Goal: Task Accomplishment & Management: Complete application form

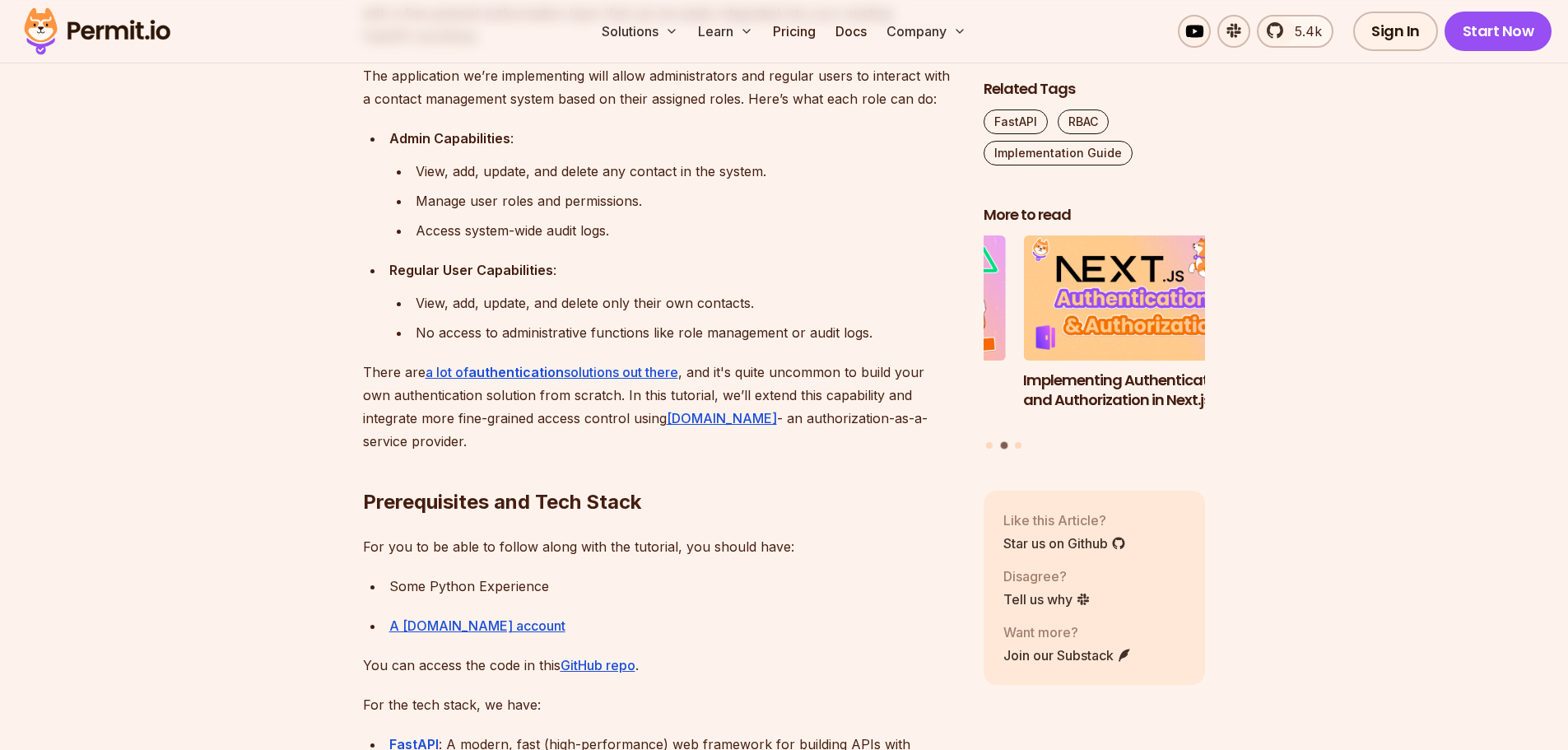
scroll to position [1152, 0]
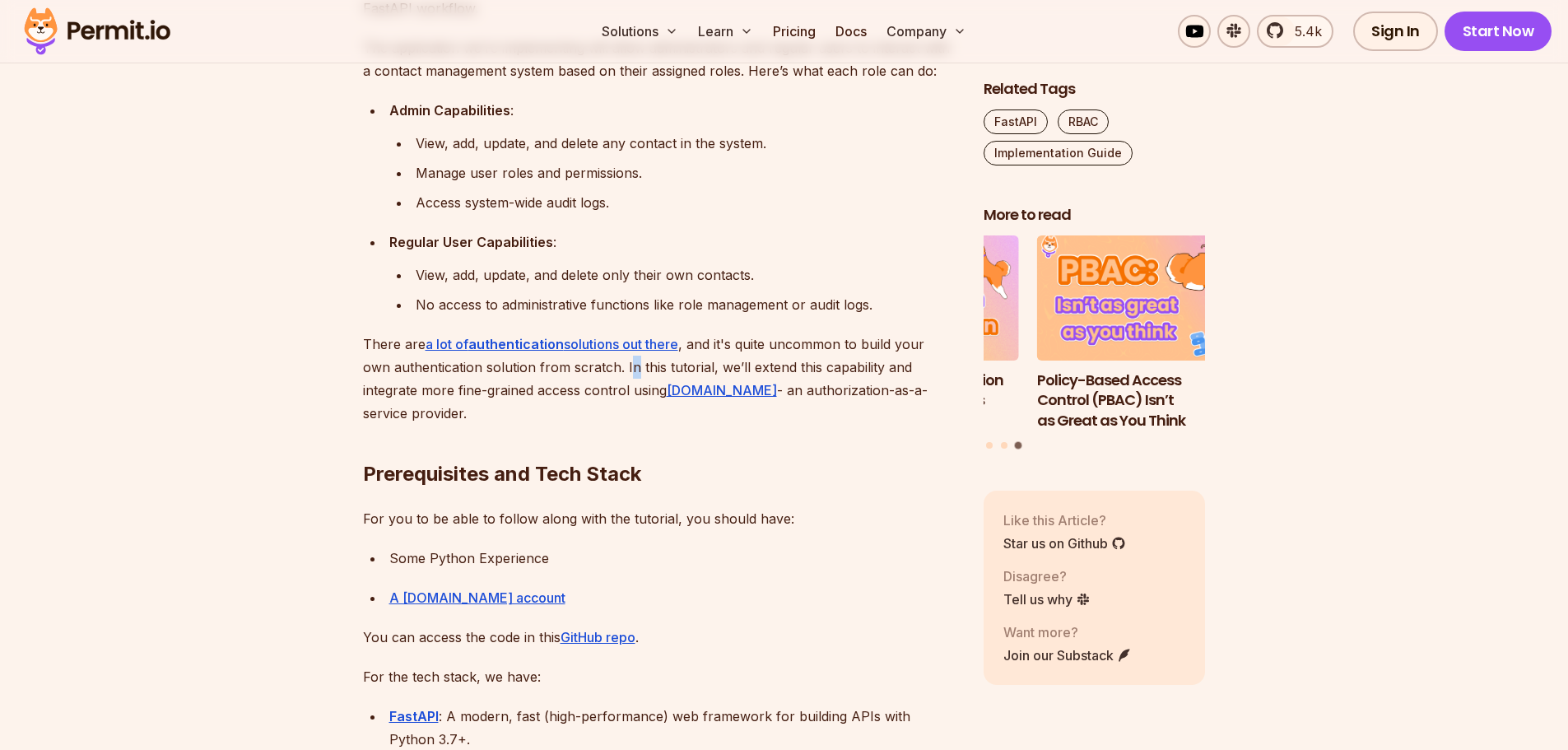
drag, startPoint x: 662, startPoint y: 363, endPoint x: 664, endPoint y: 378, distance: 15.1
click at [664, 378] on p "There are a lot of authentication solutions out there , and it's quite uncommon…" at bounding box center [660, 379] width 595 height 92
click at [684, 366] on p "There are a lot of authentication solutions out there , and it's quite uncommon…" at bounding box center [660, 379] width 595 height 92
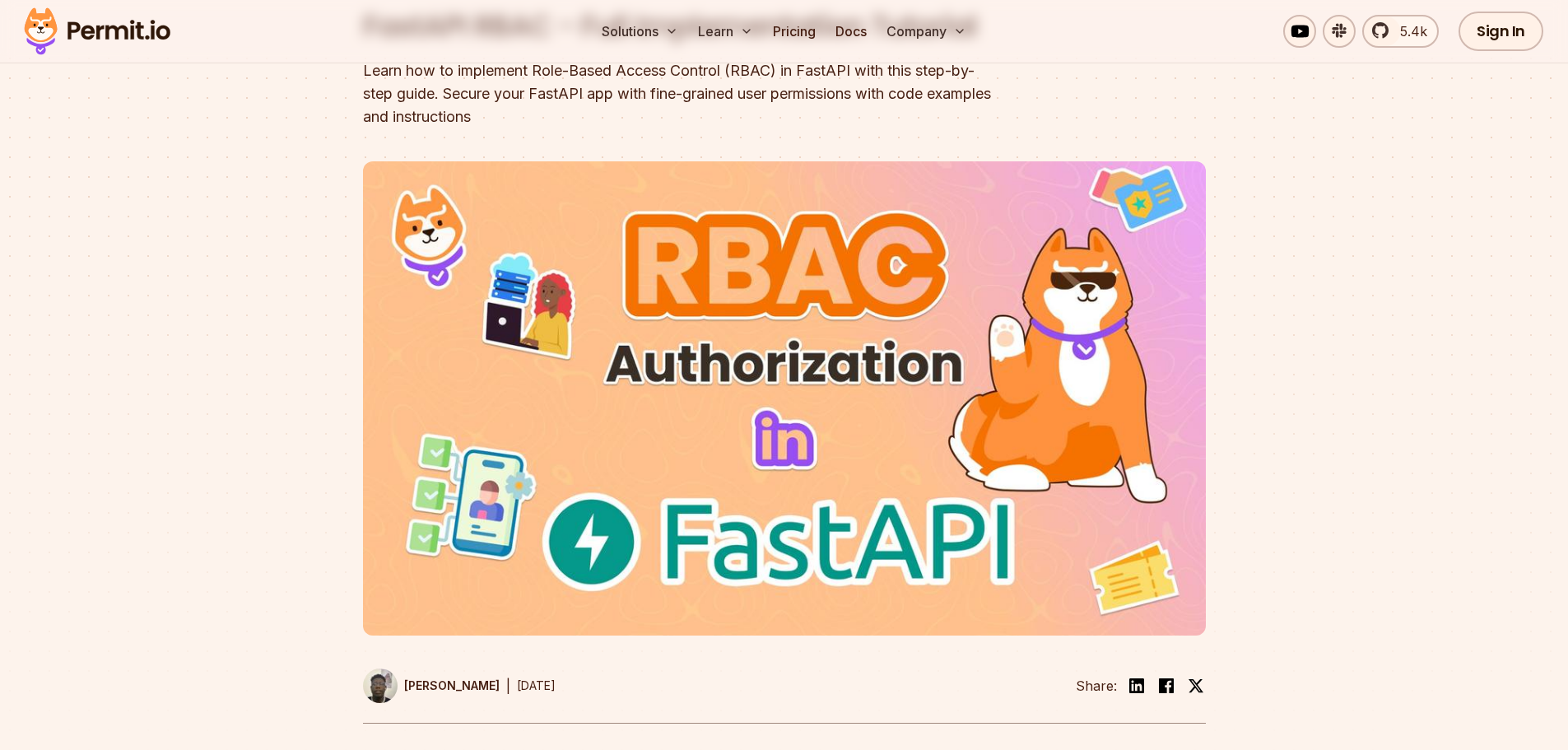
scroll to position [0, 0]
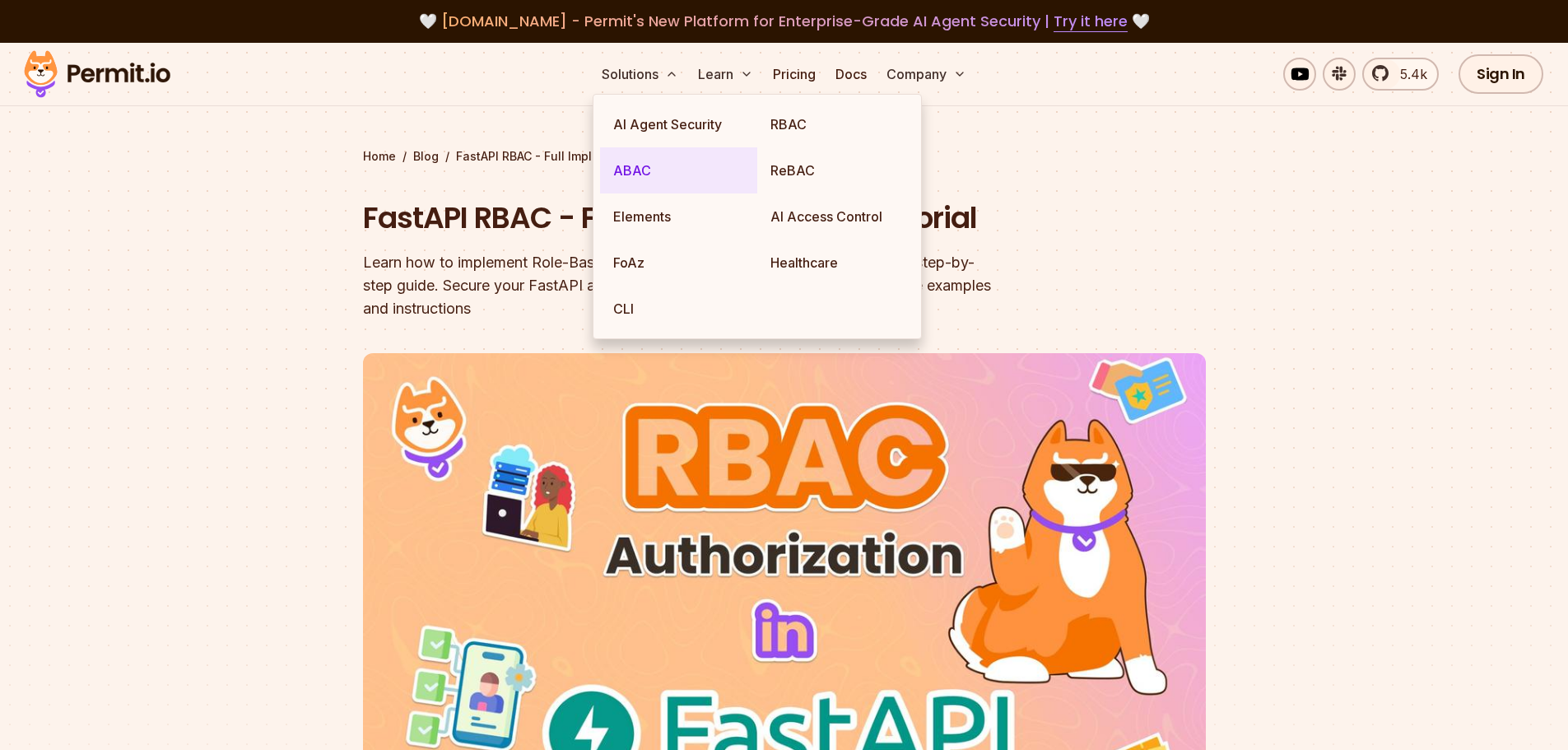
drag, startPoint x: 782, startPoint y: 122, endPoint x: 620, endPoint y: 186, distance: 174.2
click at [782, 122] on link "RBAC" at bounding box center [836, 124] width 157 height 46
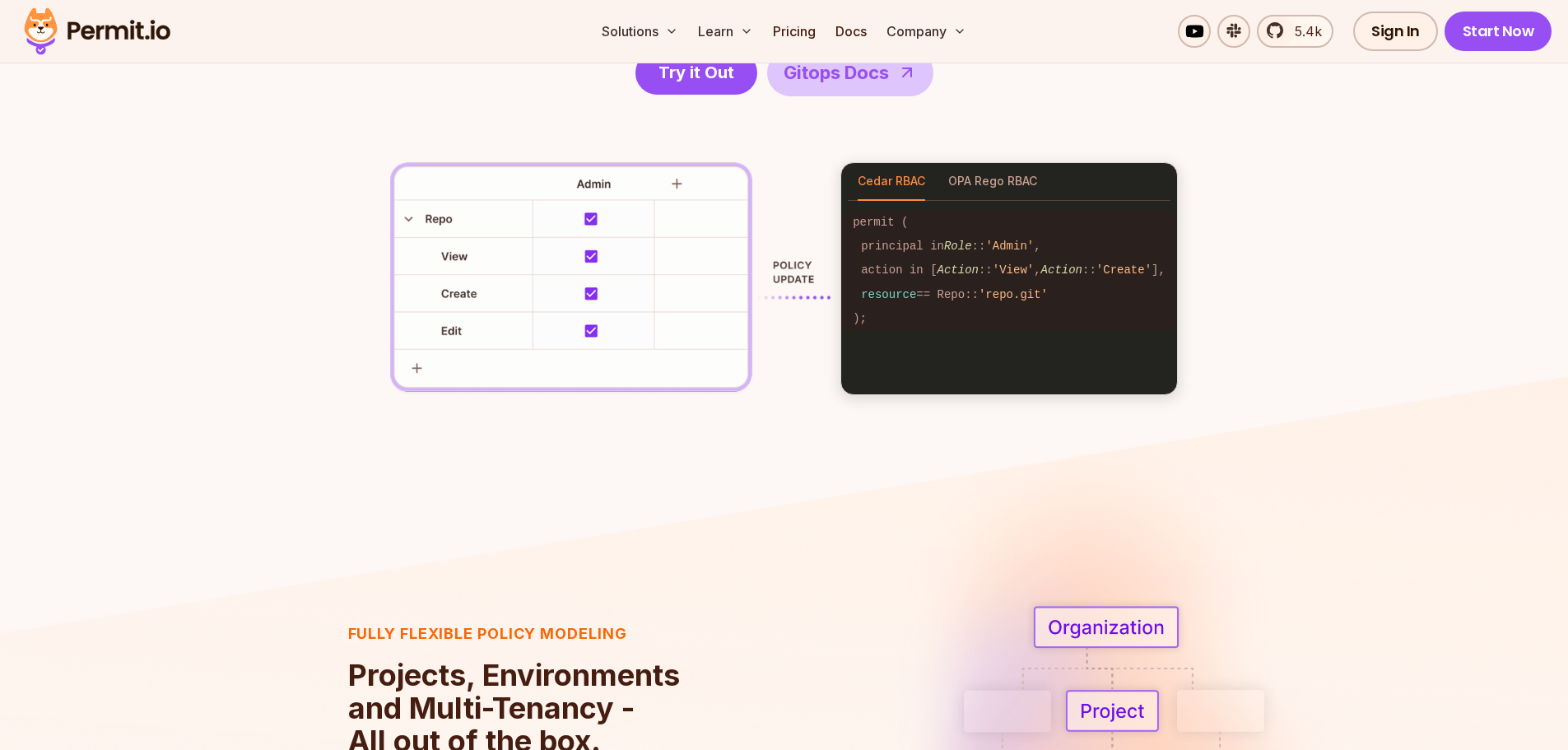
scroll to position [2495, 0]
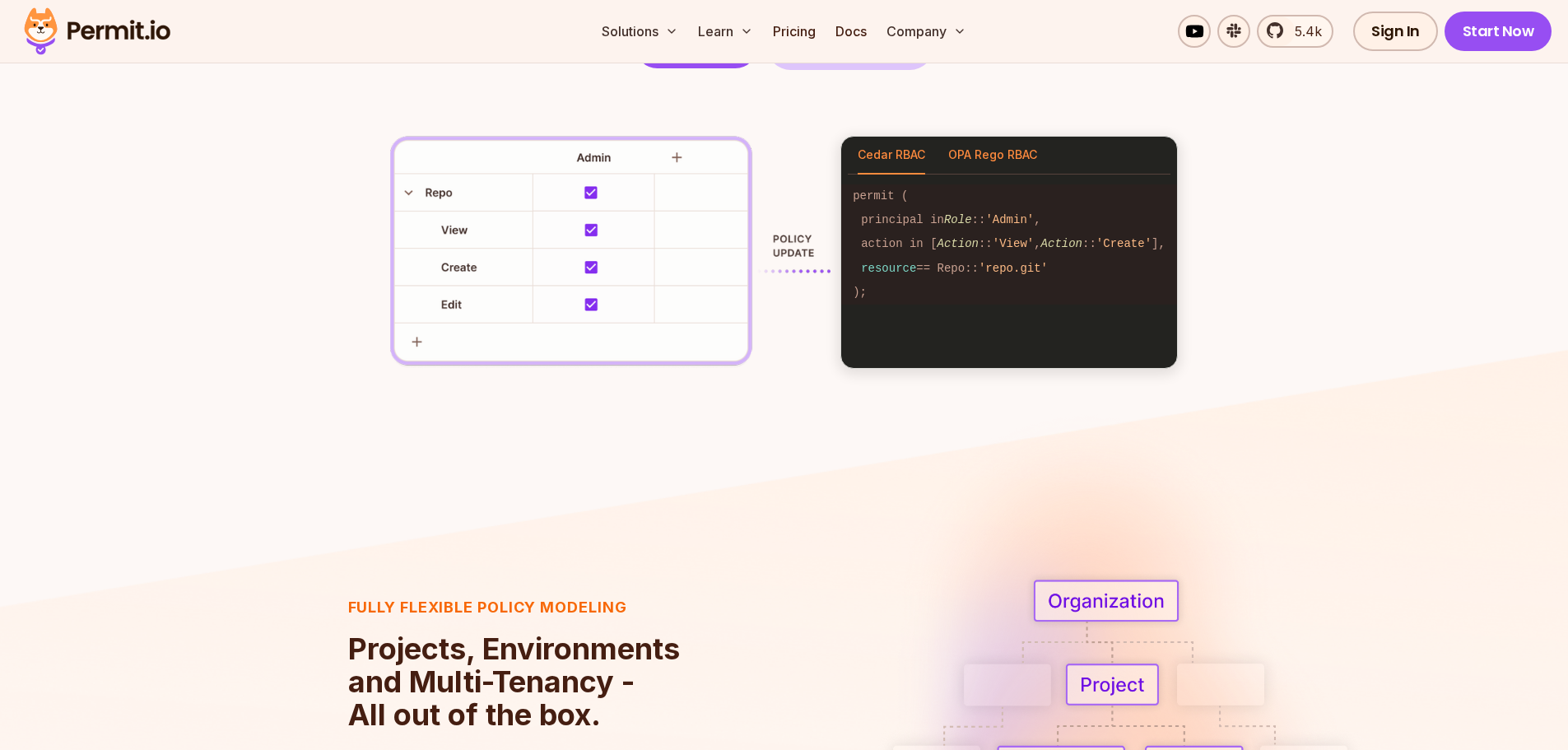
click at [1027, 153] on button "OPA Rego RBAC" at bounding box center [993, 156] width 89 height 38
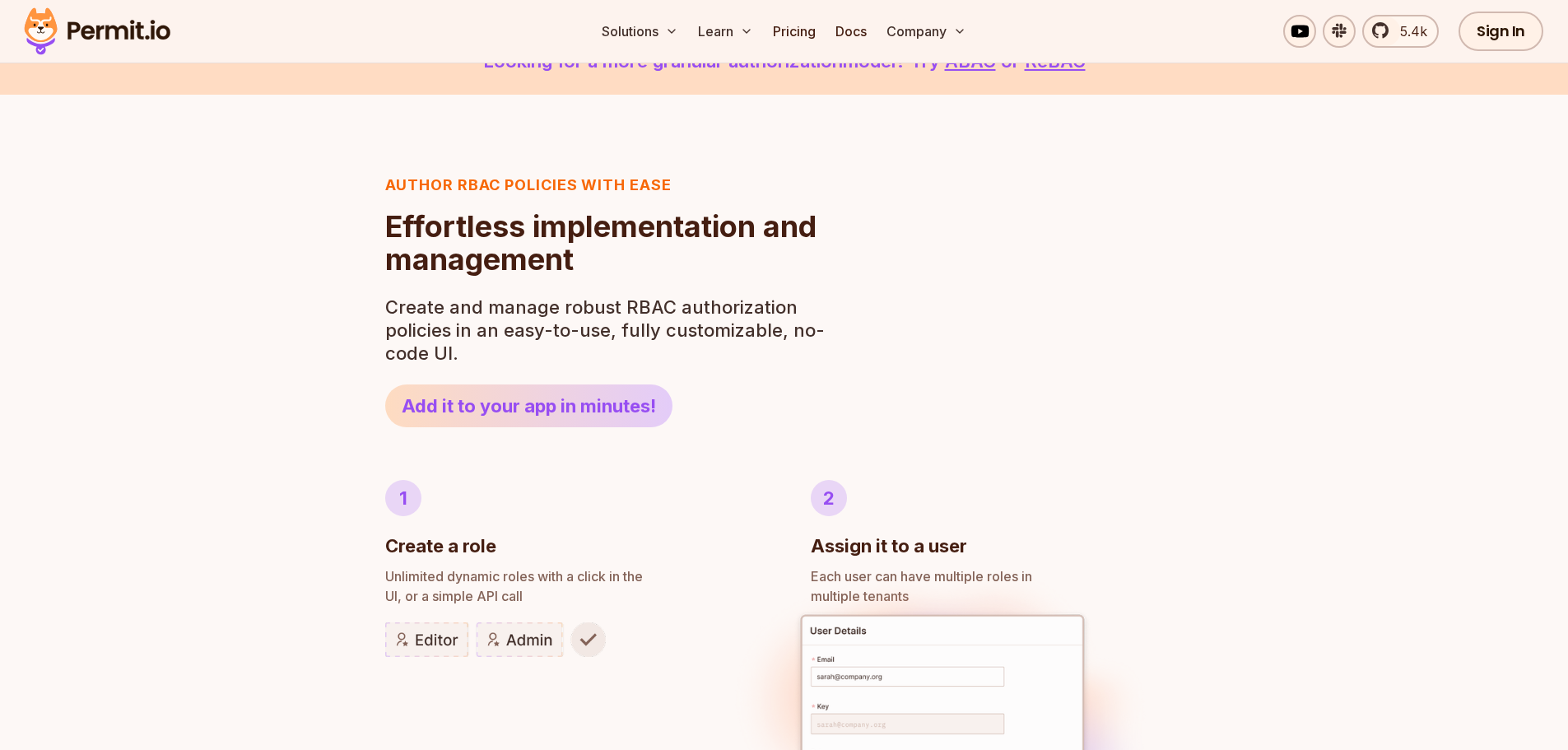
scroll to position [0, 0]
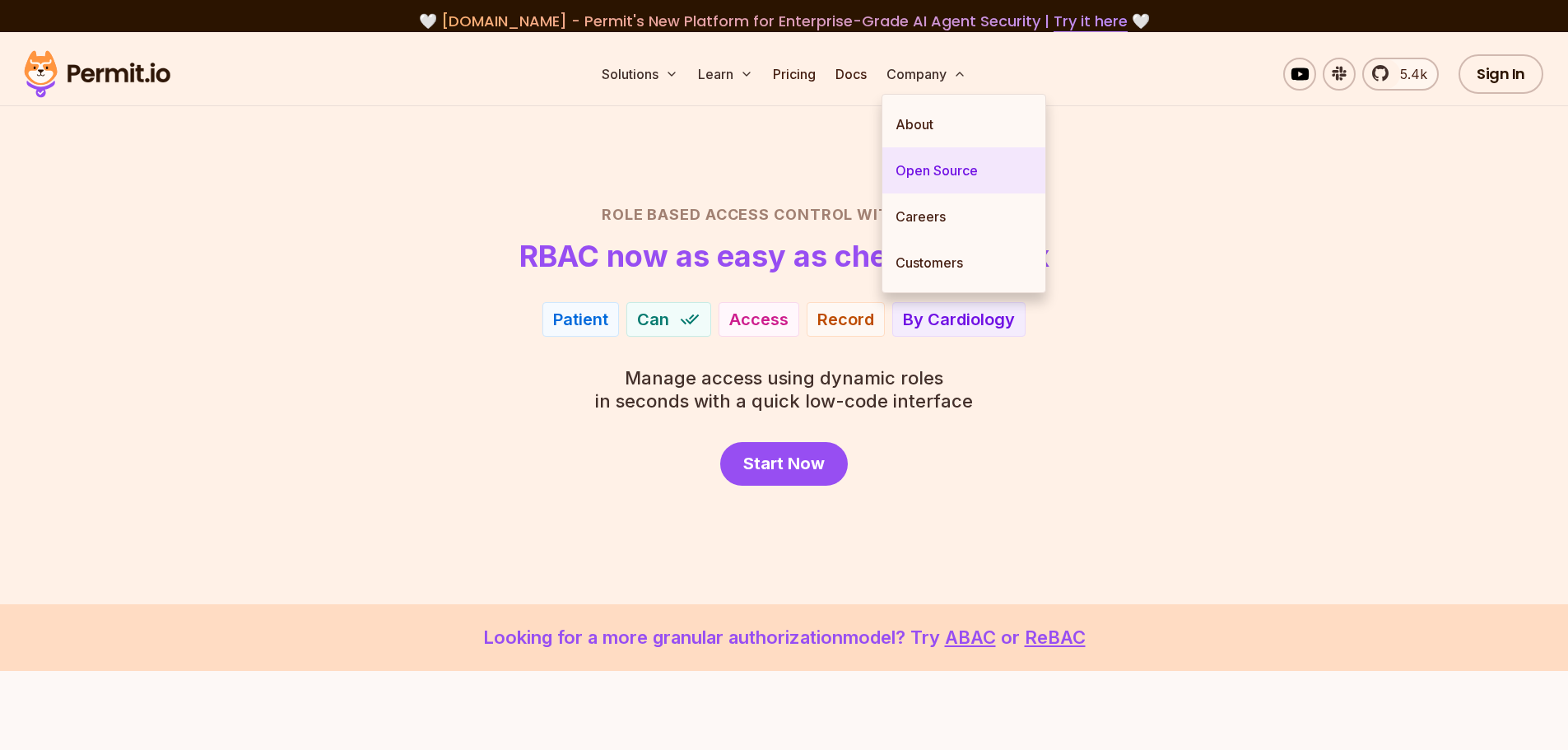
click at [918, 158] on link "Open Source" at bounding box center [964, 171] width 163 height 46
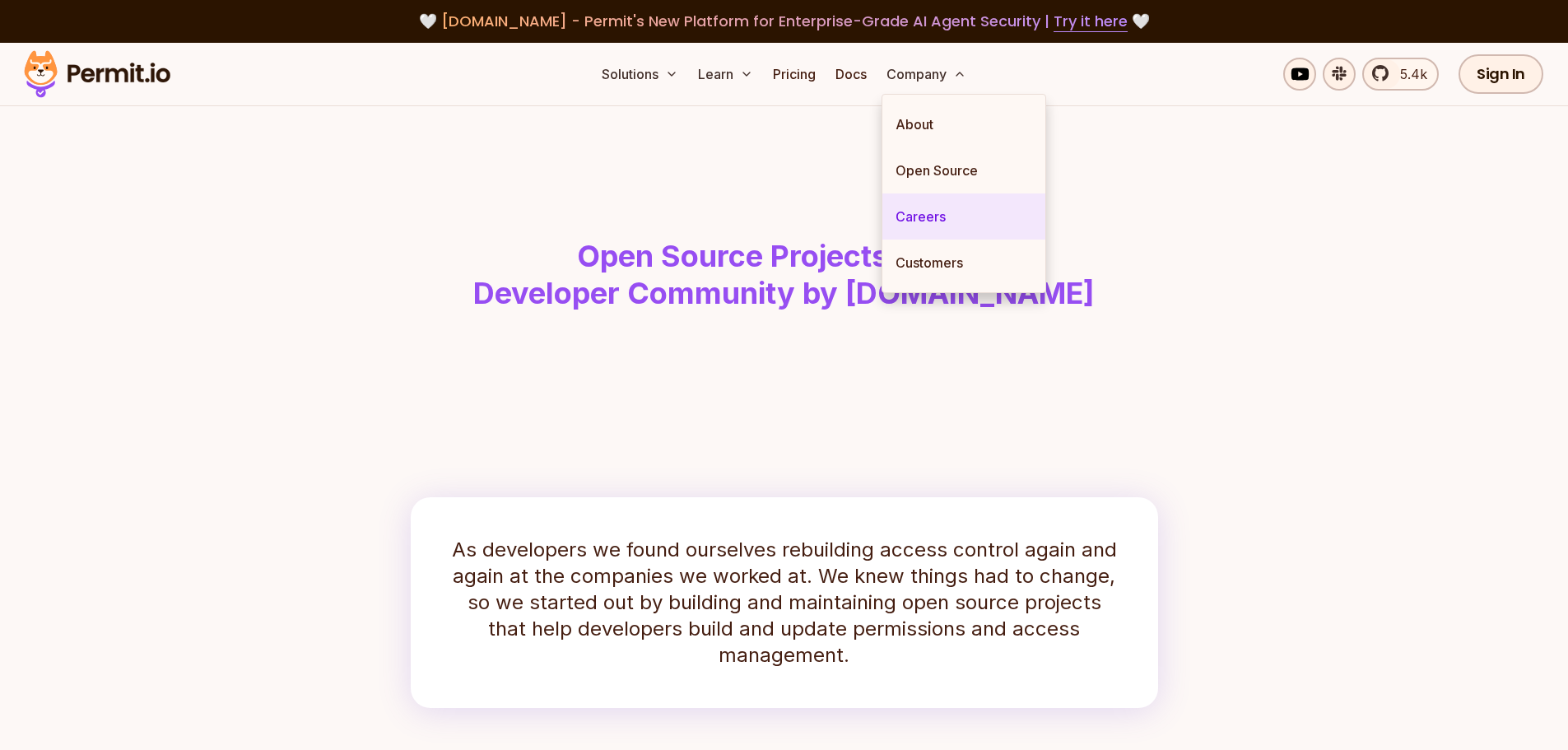
click at [929, 228] on link "Careers" at bounding box center [964, 217] width 163 height 46
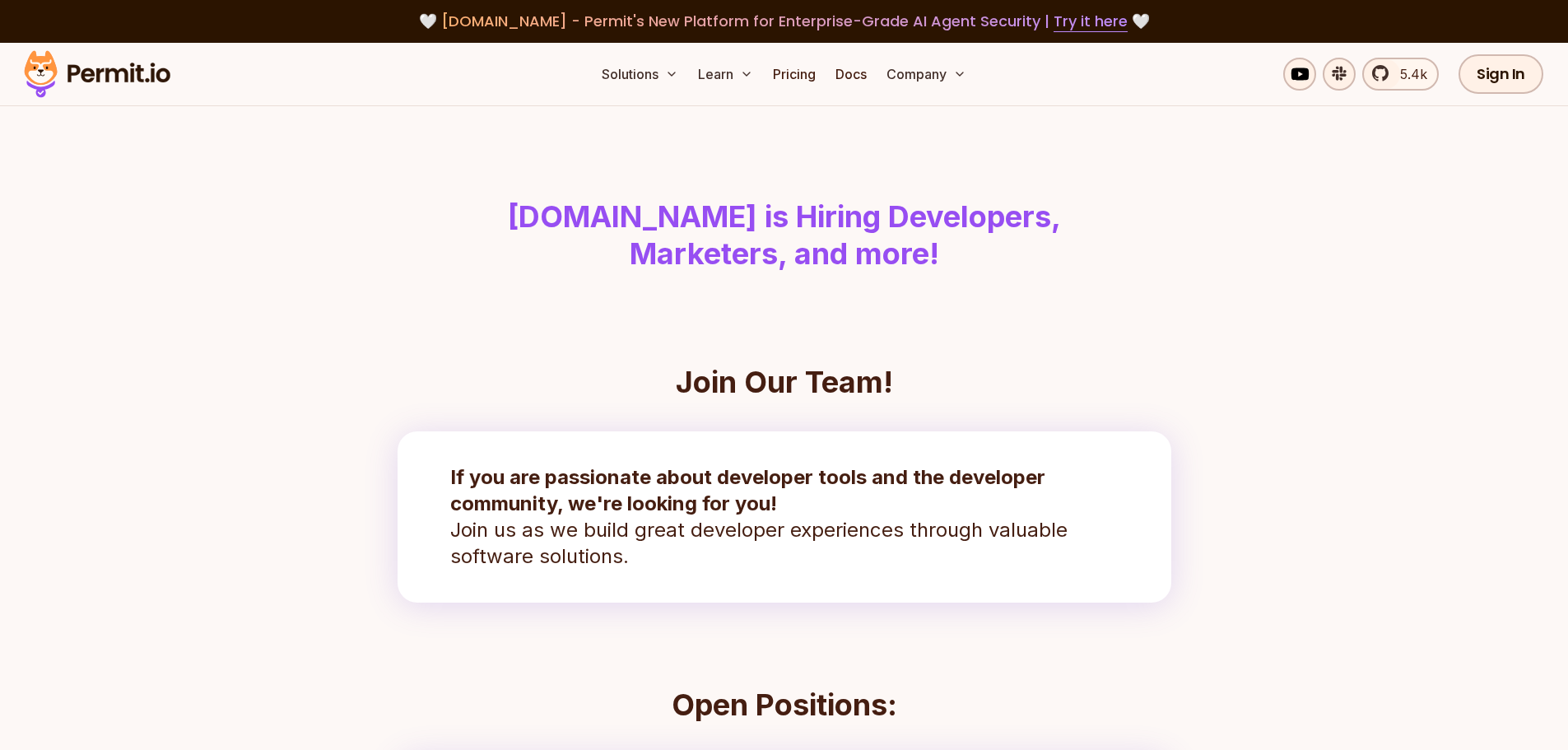
click at [684, 251] on h1 "[DOMAIN_NAME] is Hiring Developers, Marketers, and more!" at bounding box center [784, 235] width 843 height 75
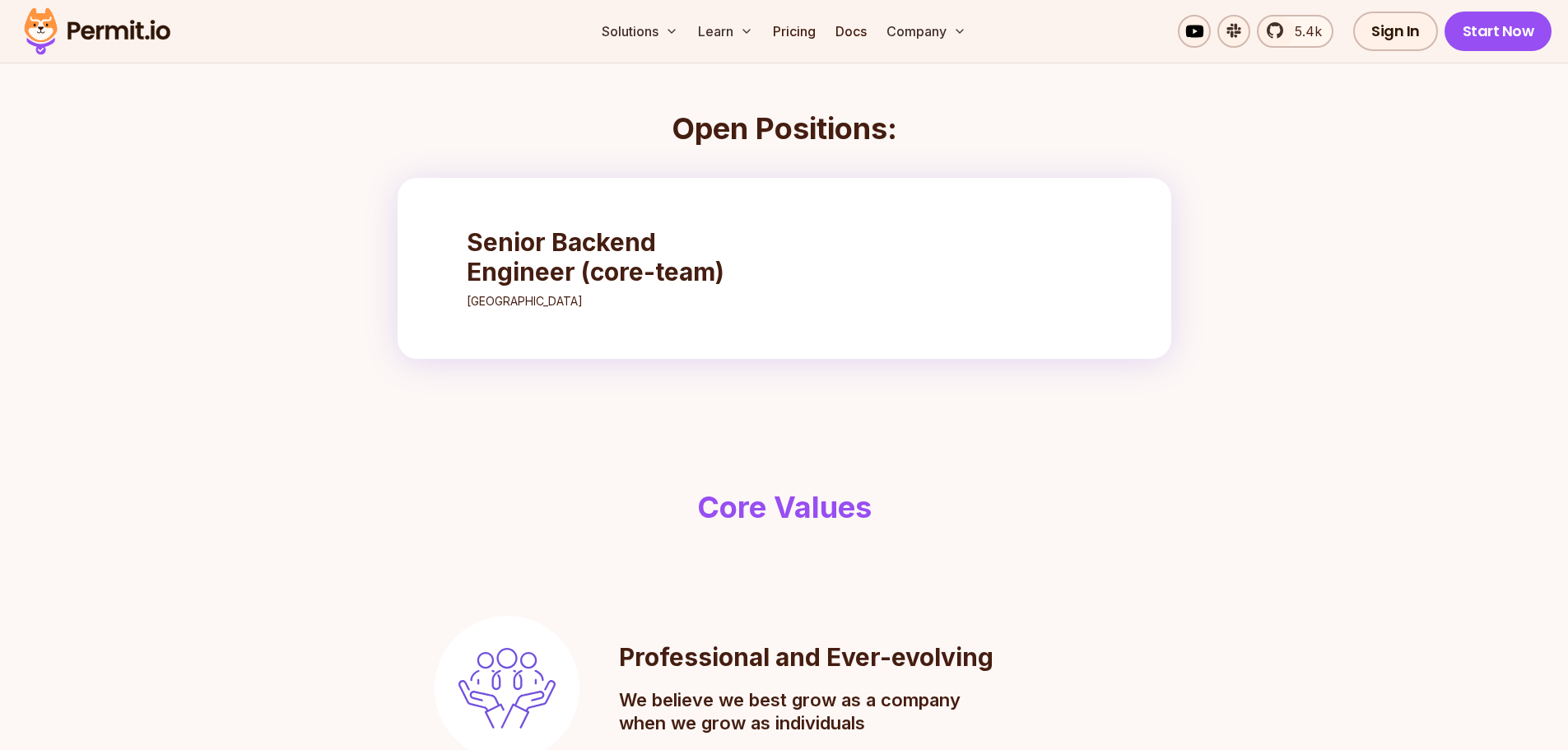
click at [637, 271] on h3 "Senior Backend Engineer (core-team)" at bounding box center [612, 257] width 292 height 60
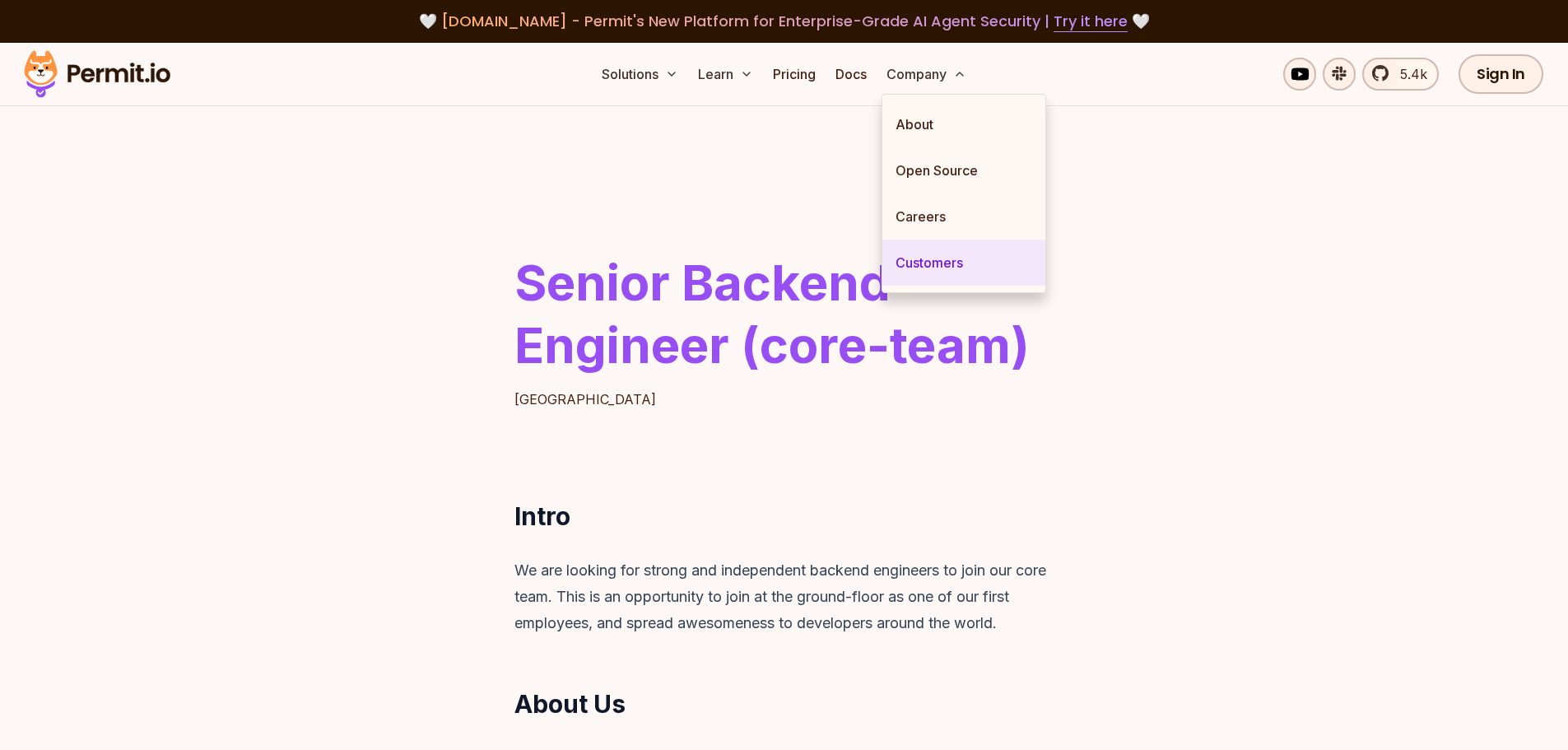
click at [927, 263] on link "Customers" at bounding box center [964, 262] width 163 height 46
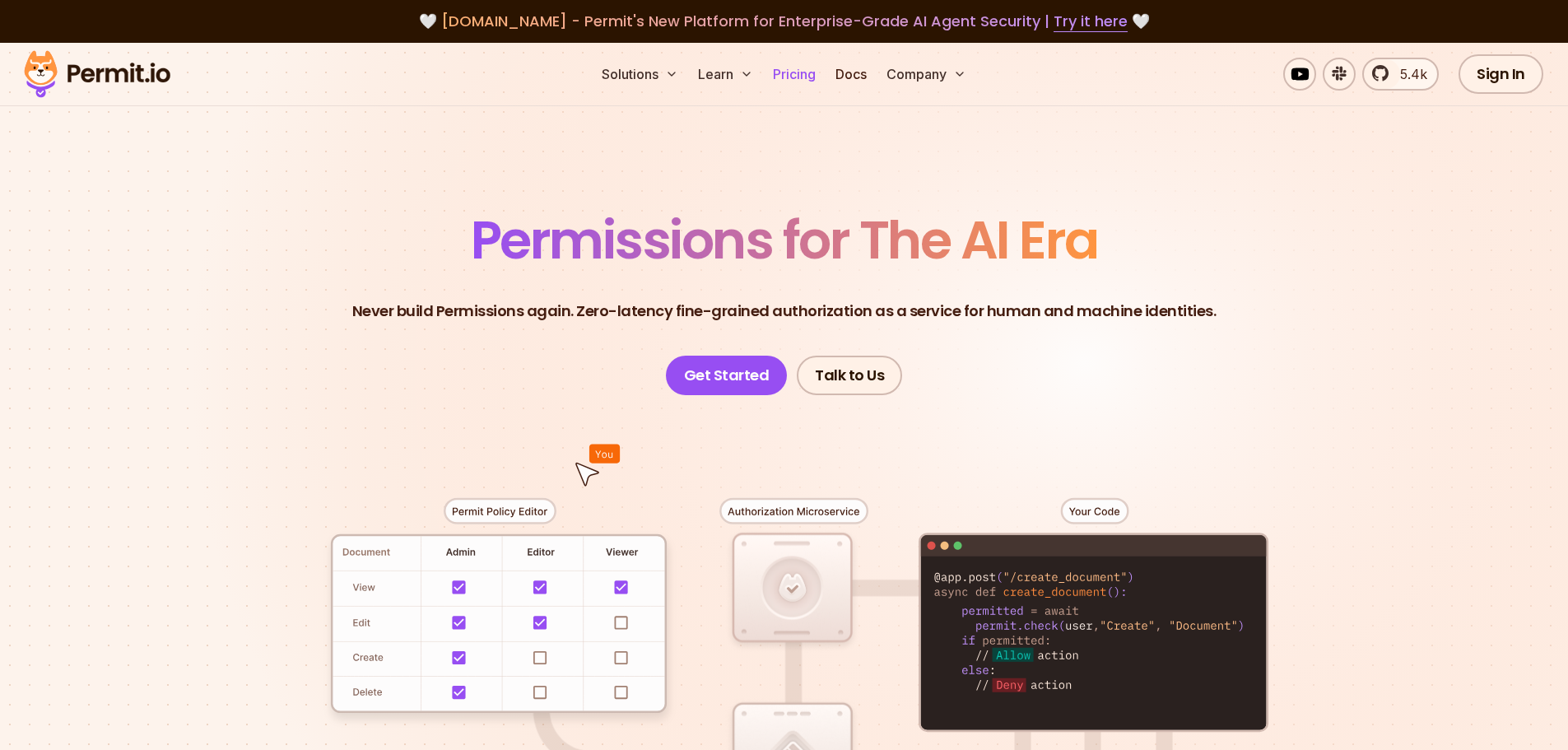
click at [777, 76] on link "Pricing" at bounding box center [794, 74] width 56 height 33
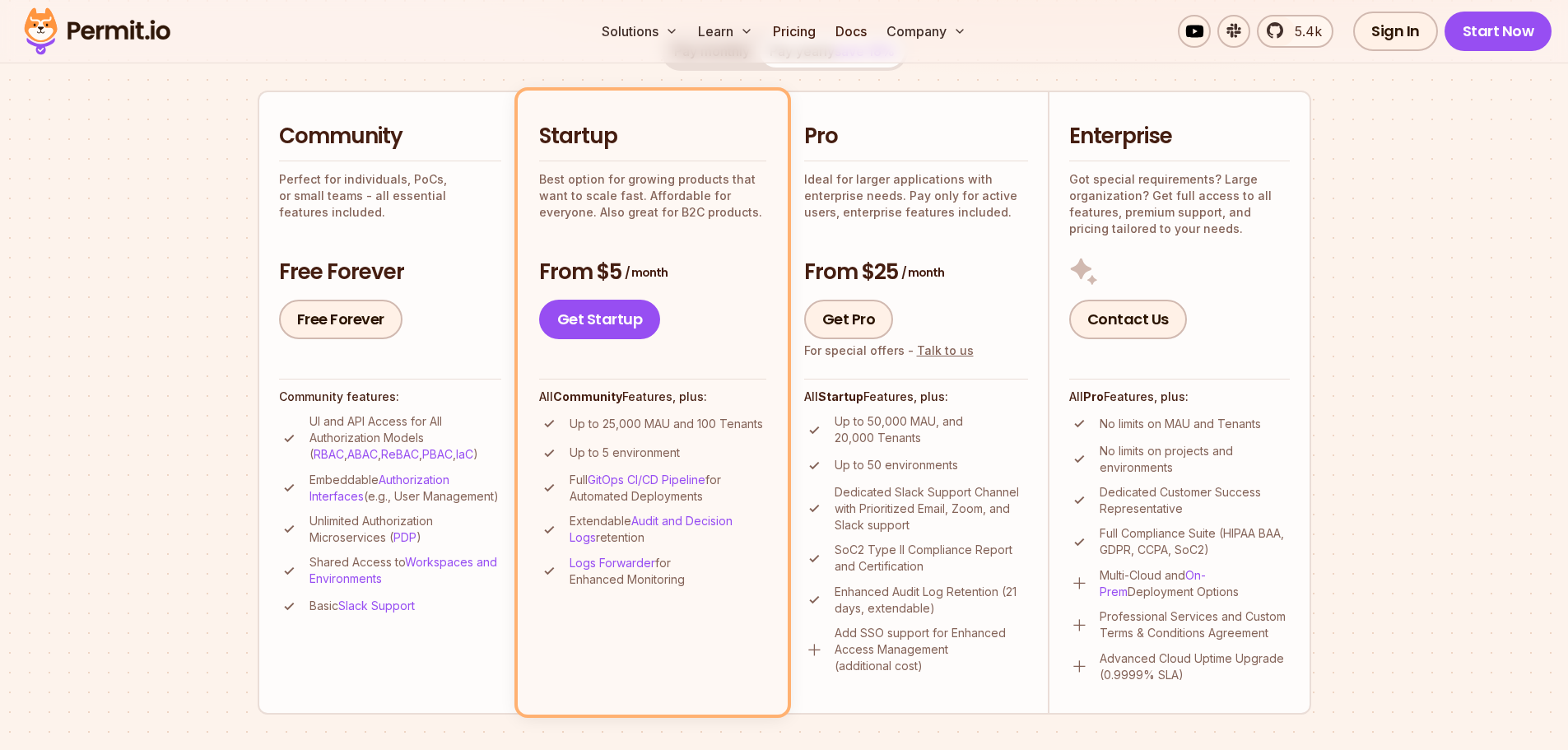
scroll to position [384, 0]
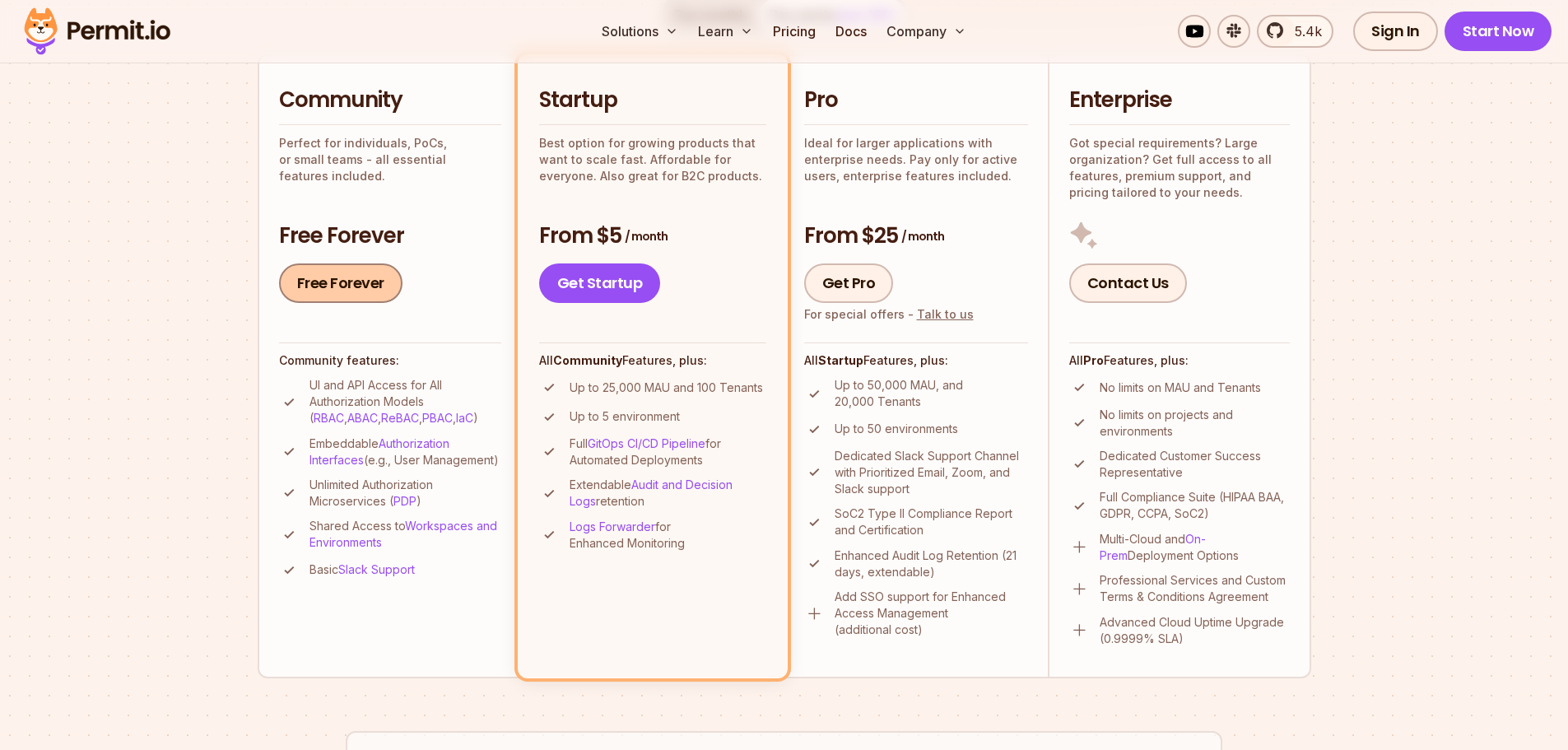
click at [375, 283] on link "Free Forever" at bounding box center [340, 283] width 124 height 39
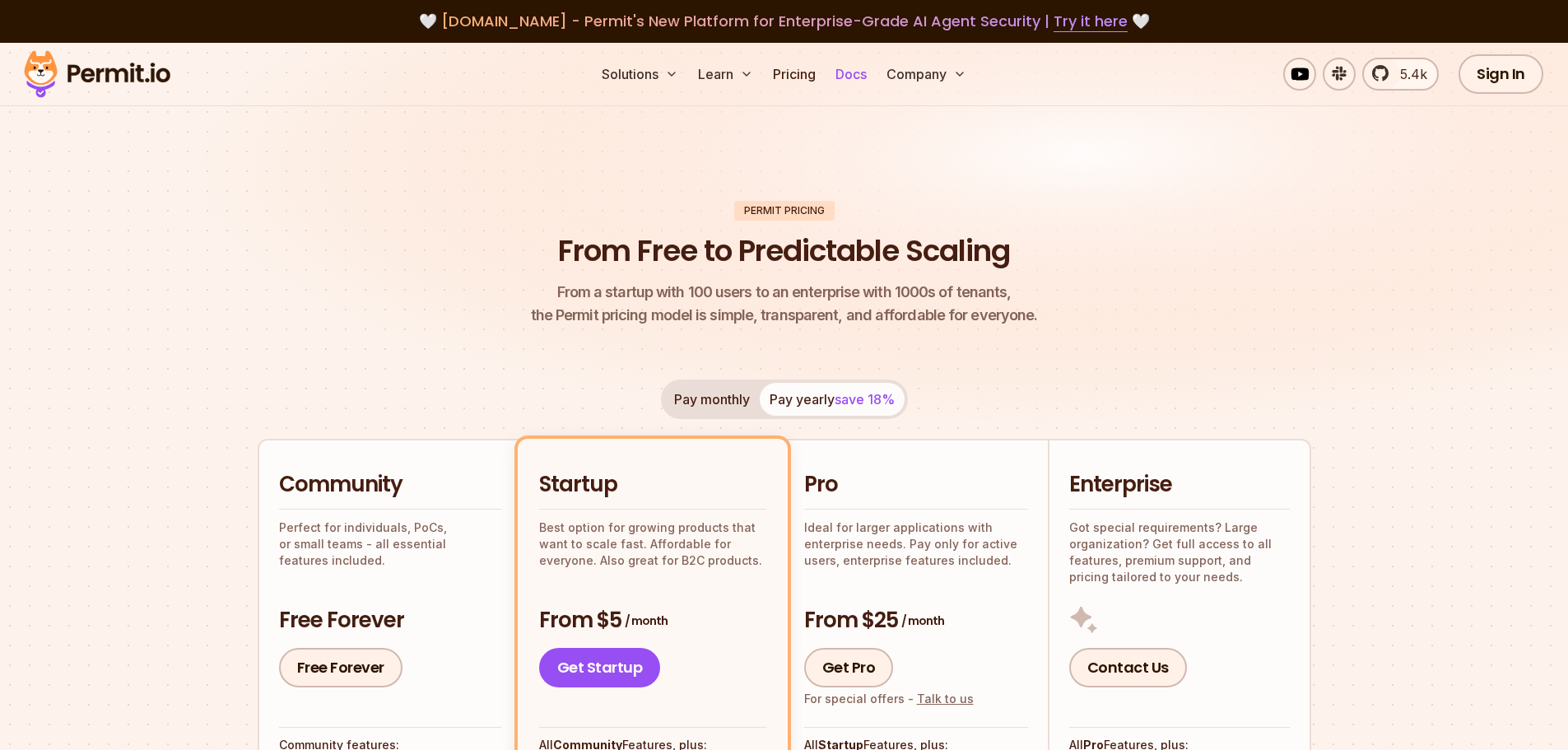
click at [866, 69] on link "Docs" at bounding box center [851, 74] width 44 height 33
click at [1024, 185] on img at bounding box center [784, 251] width 1568 height 418
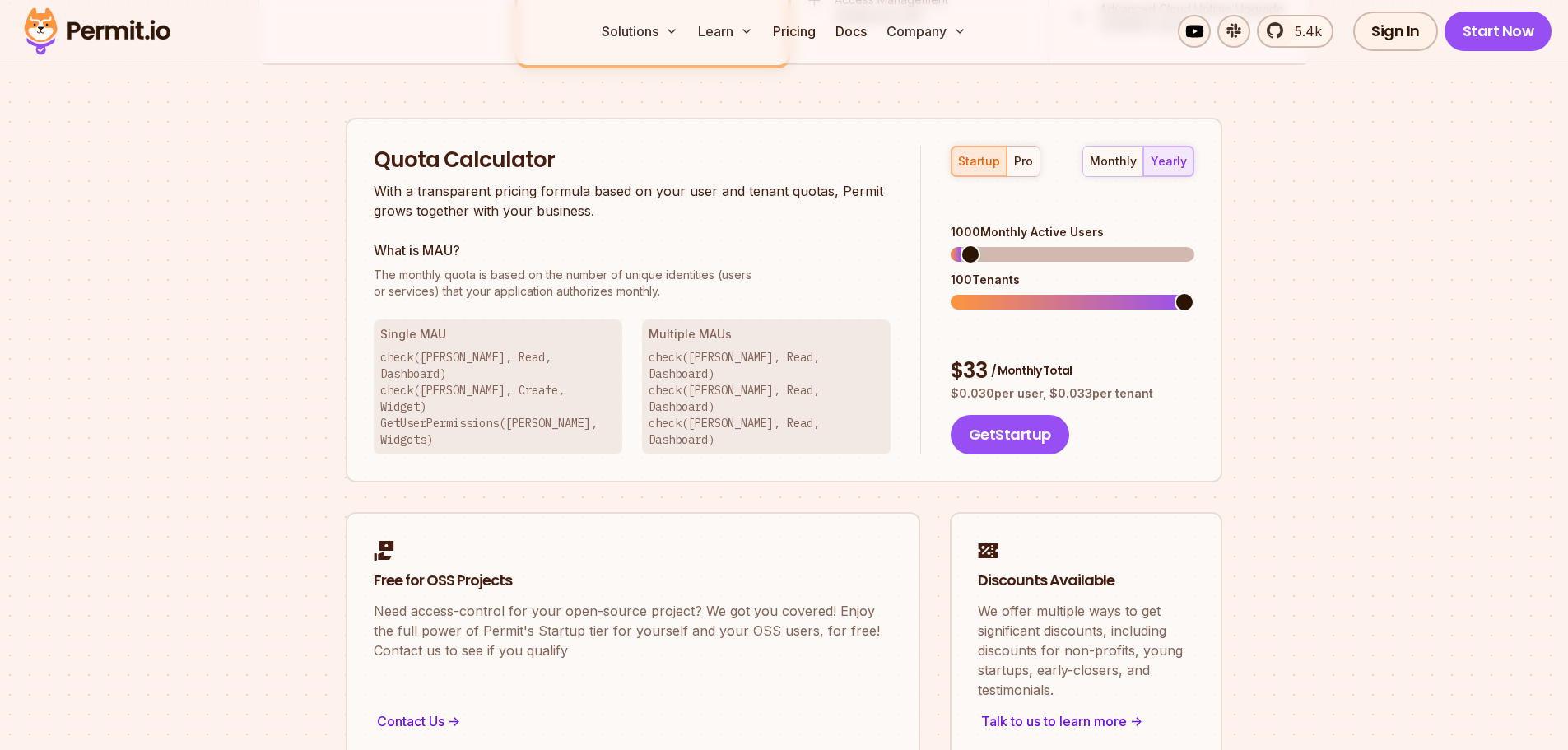
scroll to position [961, 0]
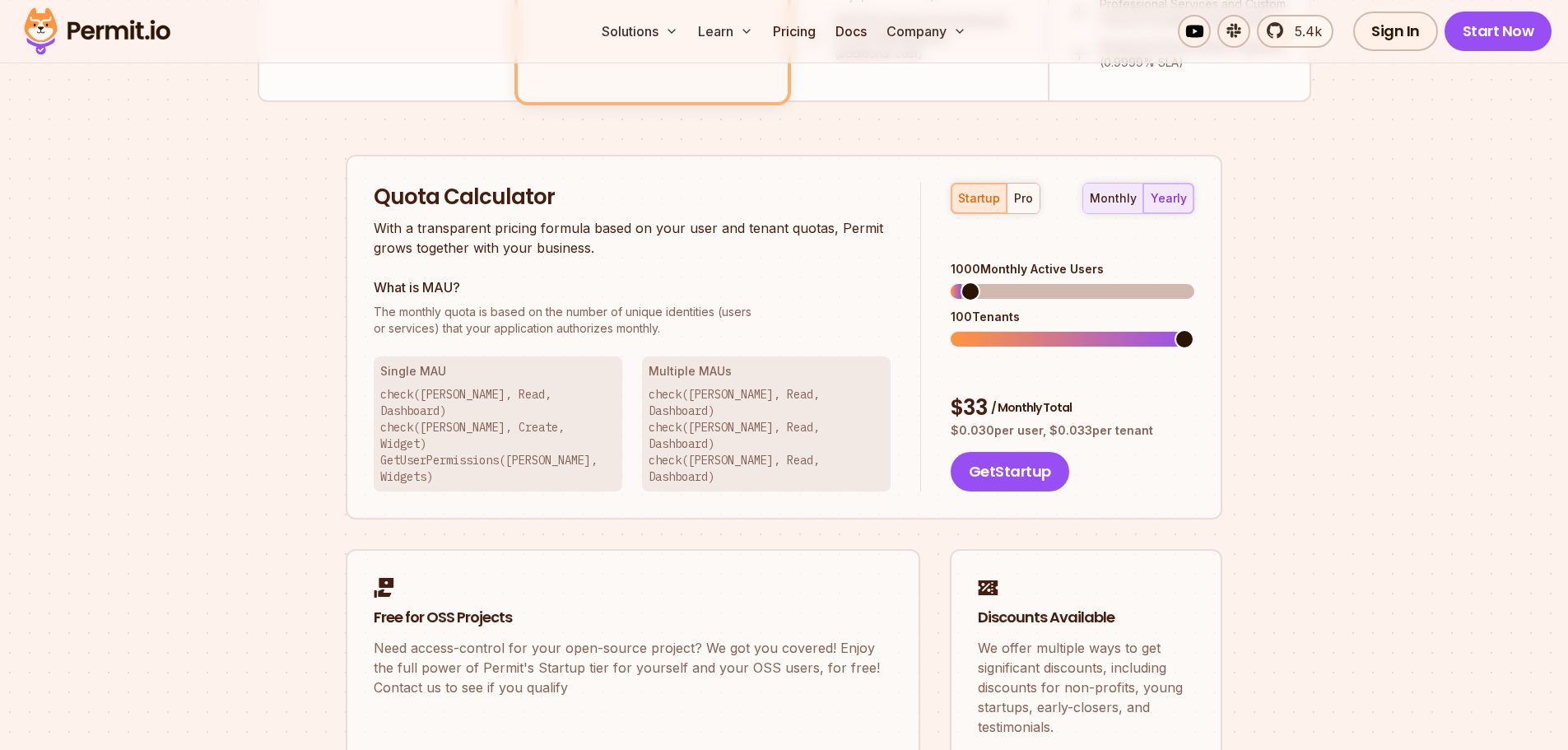
click at [1112, 197] on div "monthly" at bounding box center [1113, 198] width 47 height 17
click at [463, 318] on span "The monthly quota is based on the number of unique identities (users" at bounding box center [632, 312] width 517 height 17
click at [564, 315] on span "The monthly quota is based on the number of unique identities (users" at bounding box center [632, 312] width 517 height 17
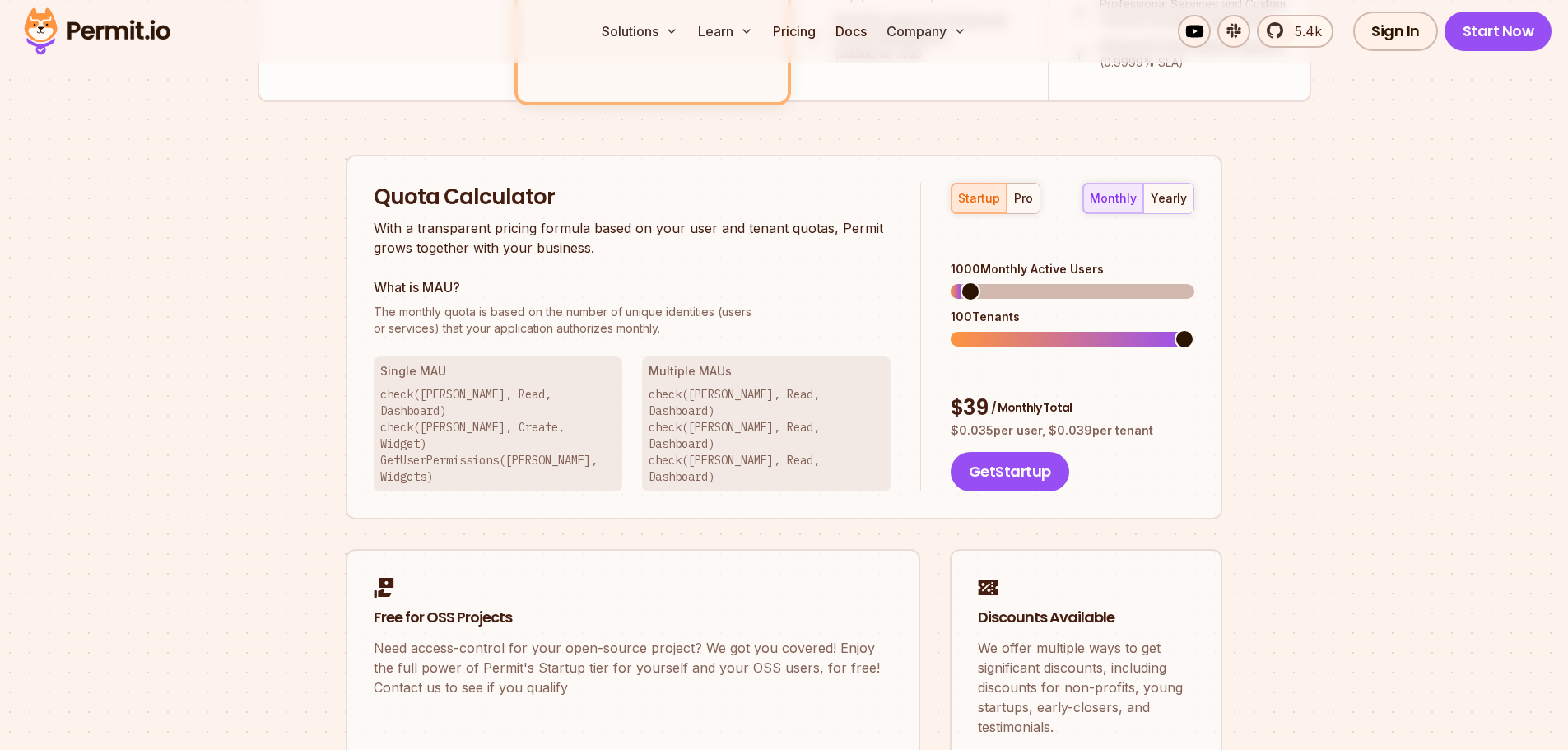
click at [568, 268] on div "Quota Calculator With a transparent pricing formula based on your user and tena…" at bounding box center [647, 338] width 548 height 309
click at [1195, 329] on span at bounding box center [1184, 339] width 20 height 20
click at [951, 334] on span at bounding box center [961, 339] width 20 height 20
click at [1195, 329] on span at bounding box center [1184, 339] width 20 height 20
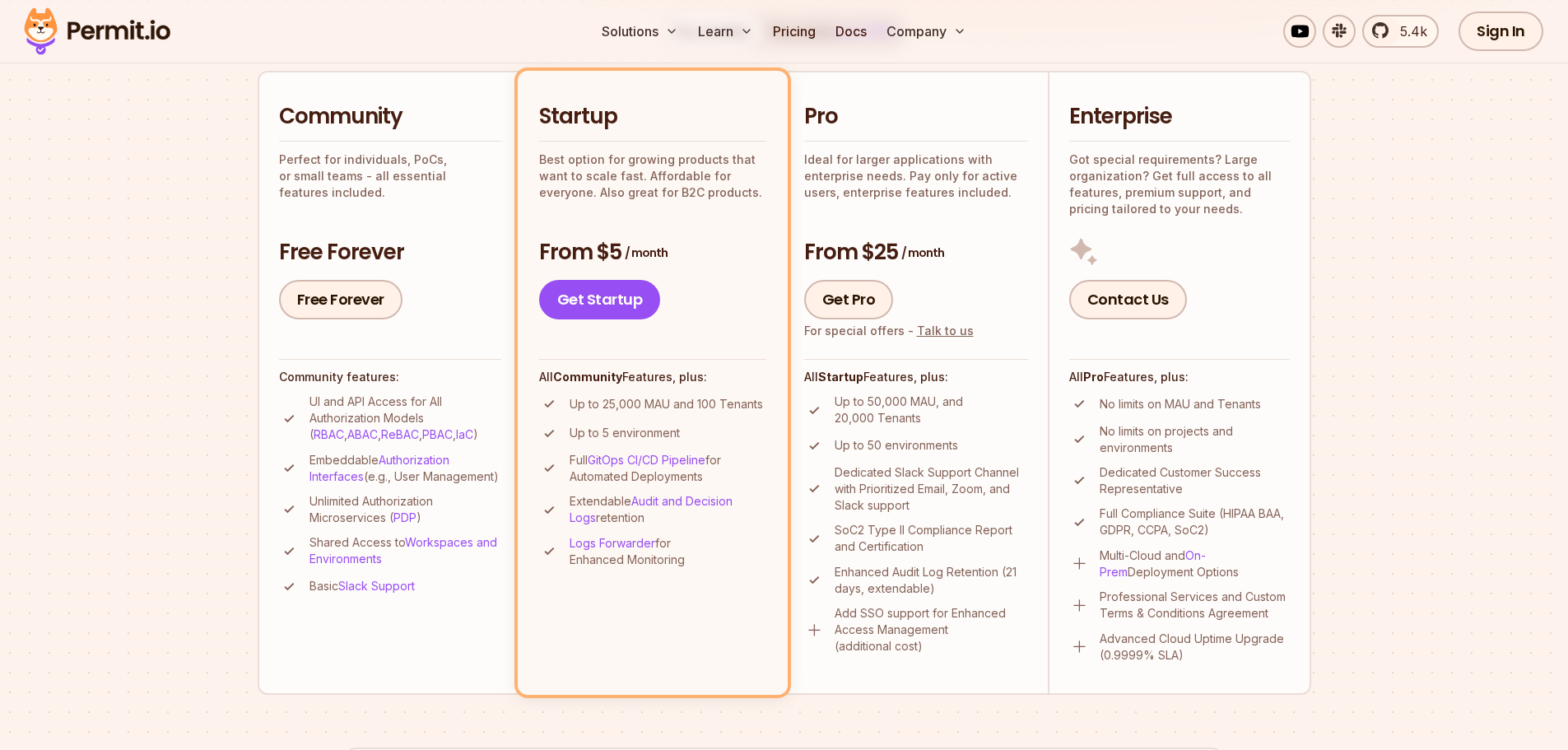
scroll to position [192, 0]
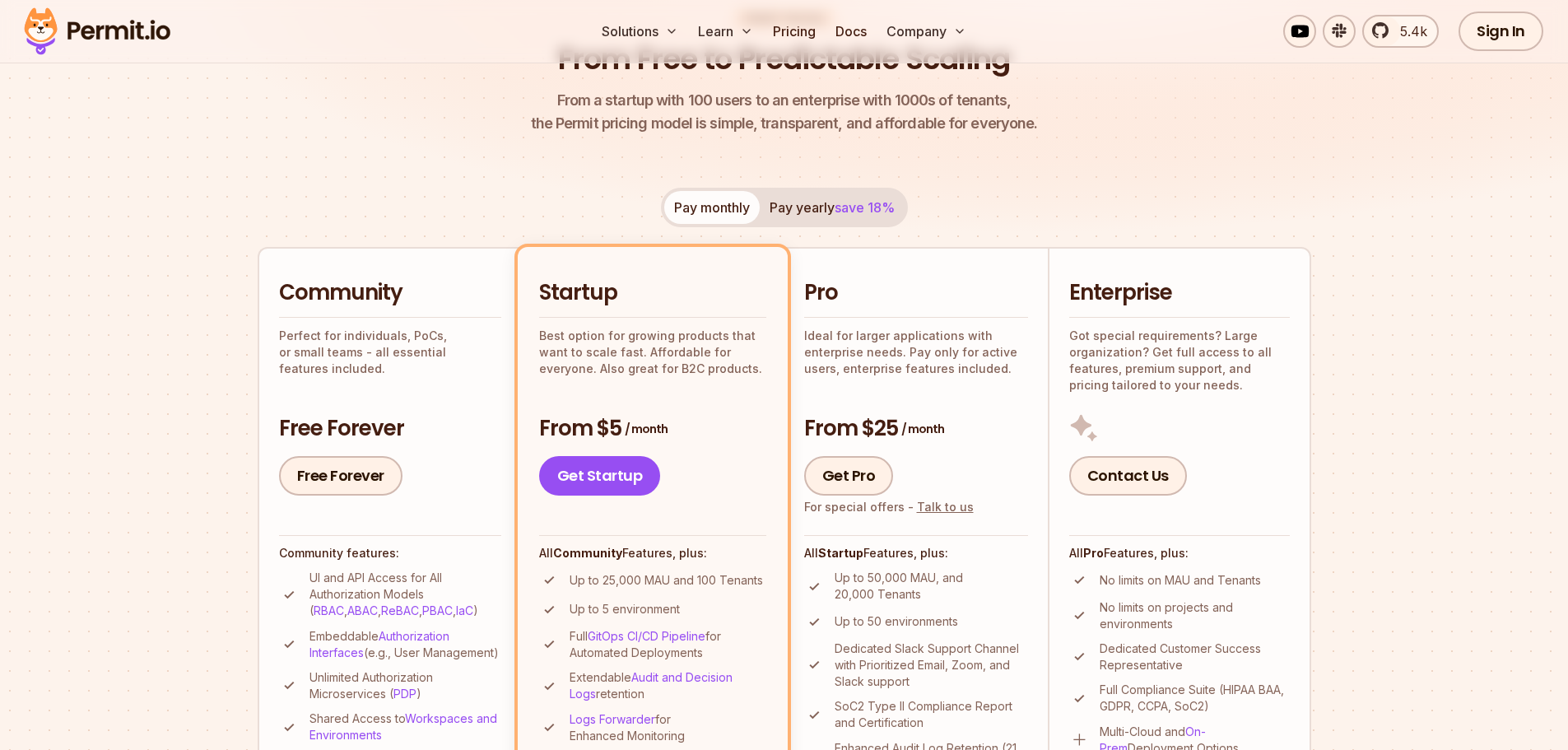
click at [451, 401] on div "Community Perfect for individuals, PoCs, or small teams - all essential feature…" at bounding box center [390, 387] width 222 height 217
click at [359, 468] on link "Free Forever" at bounding box center [340, 475] width 124 height 39
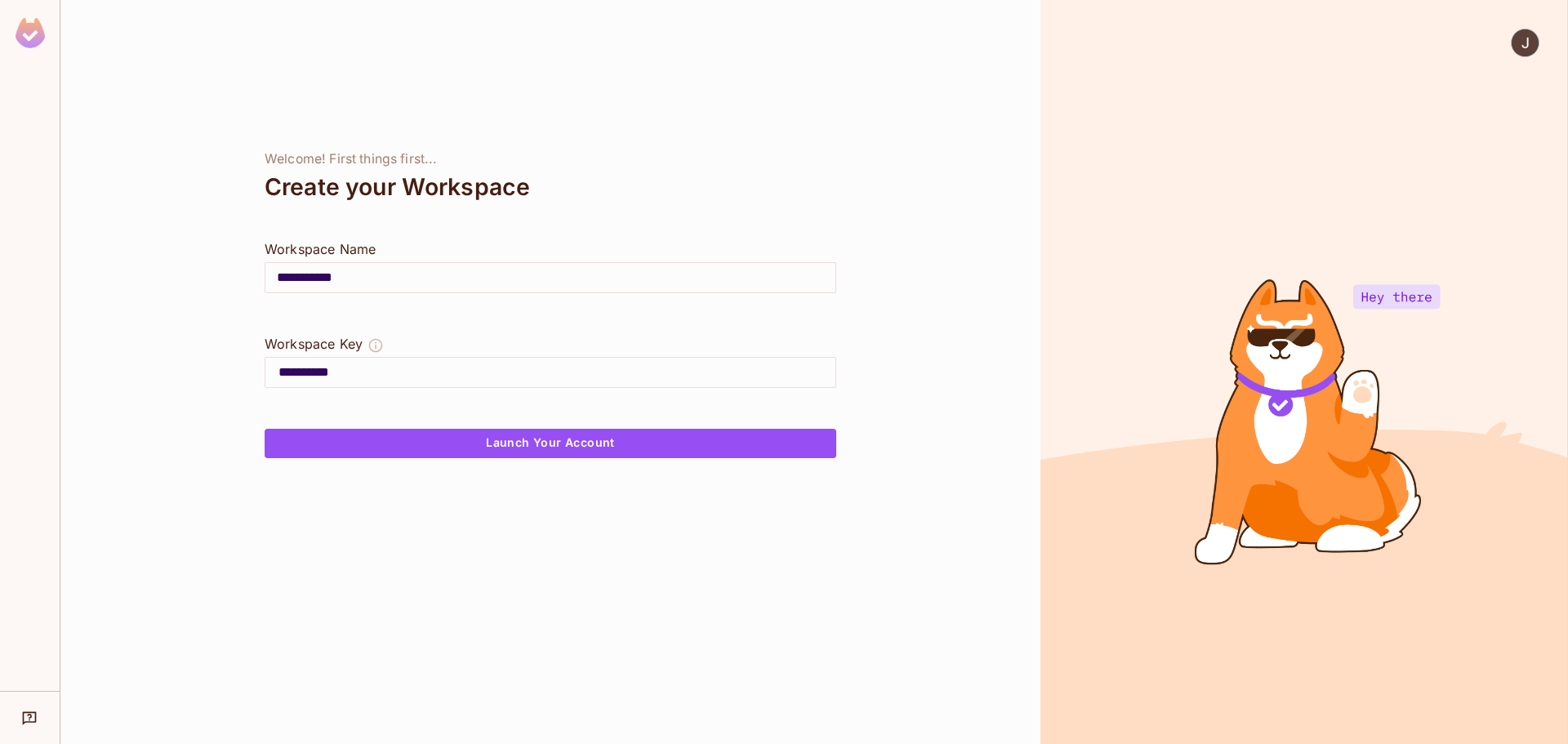
click at [419, 368] on input "**********" at bounding box center [557, 372] width 557 height 26
type input "********"
click at [415, 394] on div at bounding box center [550, 409] width 571 height 39
click at [454, 451] on button "Launch Your Account" at bounding box center [550, 443] width 571 height 29
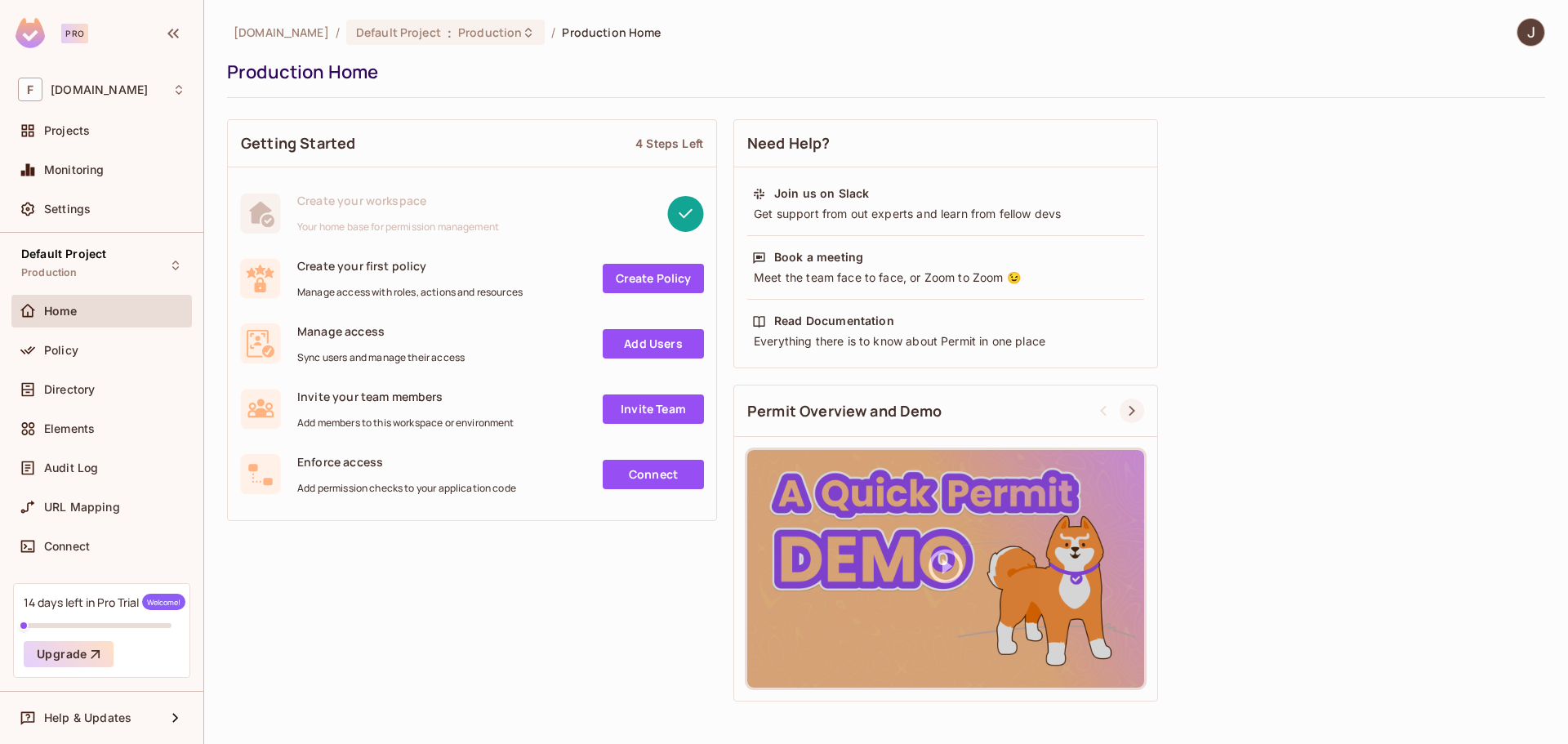
click at [1133, 415] on icon at bounding box center [1131, 411] width 19 height 19
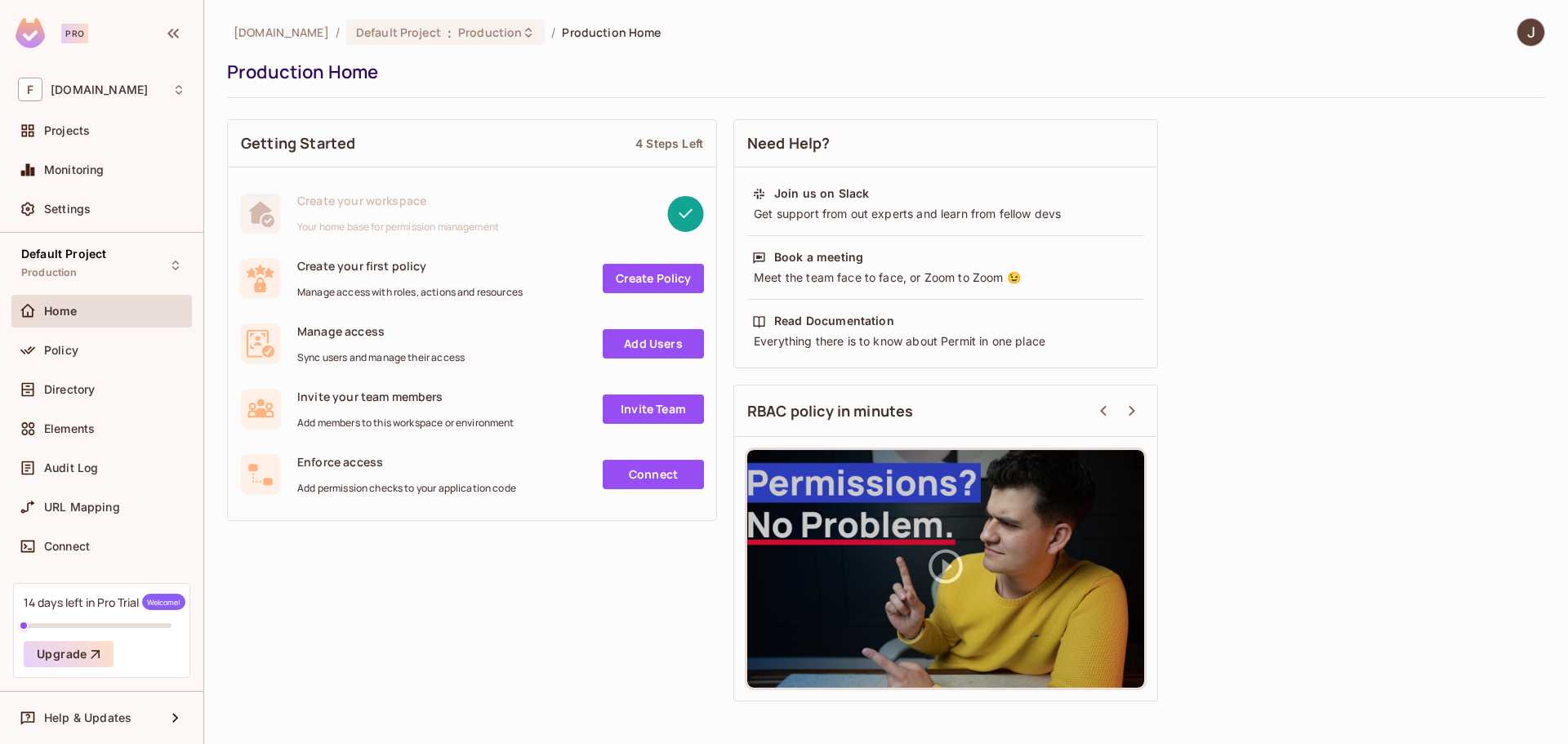
click at [1198, 388] on div "Getting Started 4 Steps Left Create your workspace Your home base for permissio…" at bounding box center [885, 410] width 1318 height 599
click at [93, 600] on div "14 days left in Pro Trial Welcome!" at bounding box center [104, 601] width 161 height 17
click at [82, 376] on div "Directory" at bounding box center [101, 389] width 181 height 33
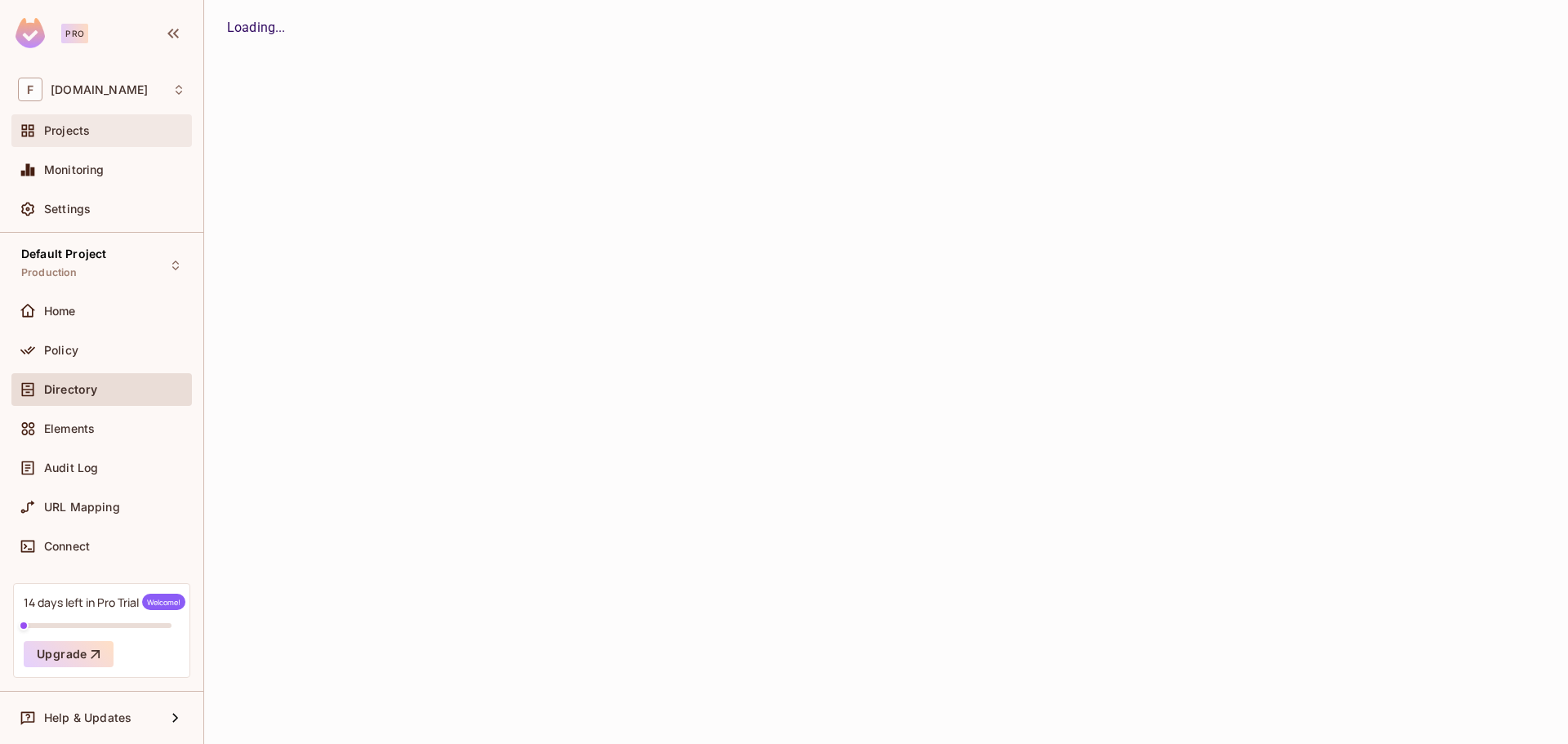
click at [107, 127] on div "Projects" at bounding box center [115, 130] width 141 height 13
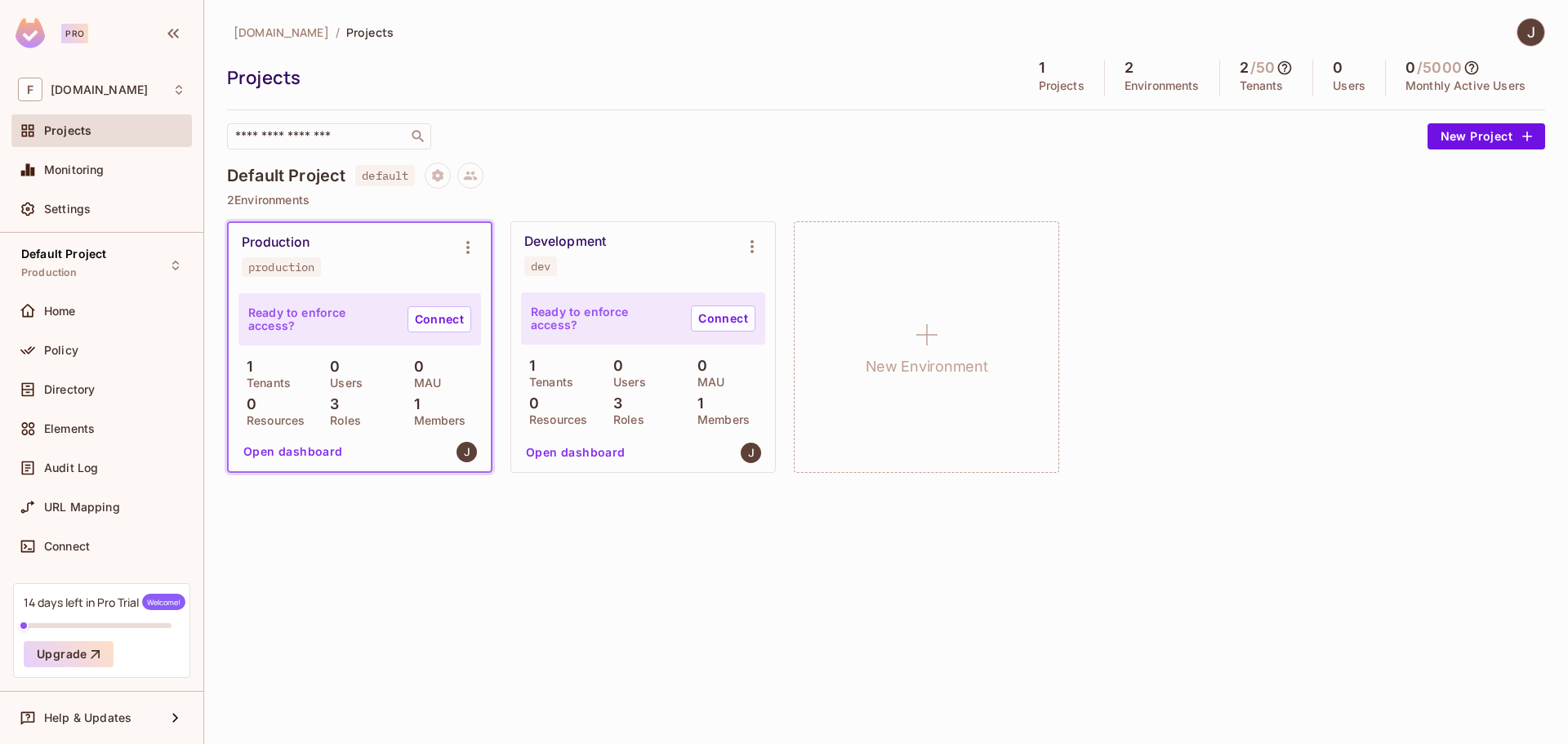
click at [302, 451] on button "Open dashboard" at bounding box center [294, 451] width 113 height 26
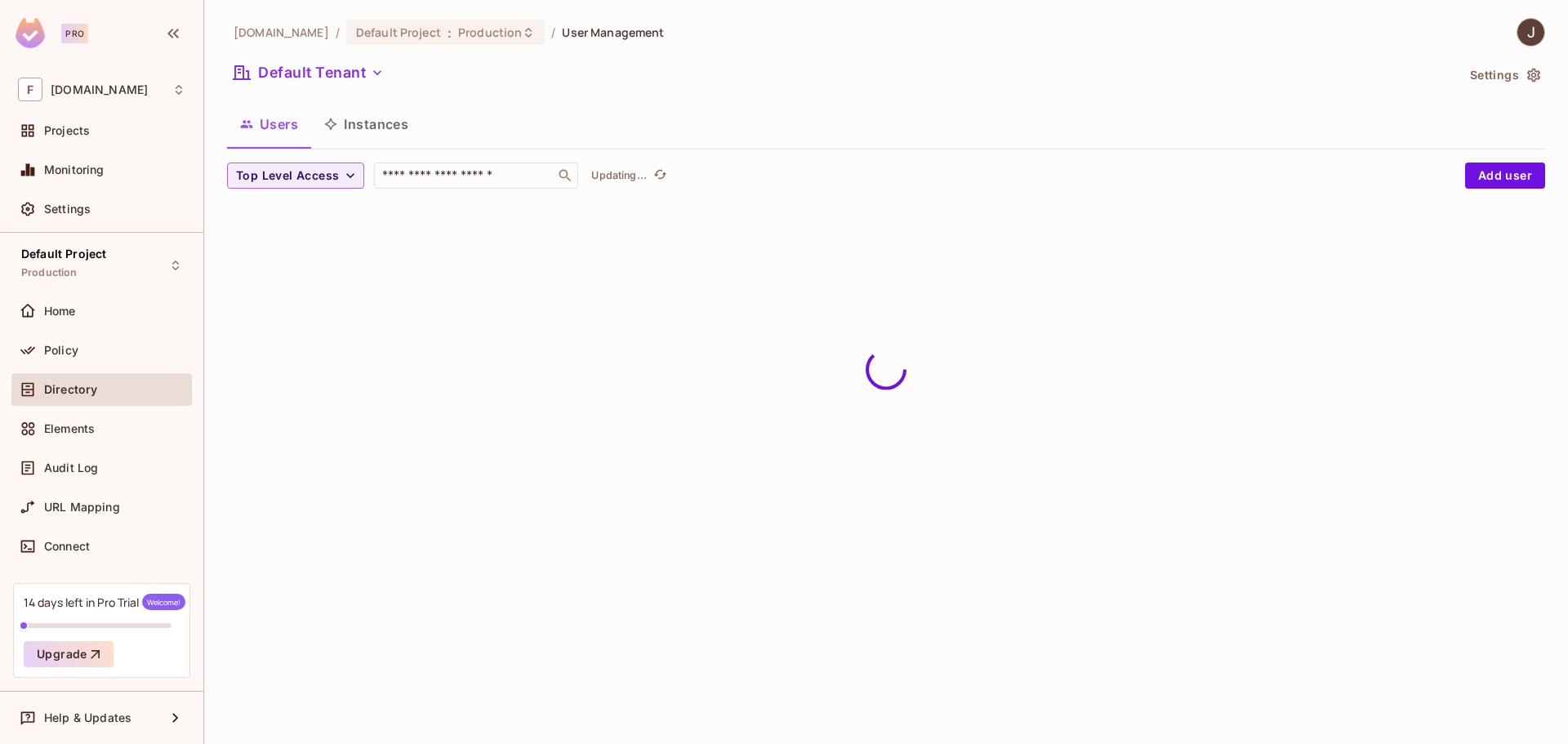
click at [381, 128] on button "Instances" at bounding box center [366, 124] width 110 height 41
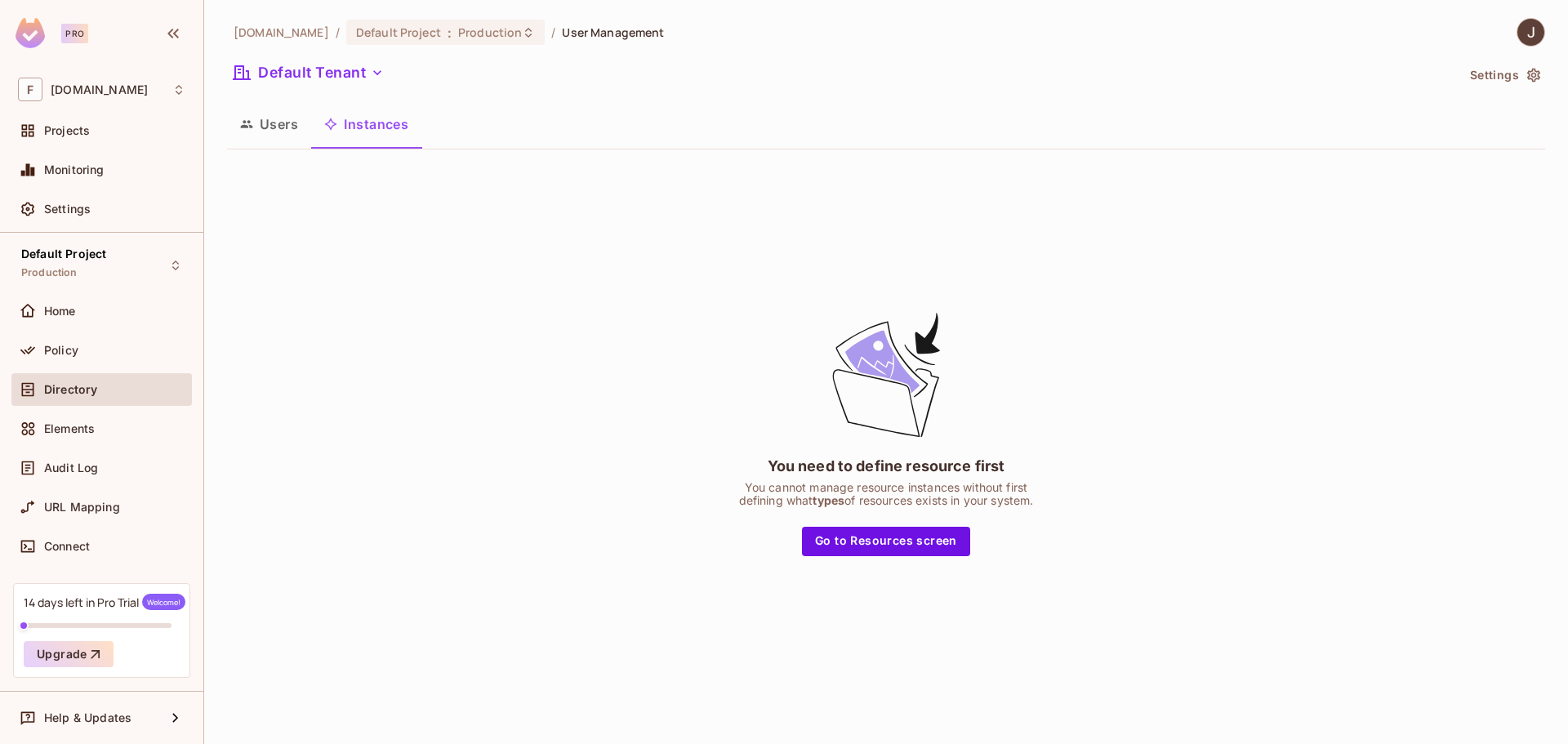
click at [283, 117] on button "Users" at bounding box center [268, 124] width 84 height 41
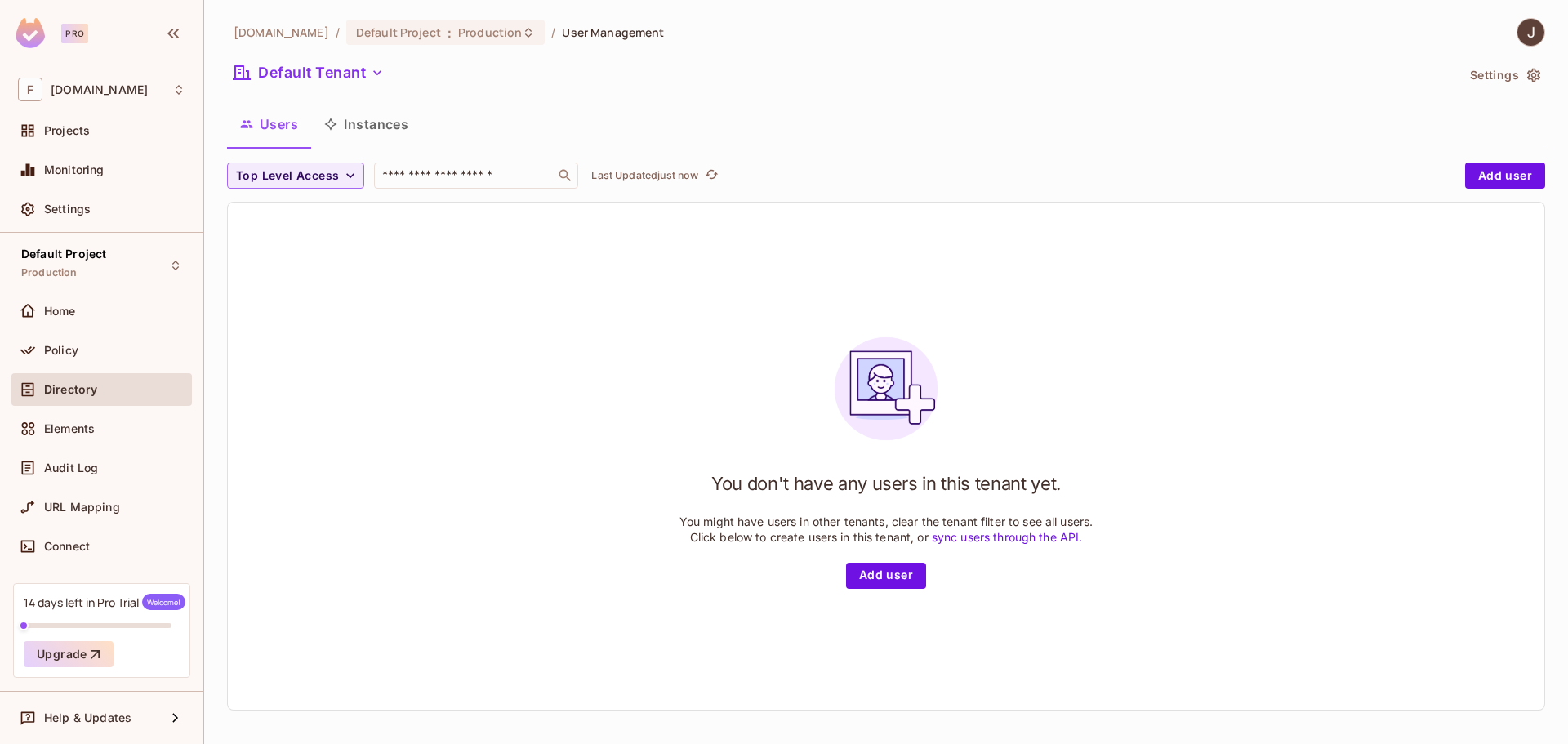
click at [376, 113] on button "Instances" at bounding box center [366, 124] width 110 height 41
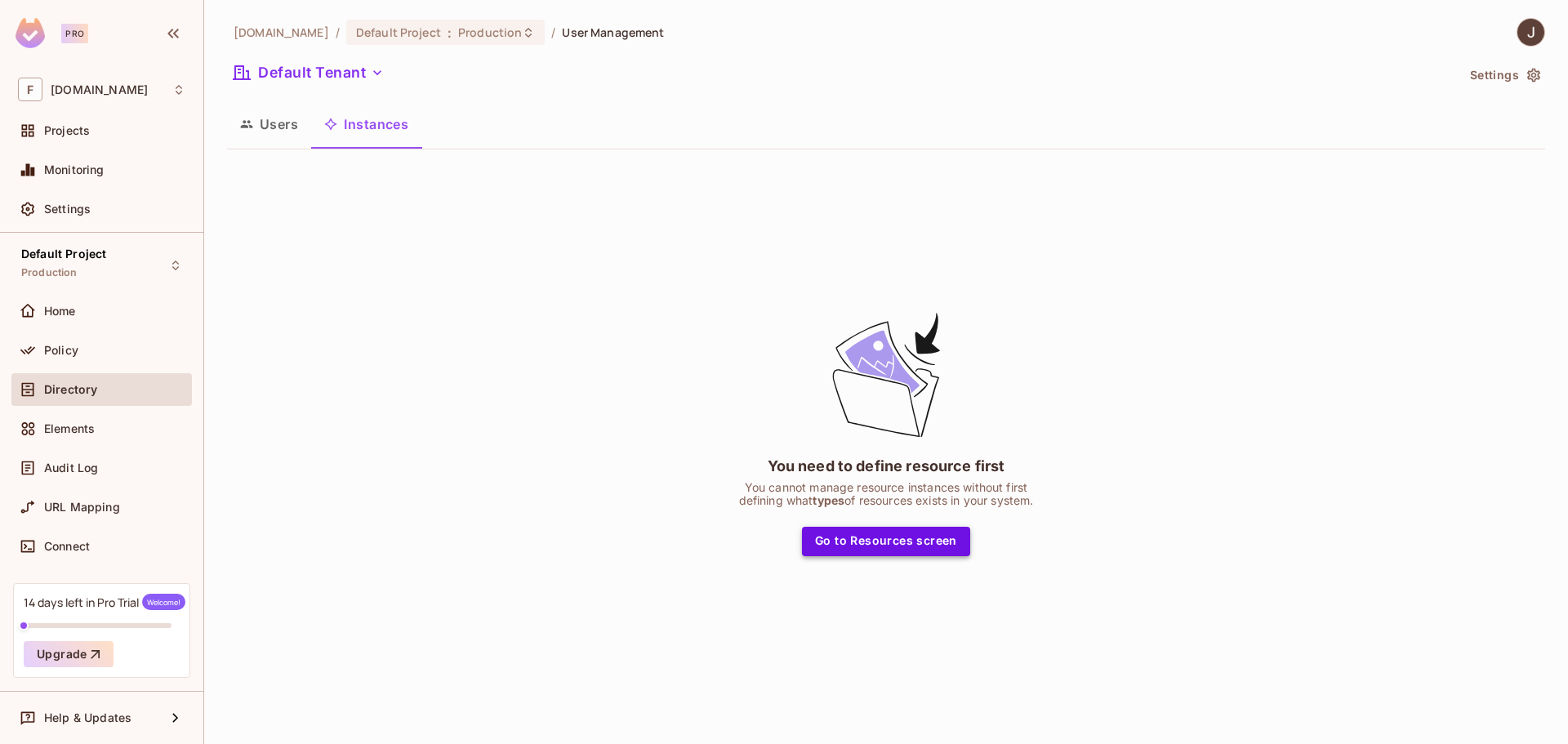
click at [941, 543] on button "Go to Resources screen" at bounding box center [885, 540] width 168 height 29
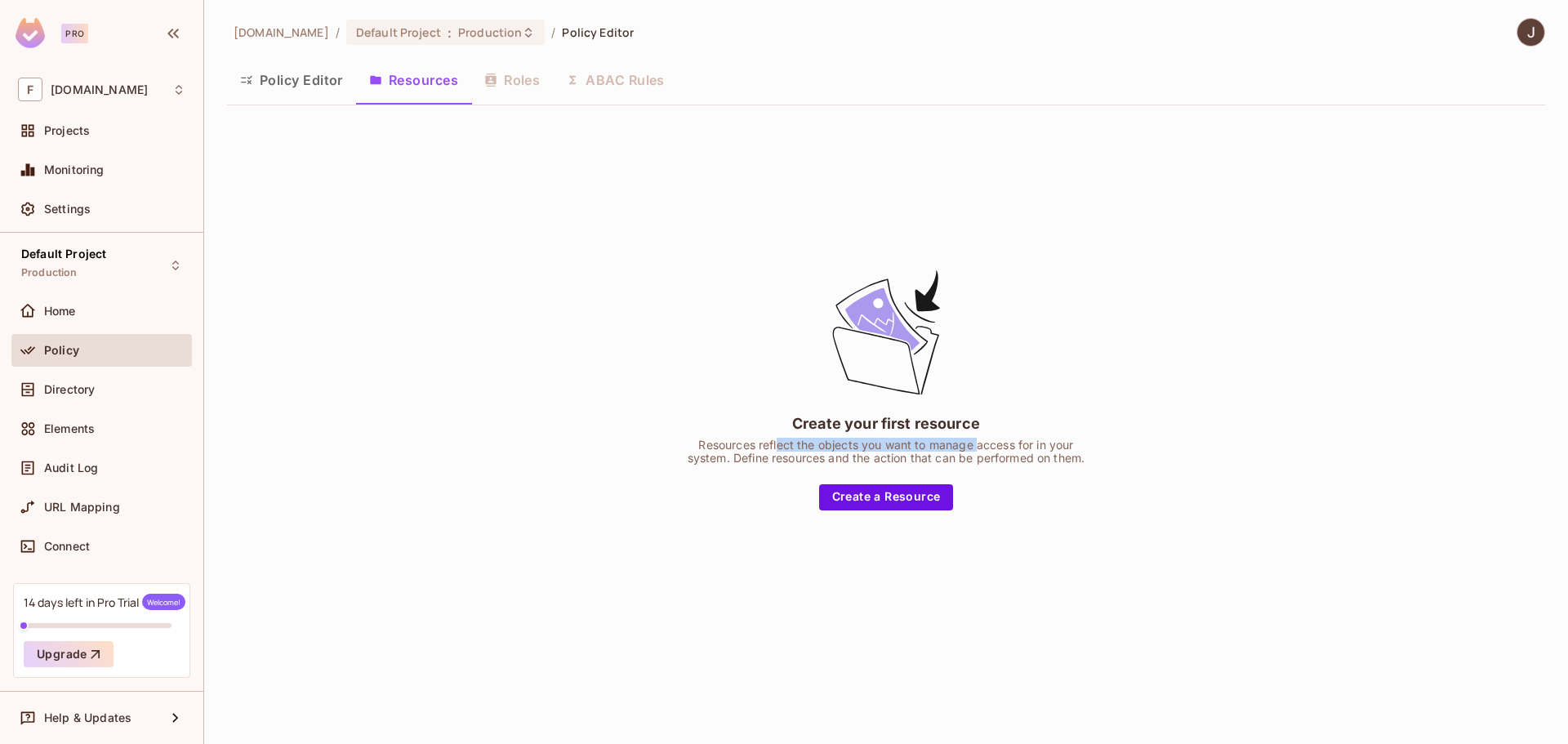
drag, startPoint x: 778, startPoint y: 440, endPoint x: 978, endPoint y: 443, distance: 200.0
click at [978, 443] on div "Resources reflect the objects you want to manage access for in your system. Def…" at bounding box center [885, 451] width 408 height 26
click at [996, 463] on div "Resources reflect the objects you want to manage access for in your system. Def…" at bounding box center [885, 451] width 408 height 26
click at [458, 34] on span "Production" at bounding box center [489, 33] width 63 height 16
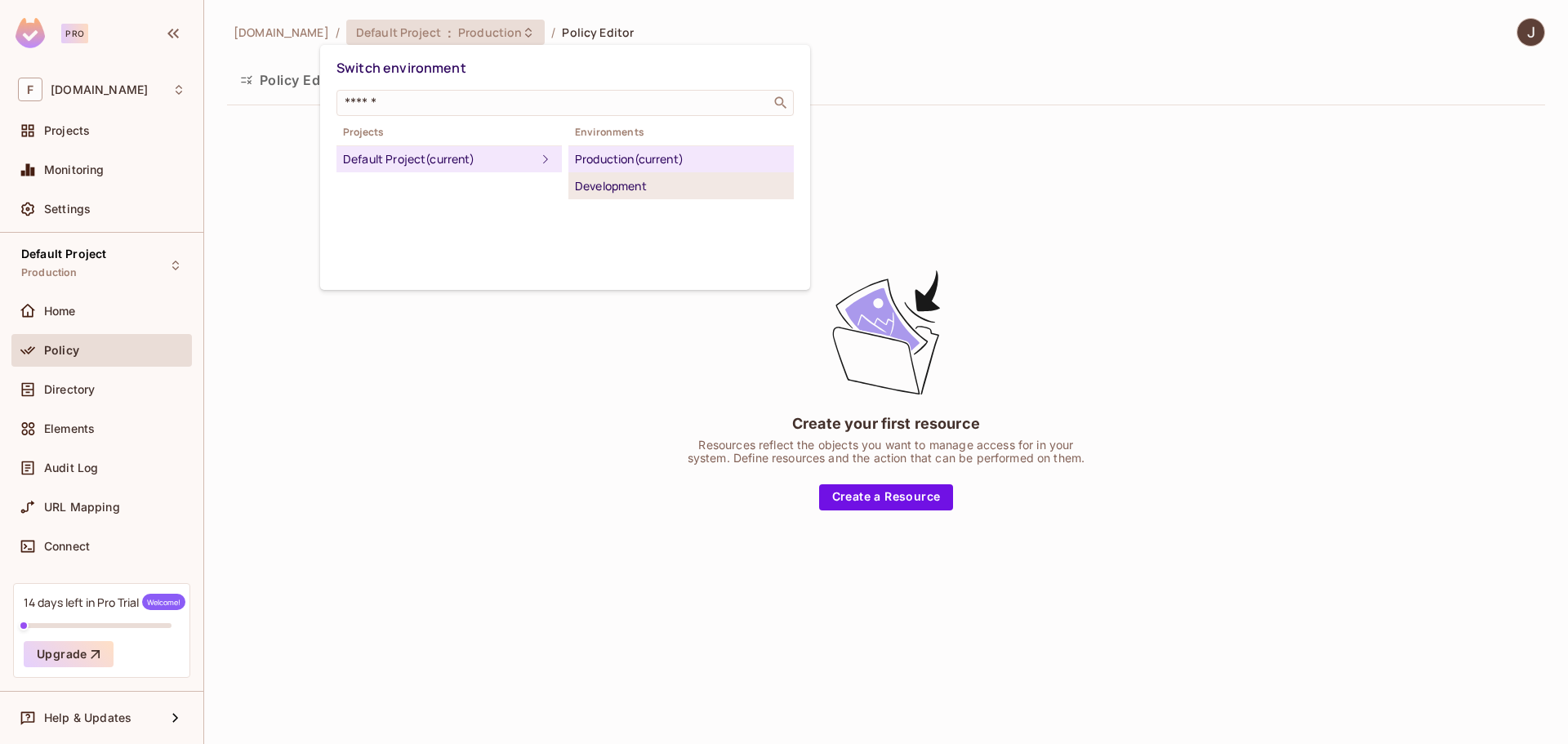
click at [623, 190] on div "Development" at bounding box center [681, 186] width 213 height 19
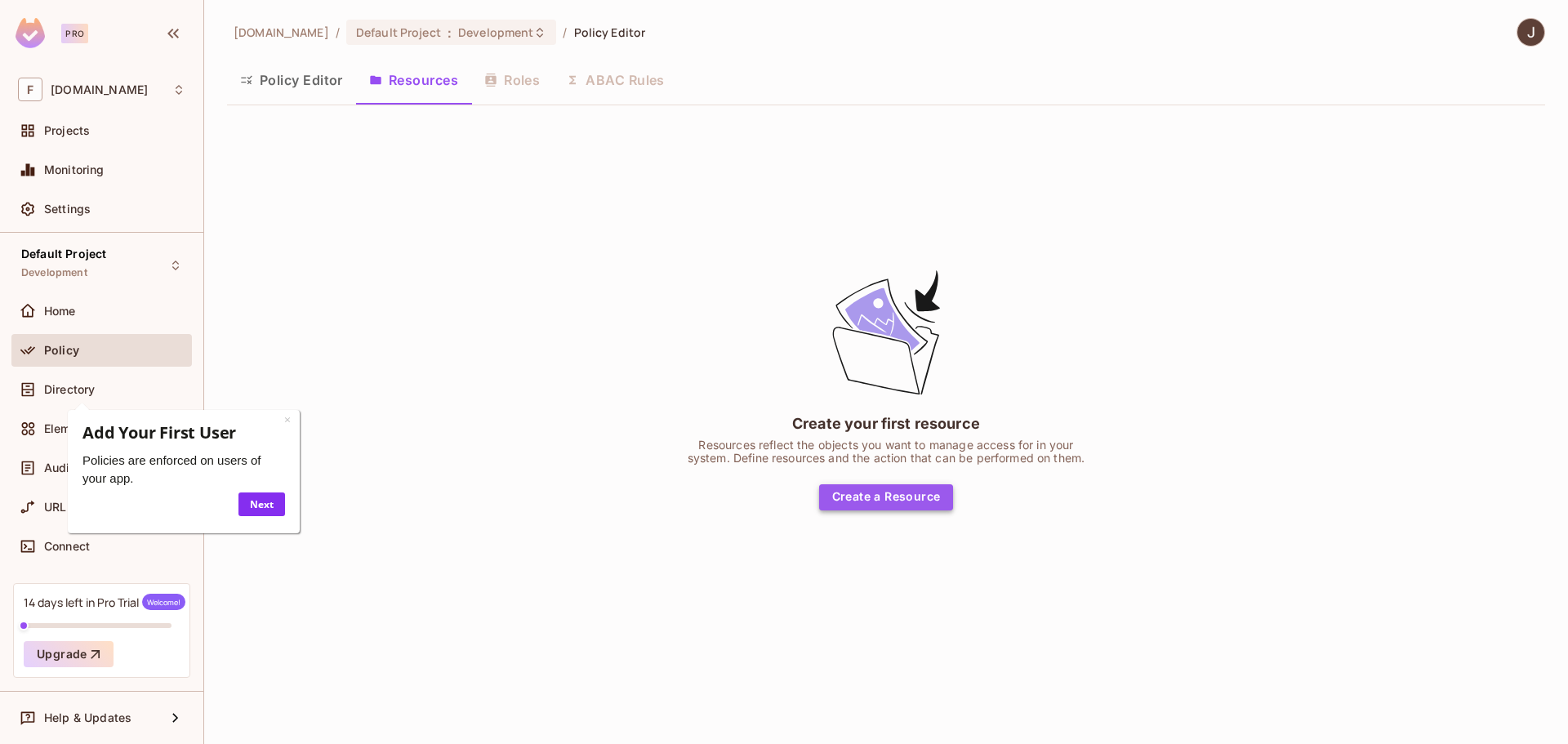
click at [880, 489] on button "Create a Resource" at bounding box center [886, 497] width 135 height 26
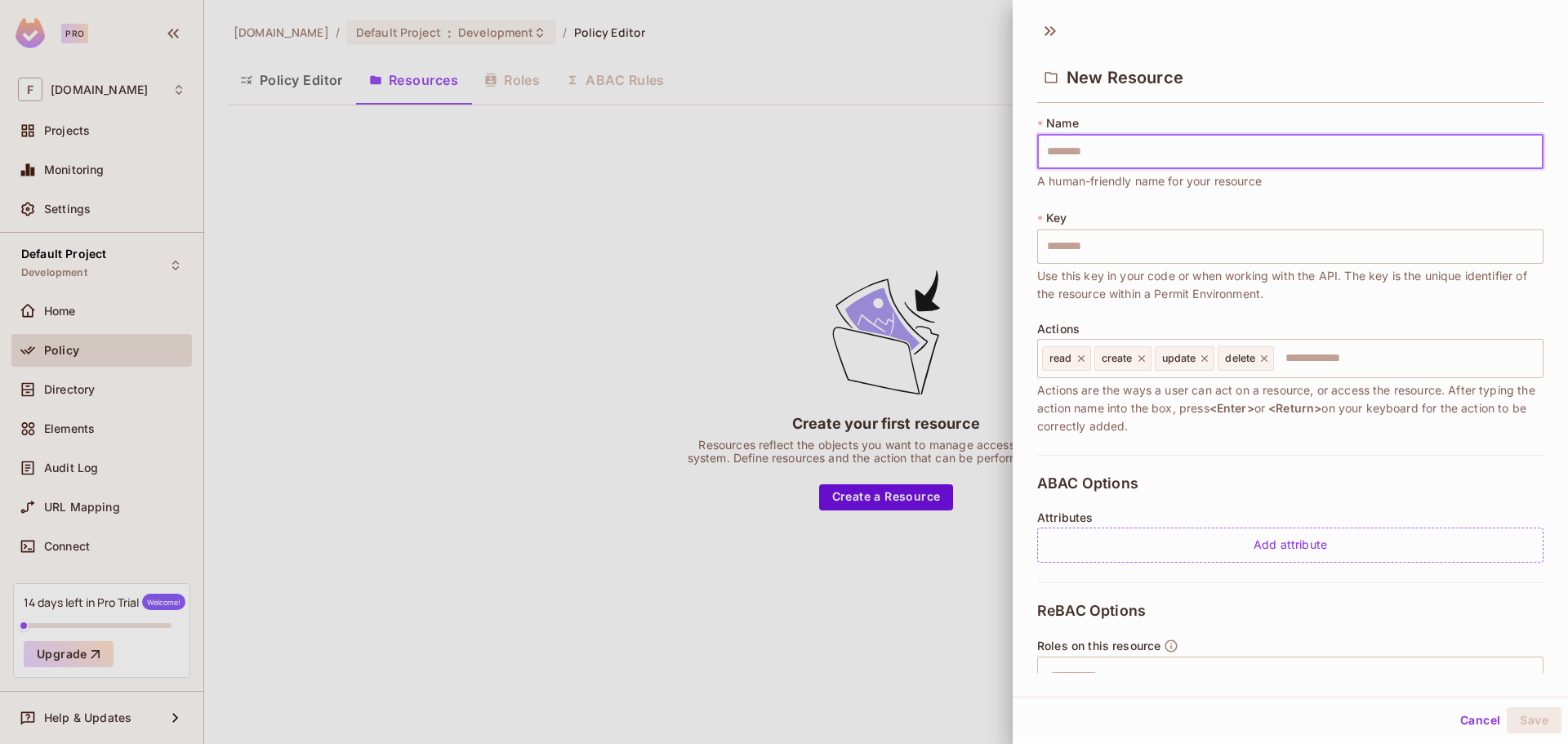
click at [1086, 160] on input "text" at bounding box center [1290, 152] width 506 height 34
click at [1061, 205] on div "* Name ​ A human-friendly name for your resource * Key ​ Use this key in your c…" at bounding box center [1290, 285] width 506 height 339
click at [1118, 146] on input "text" at bounding box center [1290, 152] width 506 height 34
click at [1290, 184] on div "* Name ​ Resource name is required" at bounding box center [1290, 153] width 506 height 75
click at [1238, 184] on div "* Name ​ Resource name is required" at bounding box center [1290, 153] width 506 height 75
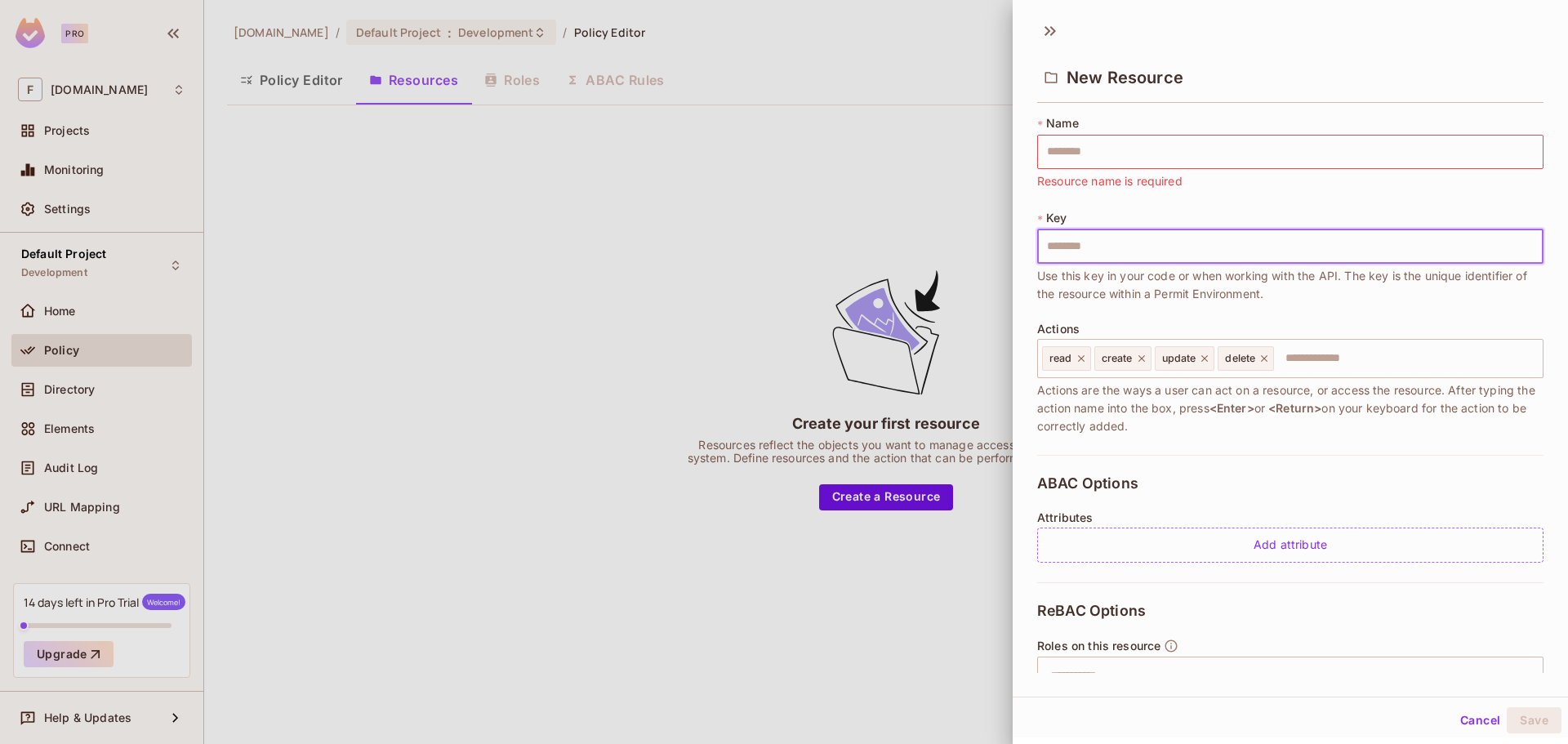
click at [1221, 245] on input "text" at bounding box center [1290, 246] width 506 height 34
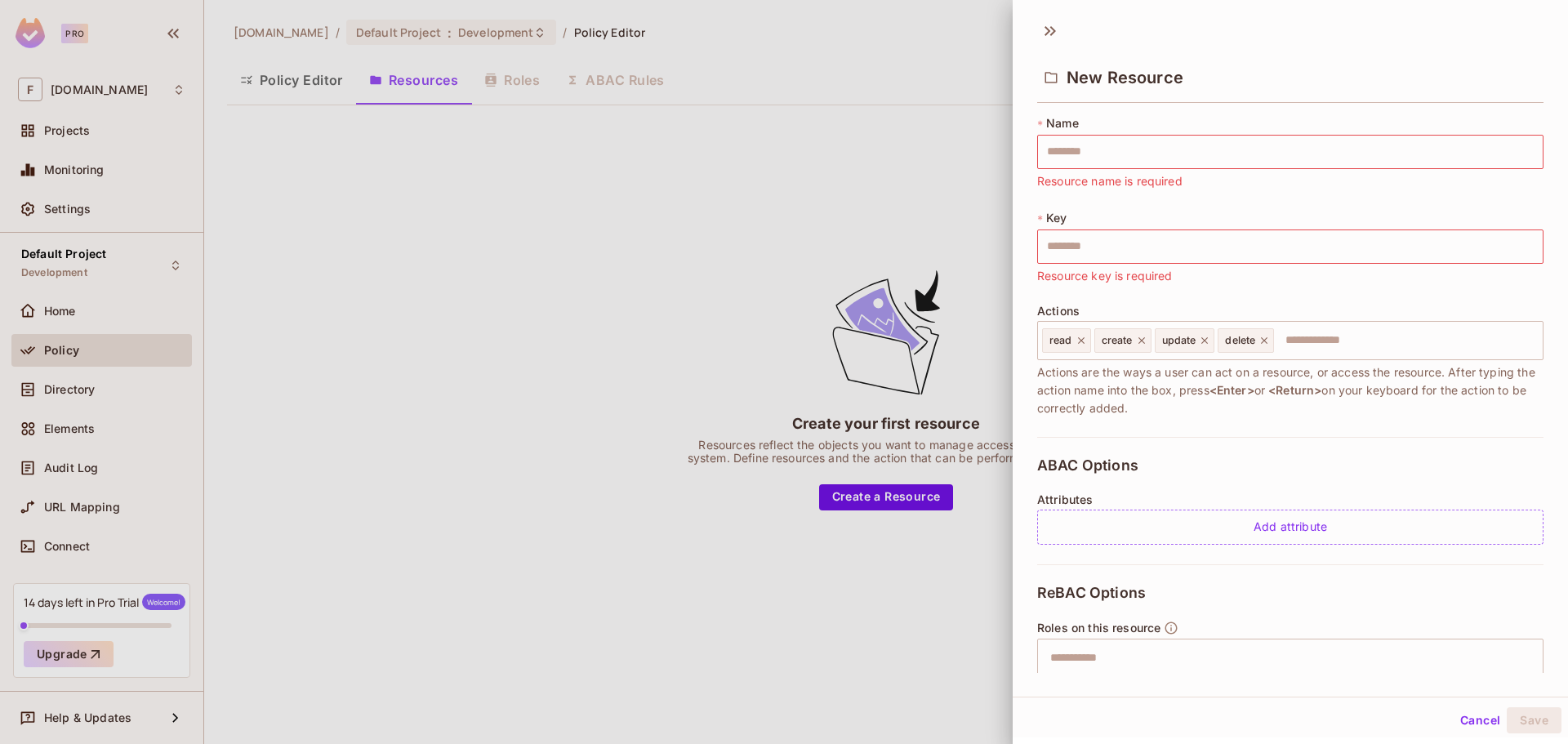
click at [1214, 213] on div "* Key ​ Resource key is required" at bounding box center [1290, 247] width 506 height 75
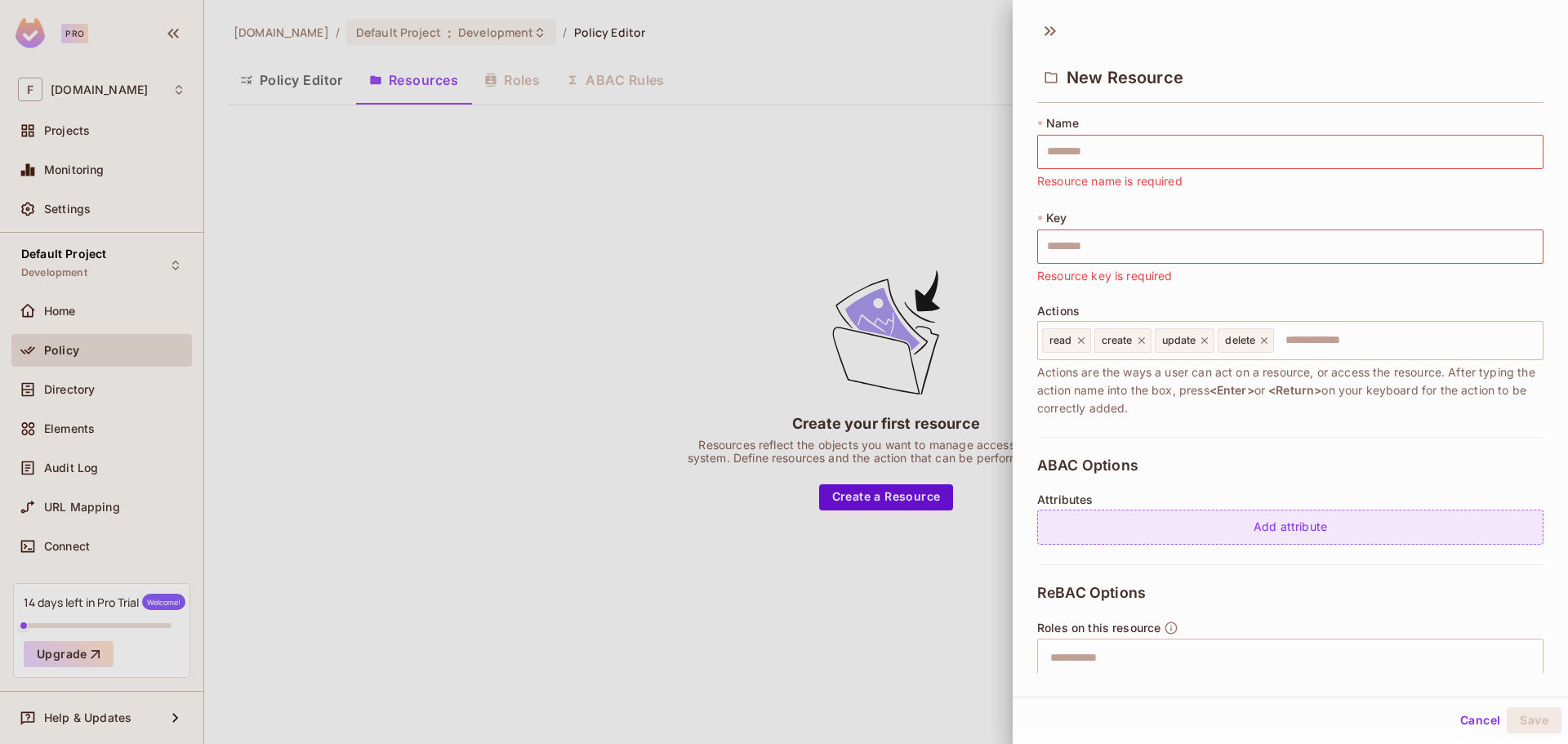
click at [1245, 526] on div "Add attribute" at bounding box center [1290, 527] width 506 height 35
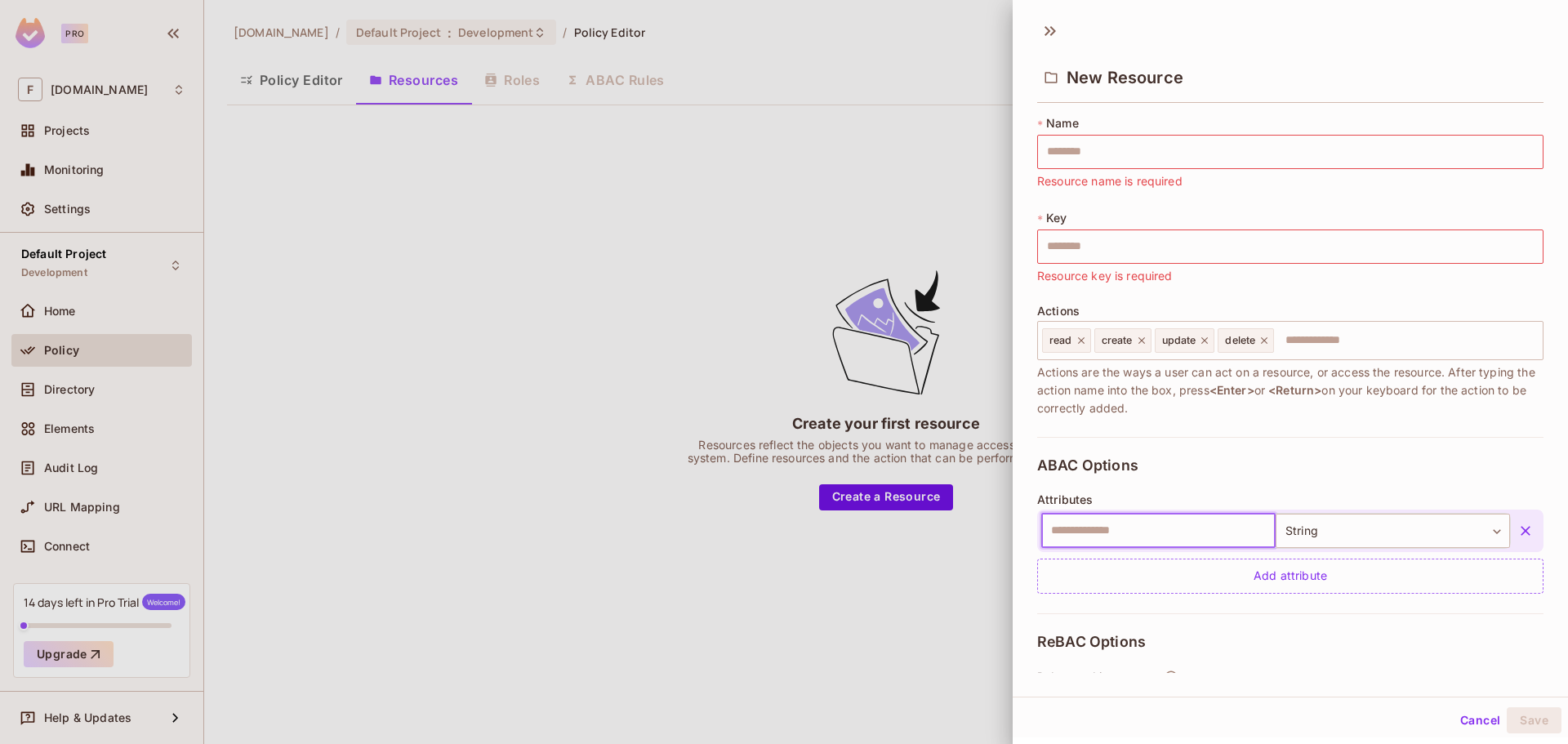
click at [1189, 527] on input "text" at bounding box center [1159, 530] width 235 height 34
click at [1199, 493] on div "Attributes ​ String ****** ​ Add attribute" at bounding box center [1290, 543] width 506 height 100
click at [1400, 532] on body "Pro F foundryx.my Projects Monitoring Settings Default Project Development Home…" at bounding box center [784, 372] width 1568 height 744
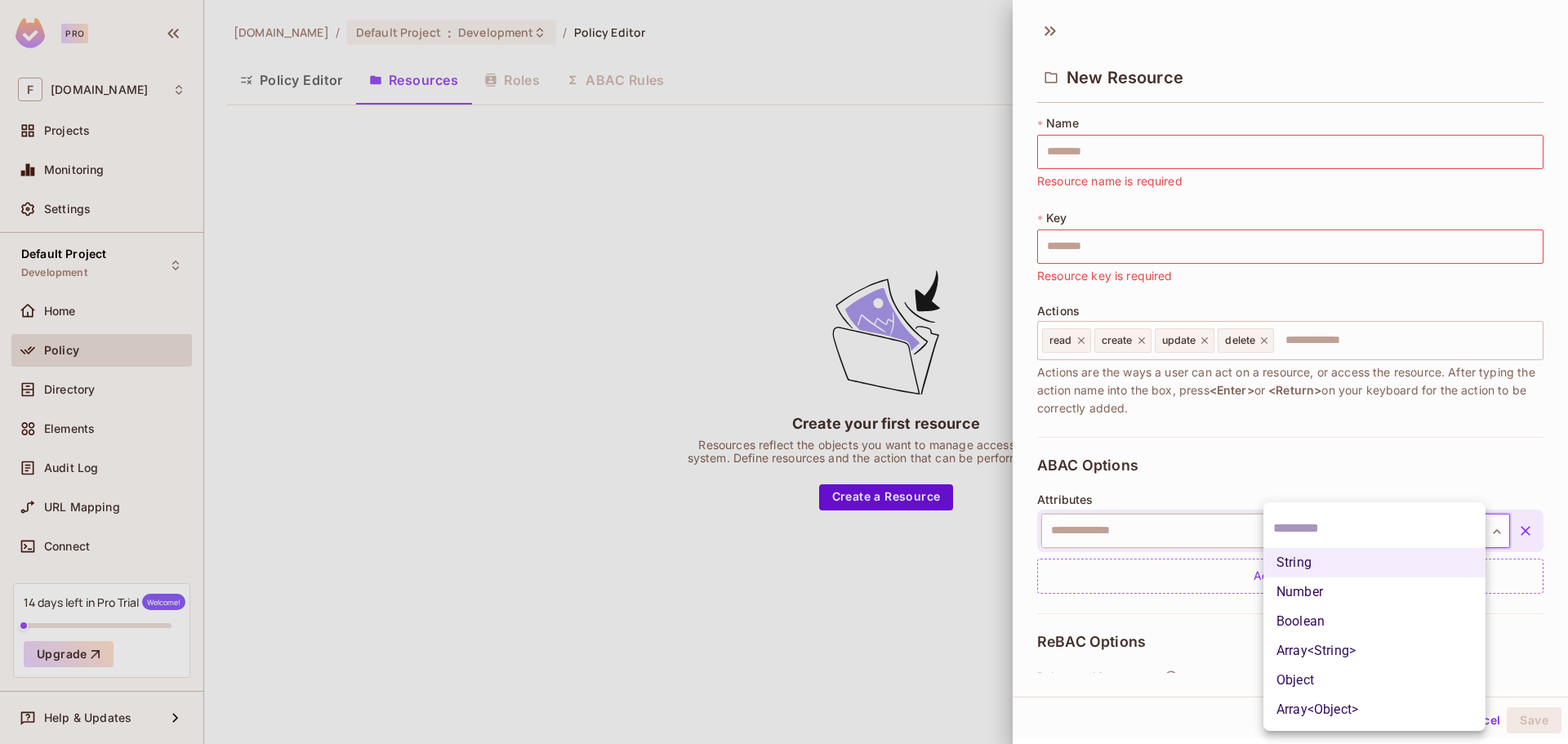
click at [1342, 458] on div at bounding box center [784, 372] width 1568 height 744
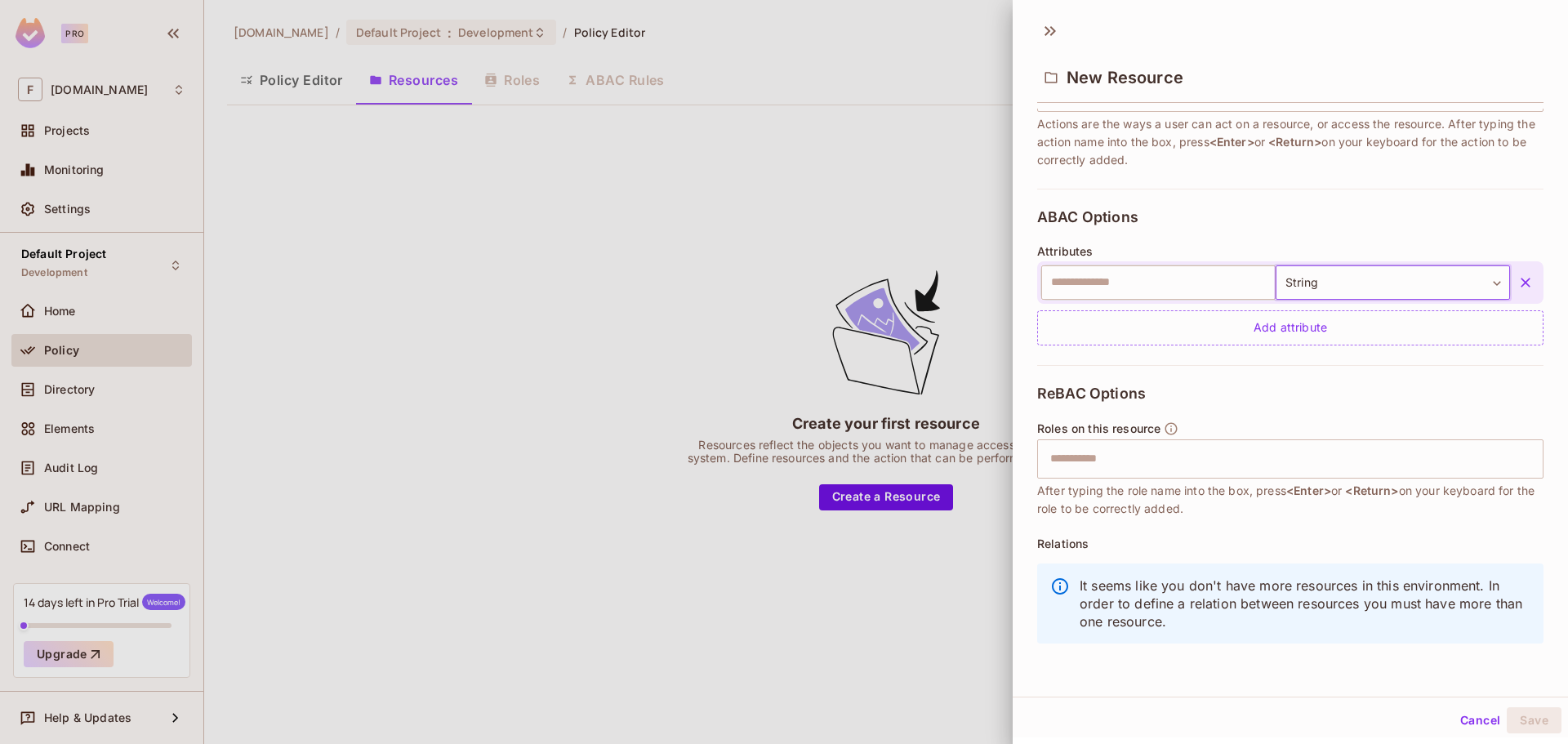
scroll to position [3, 0]
click at [1511, 270] on button "button" at bounding box center [1525, 279] width 29 height 29
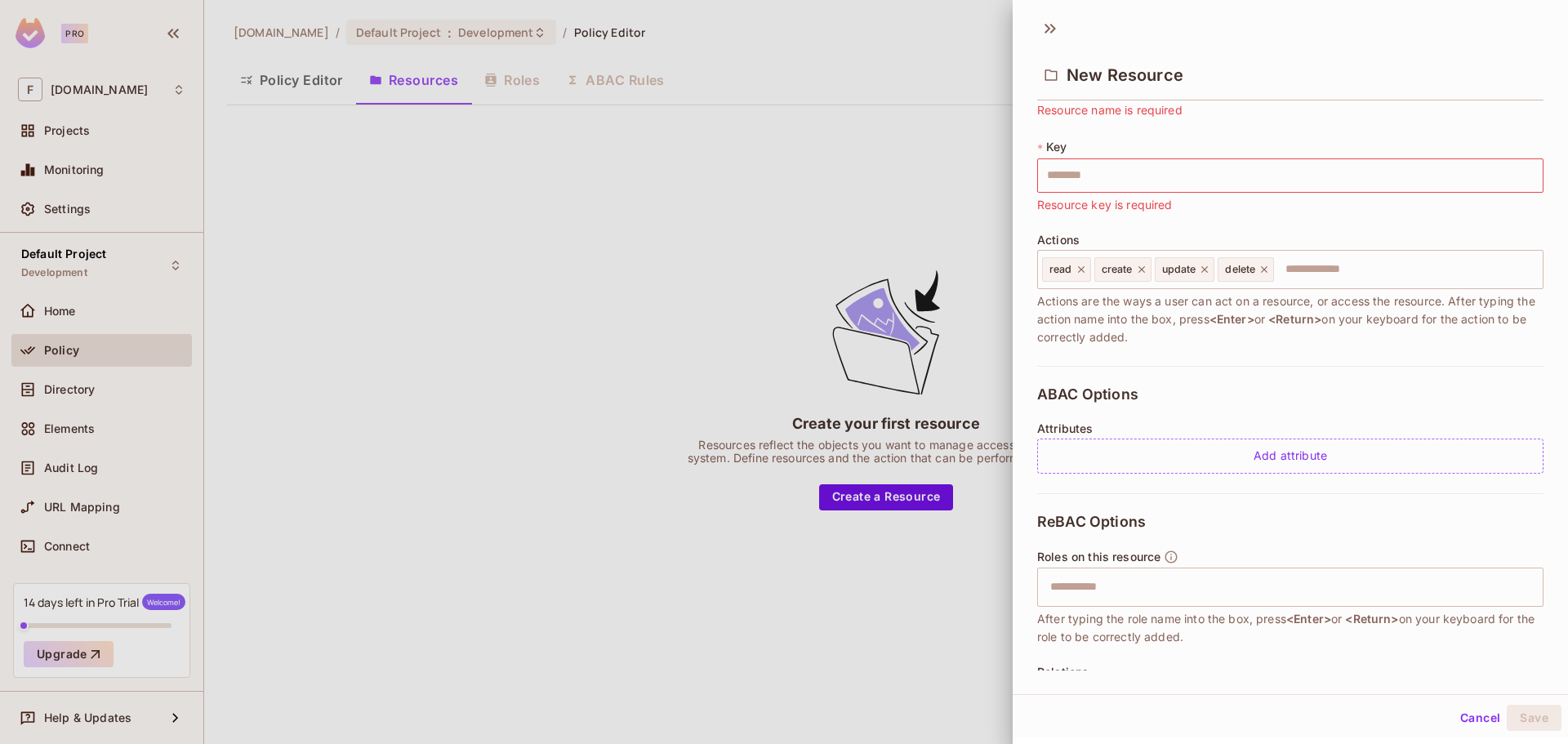
scroll to position [0, 0]
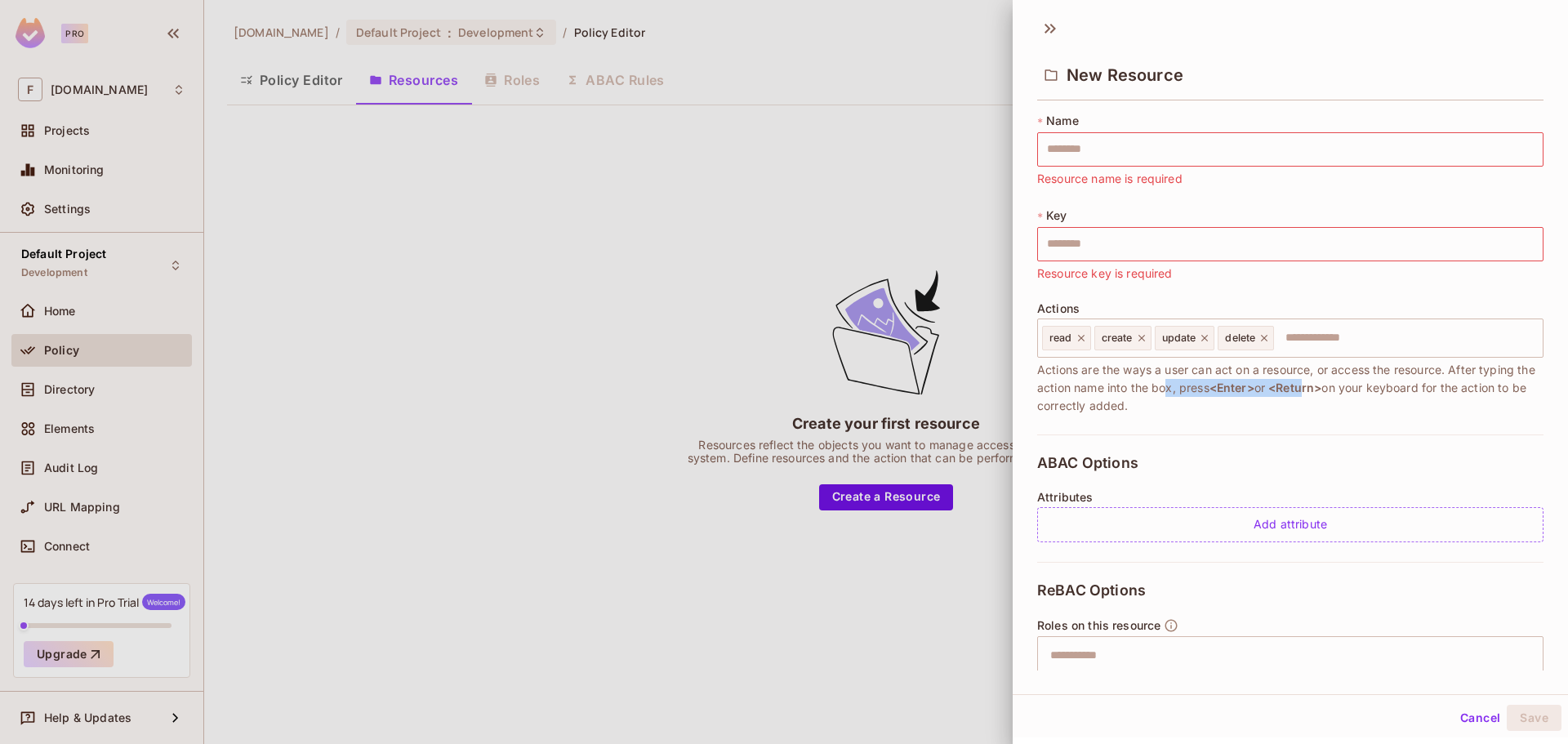
drag, startPoint x: 1190, startPoint y: 386, endPoint x: 1337, endPoint y: 386, distance: 147.0
click at [1335, 386] on span "Actions are the ways a user can act on a resource, or access the resource. Afte…" at bounding box center [1290, 387] width 506 height 54
click at [1379, 377] on span "Actions are the ways a user can act on a resource, or access the resource. Afte…" at bounding box center [1290, 387] width 506 height 54
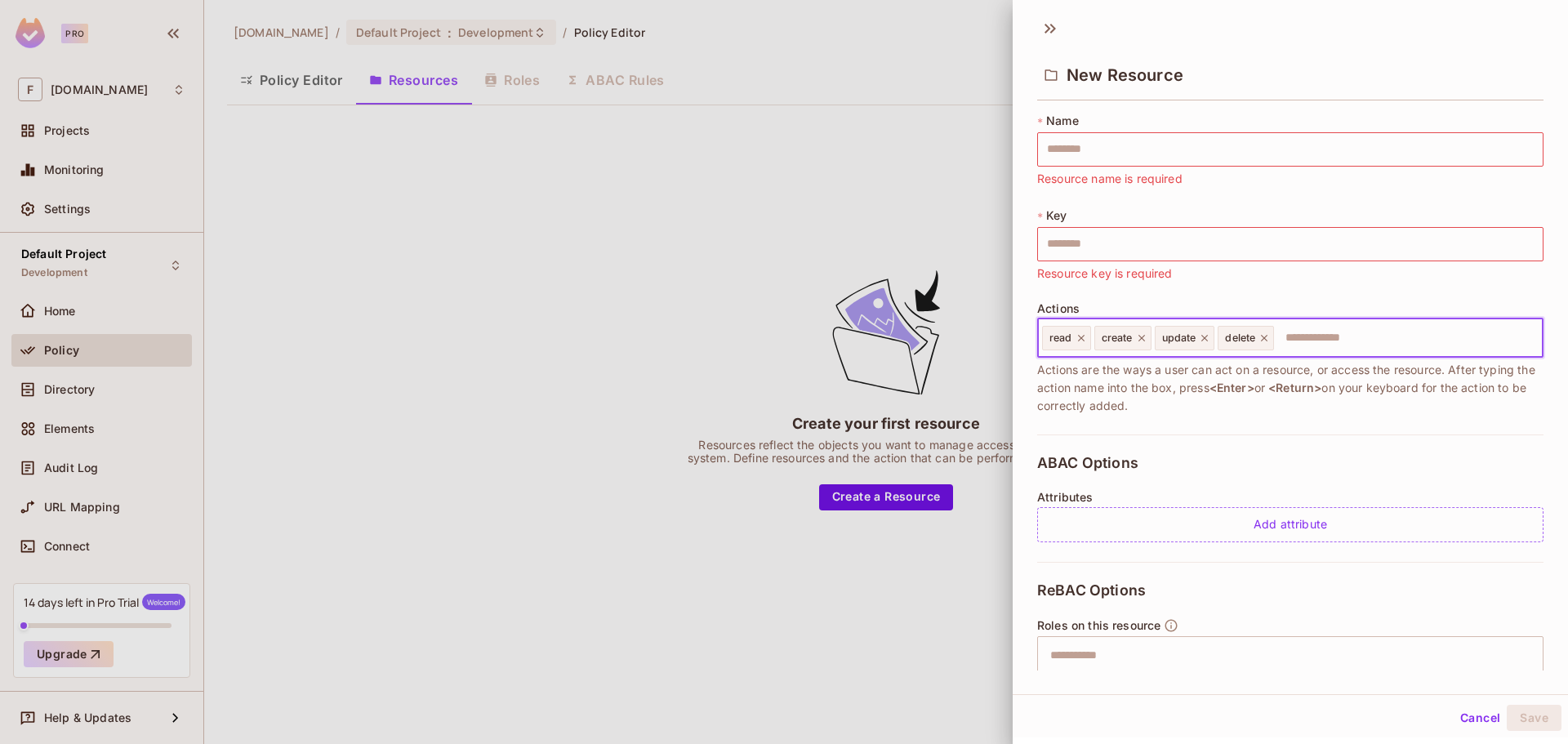
click at [1370, 342] on input "text" at bounding box center [1405, 338] width 260 height 33
click at [1348, 339] on input "text" at bounding box center [1405, 338] width 260 height 33
click at [1321, 381] on span "<Return>" at bounding box center [1295, 388] width 53 height 14
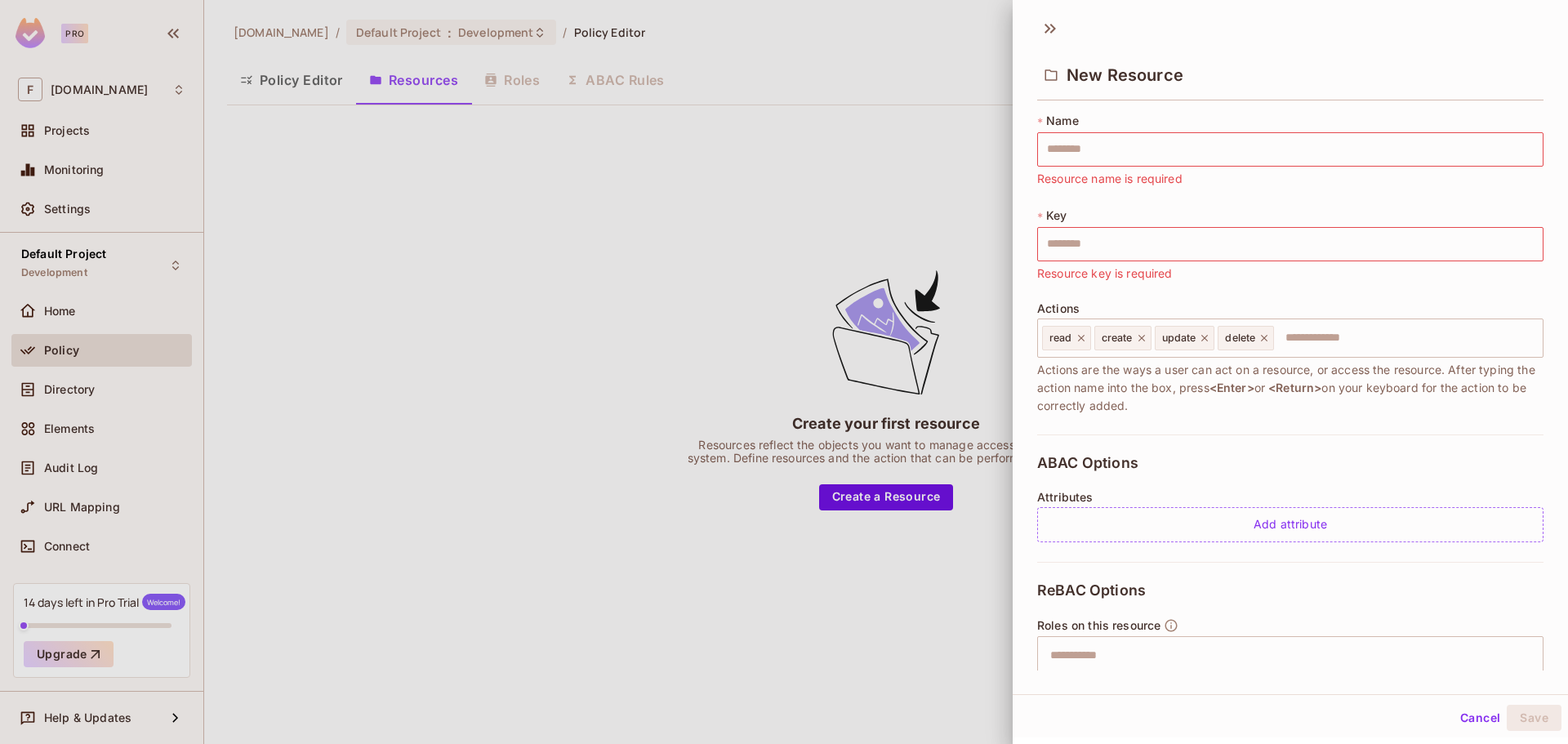
click at [1180, 302] on div "Actions read create update delete ​ Actions are the ways a user can act on a re…" at bounding box center [1290, 359] width 506 height 113
click at [1196, 138] on input "text" at bounding box center [1290, 149] width 506 height 34
click at [1050, 27] on icon at bounding box center [1050, 29] width 26 height 26
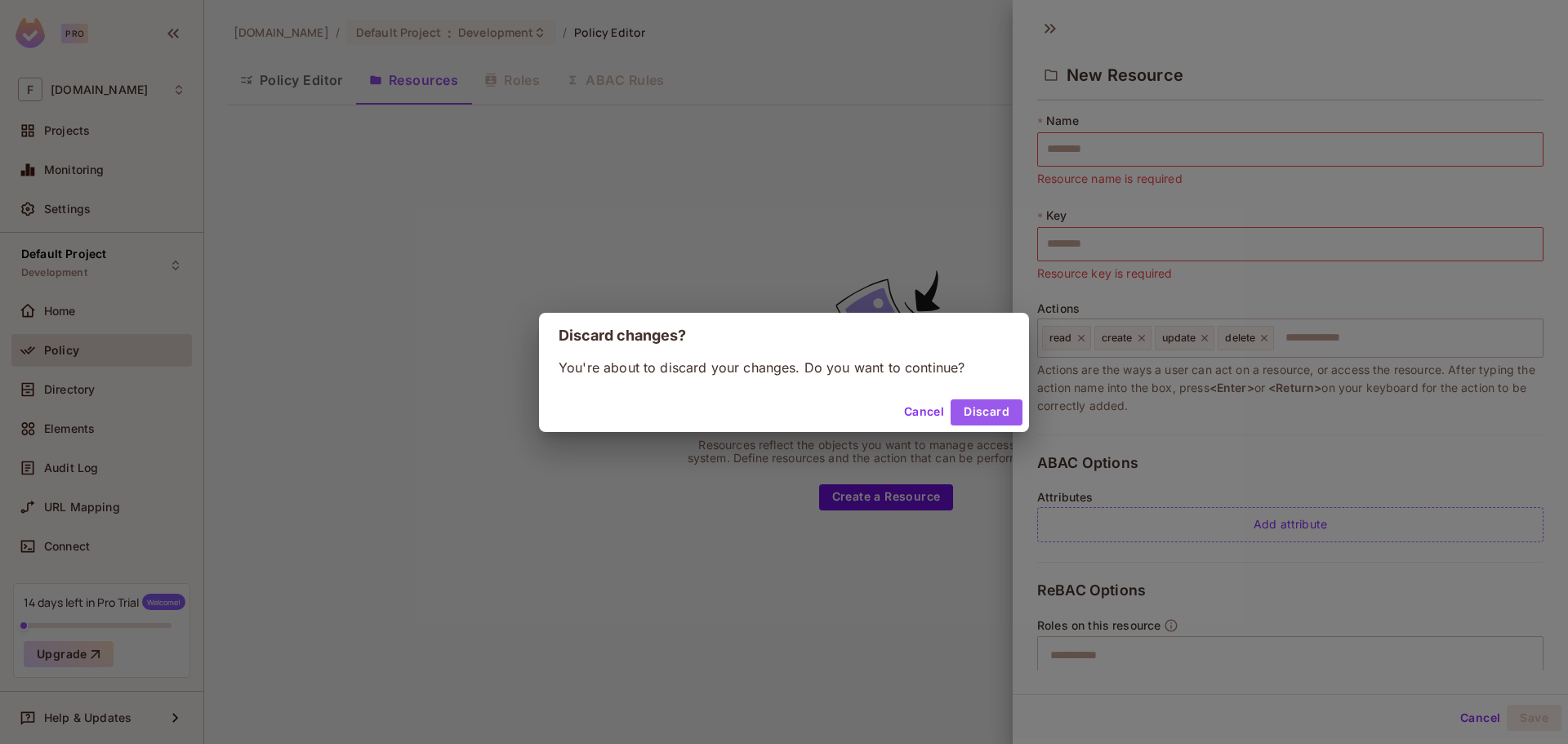
click at [962, 413] on button "Discard" at bounding box center [986, 413] width 71 height 26
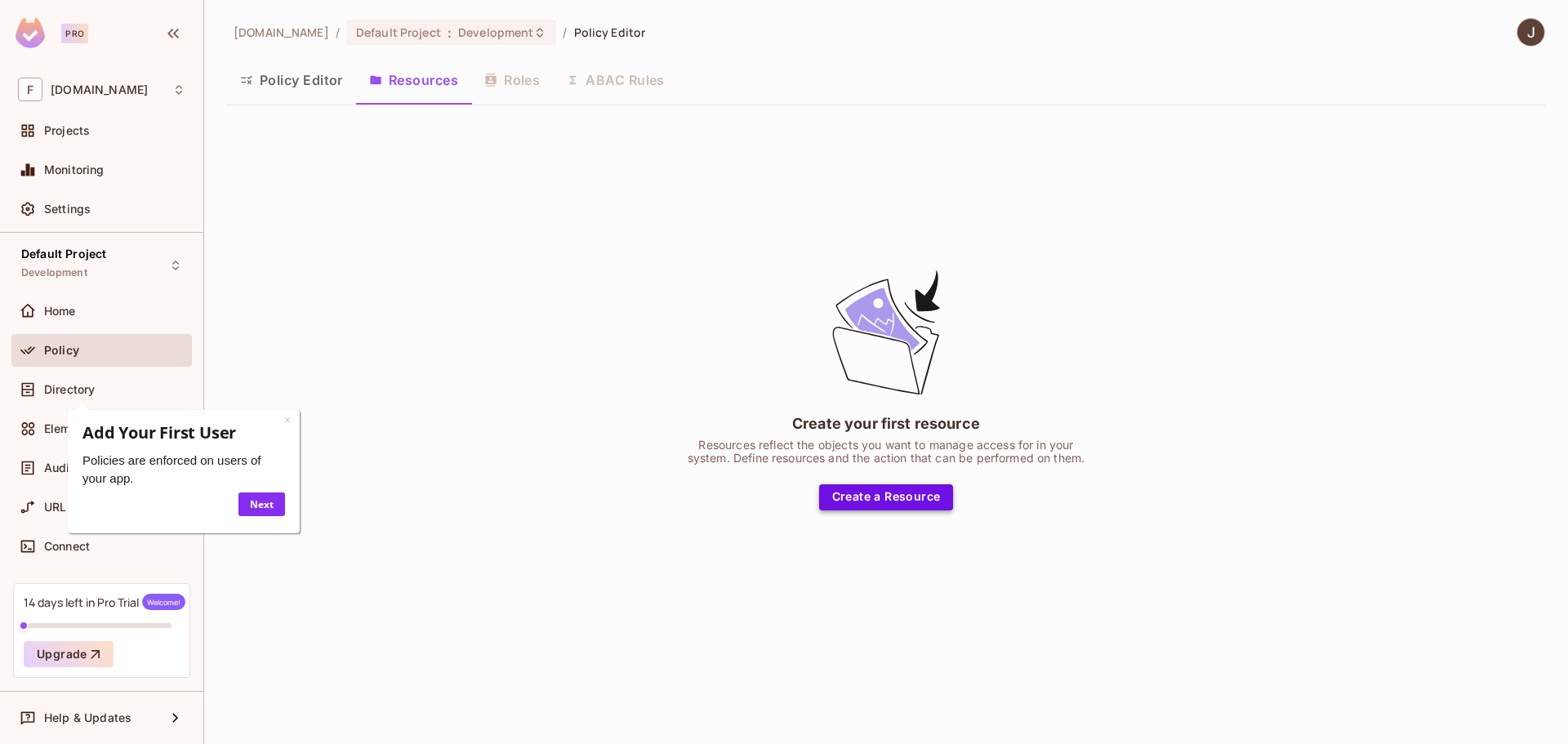
click at [856, 498] on button "Create a Resource" at bounding box center [886, 497] width 135 height 26
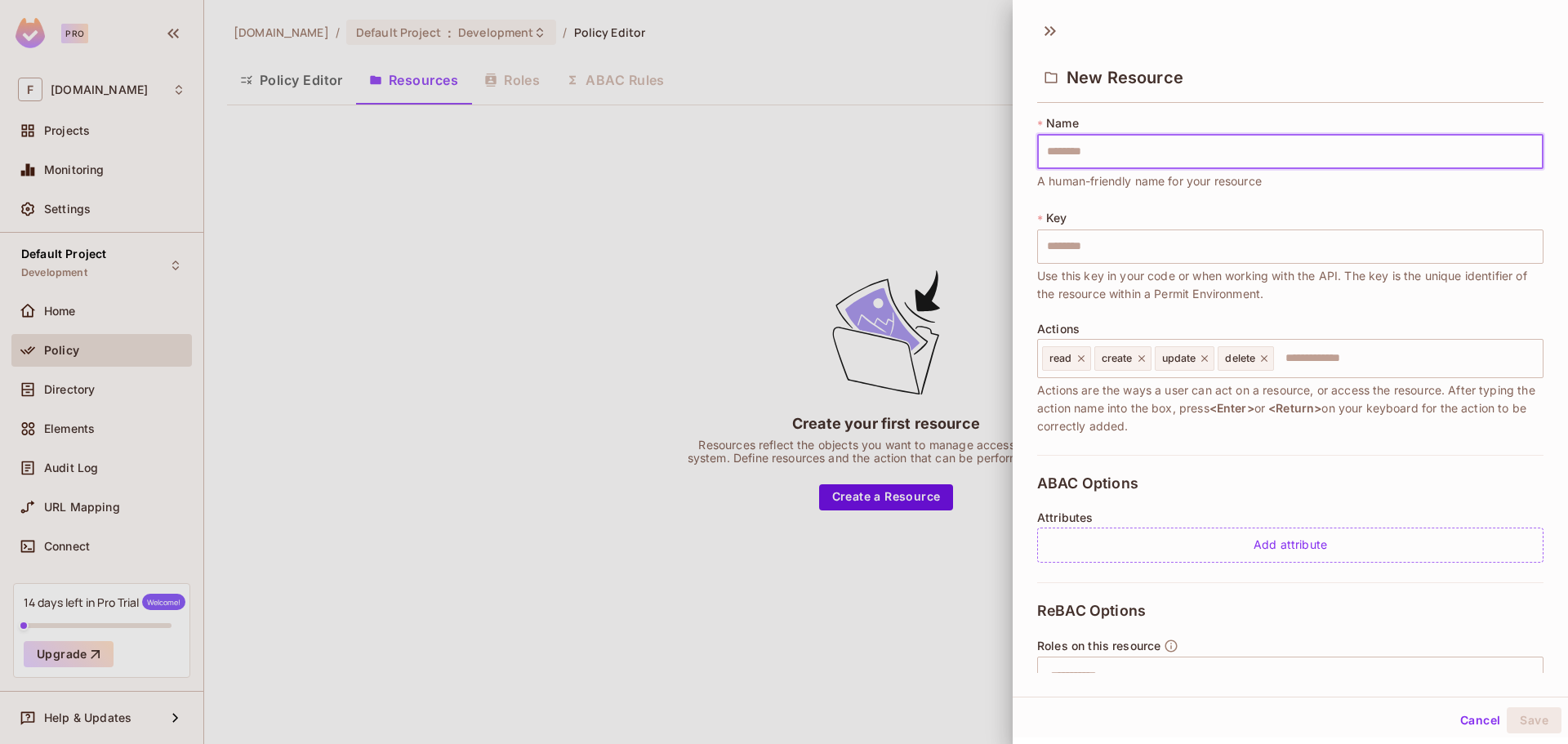
type input "*"
type input "**"
type input "*"
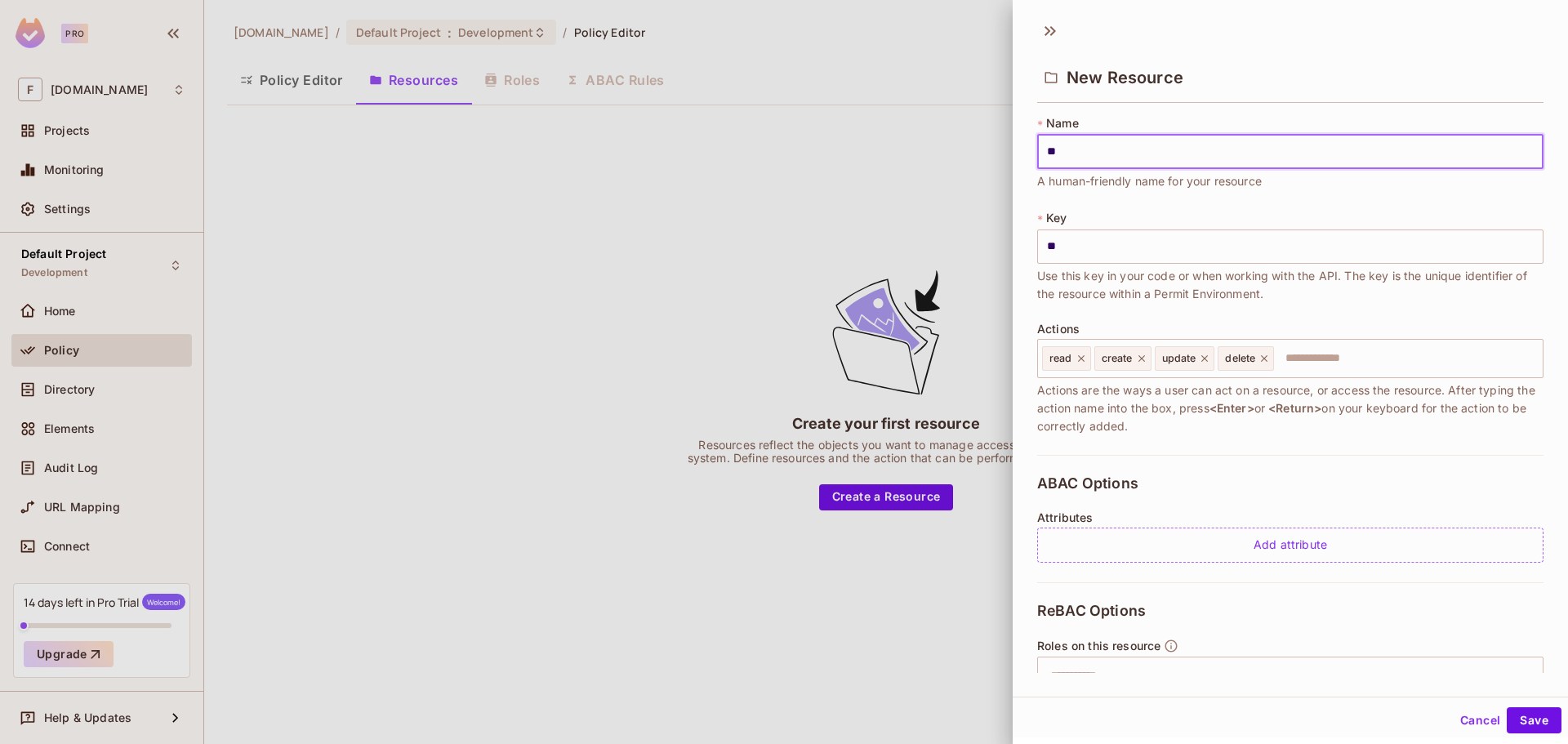
type input "*"
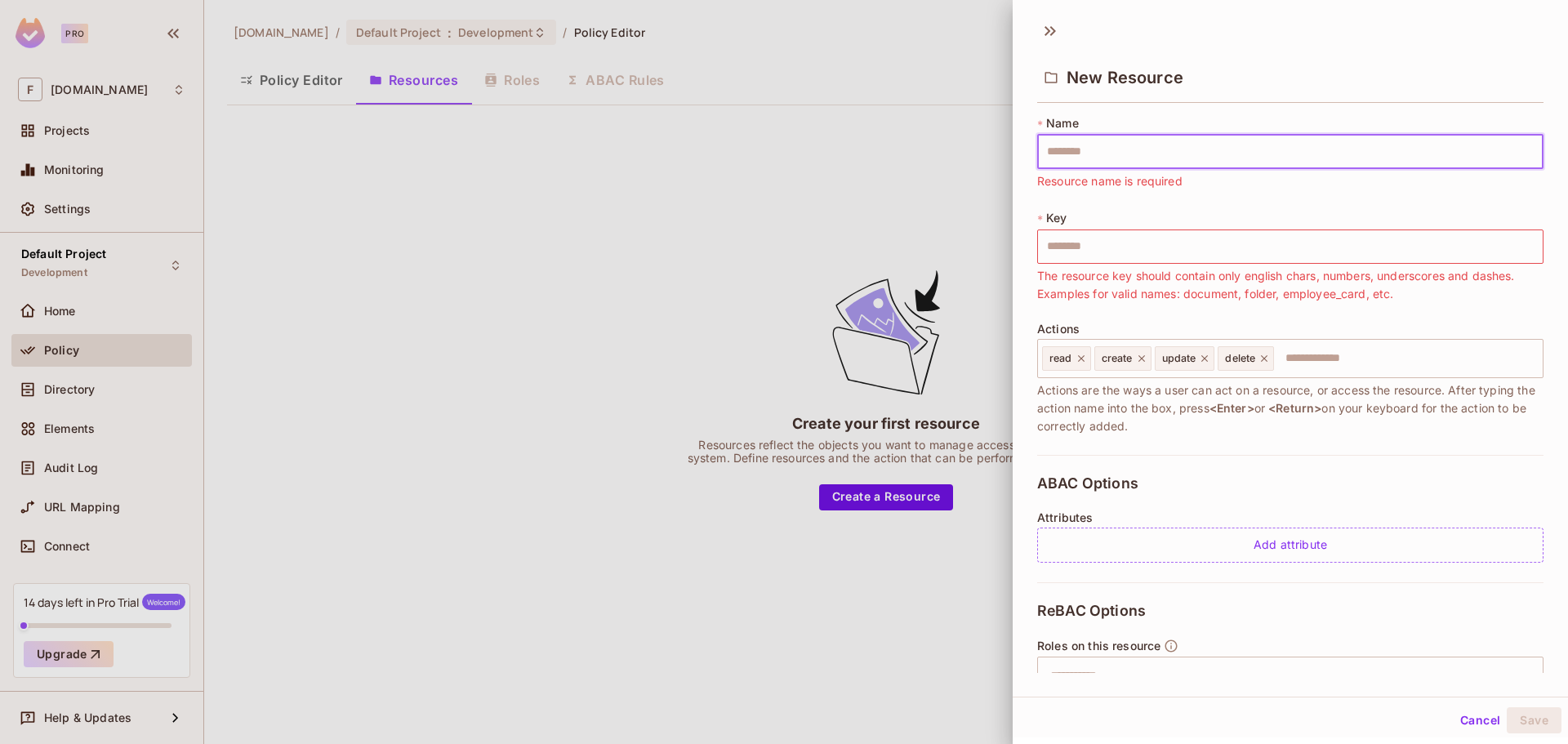
type input "*"
type input "**"
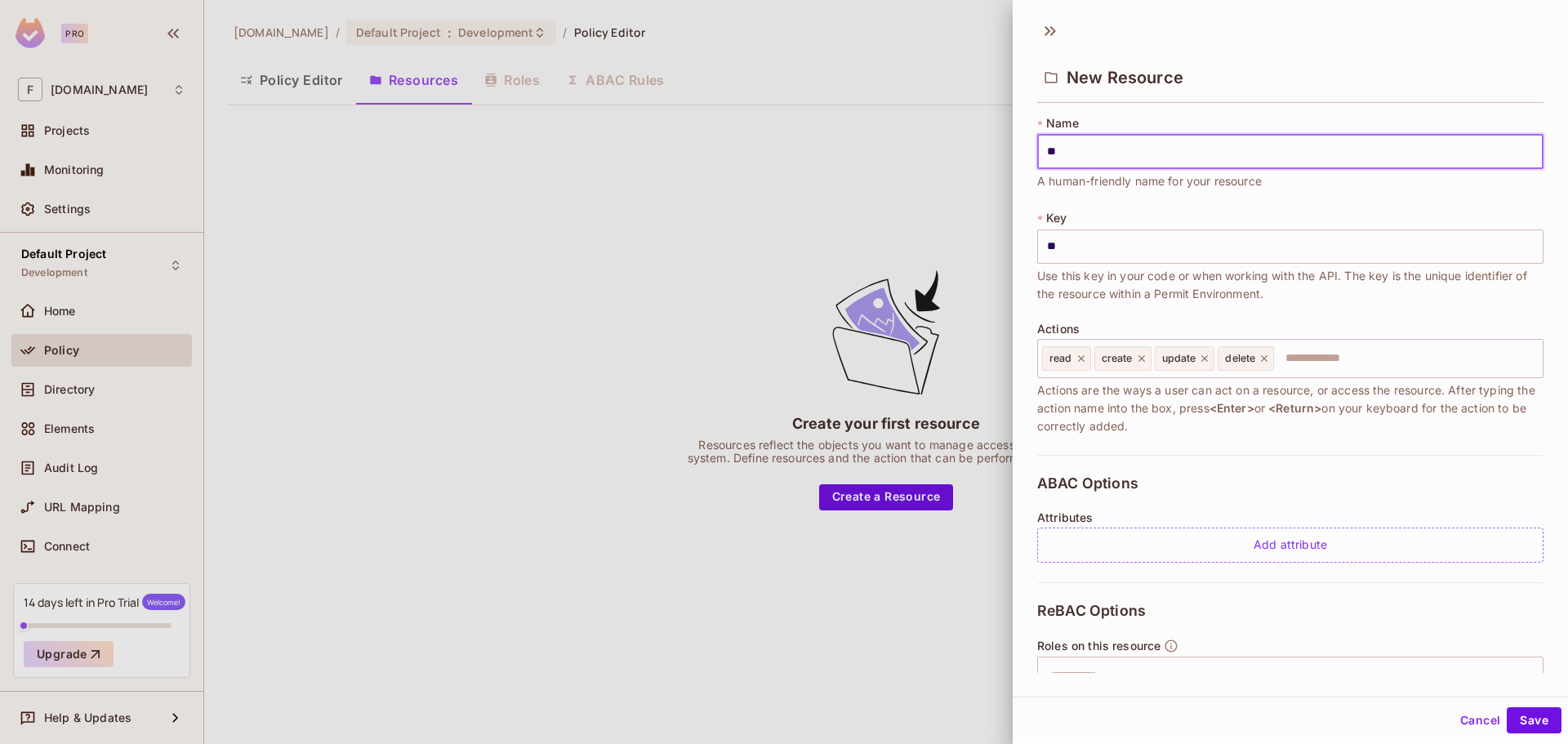
type input "***"
type input "****"
type input "*****"
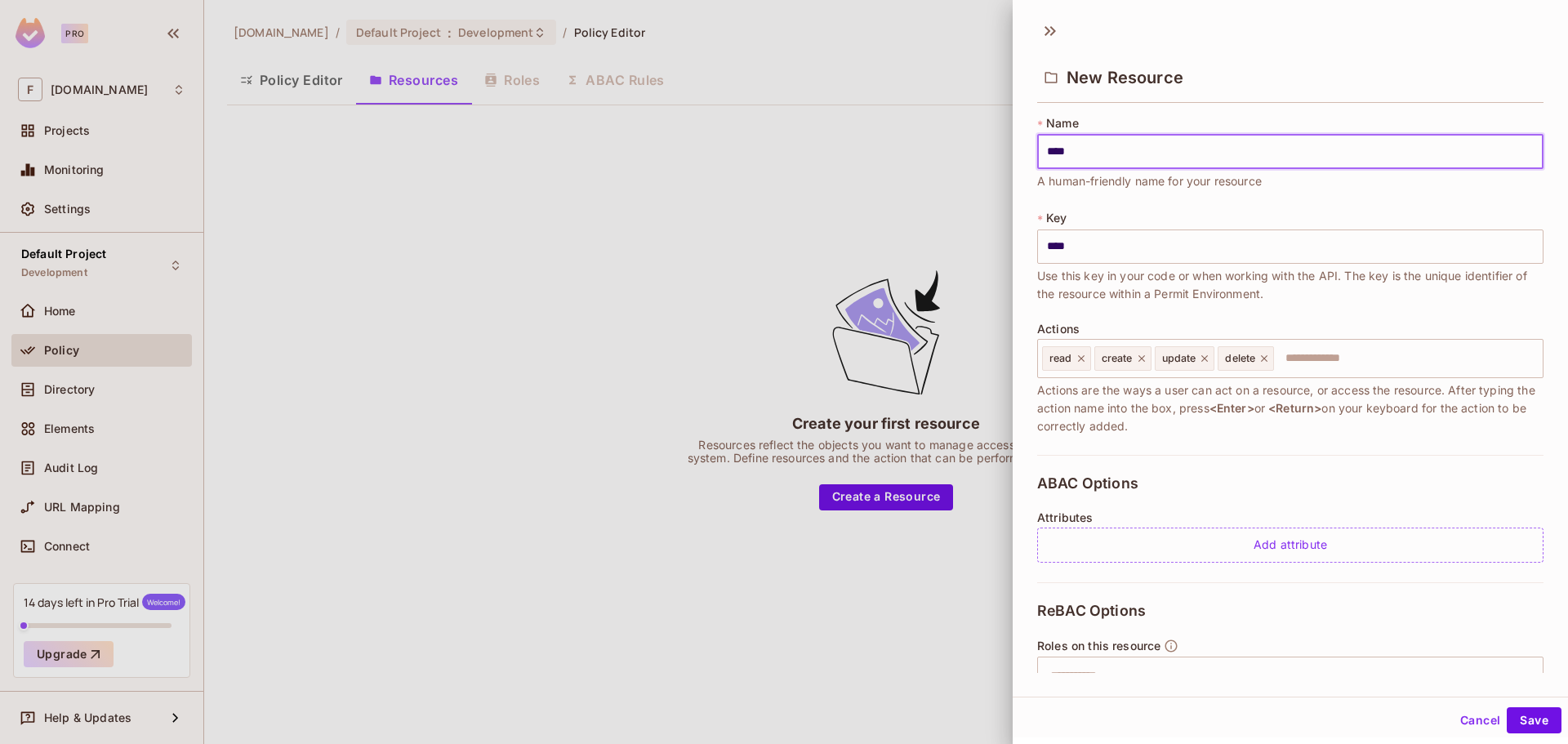
type input "*****"
type input "******"
type input "*******"
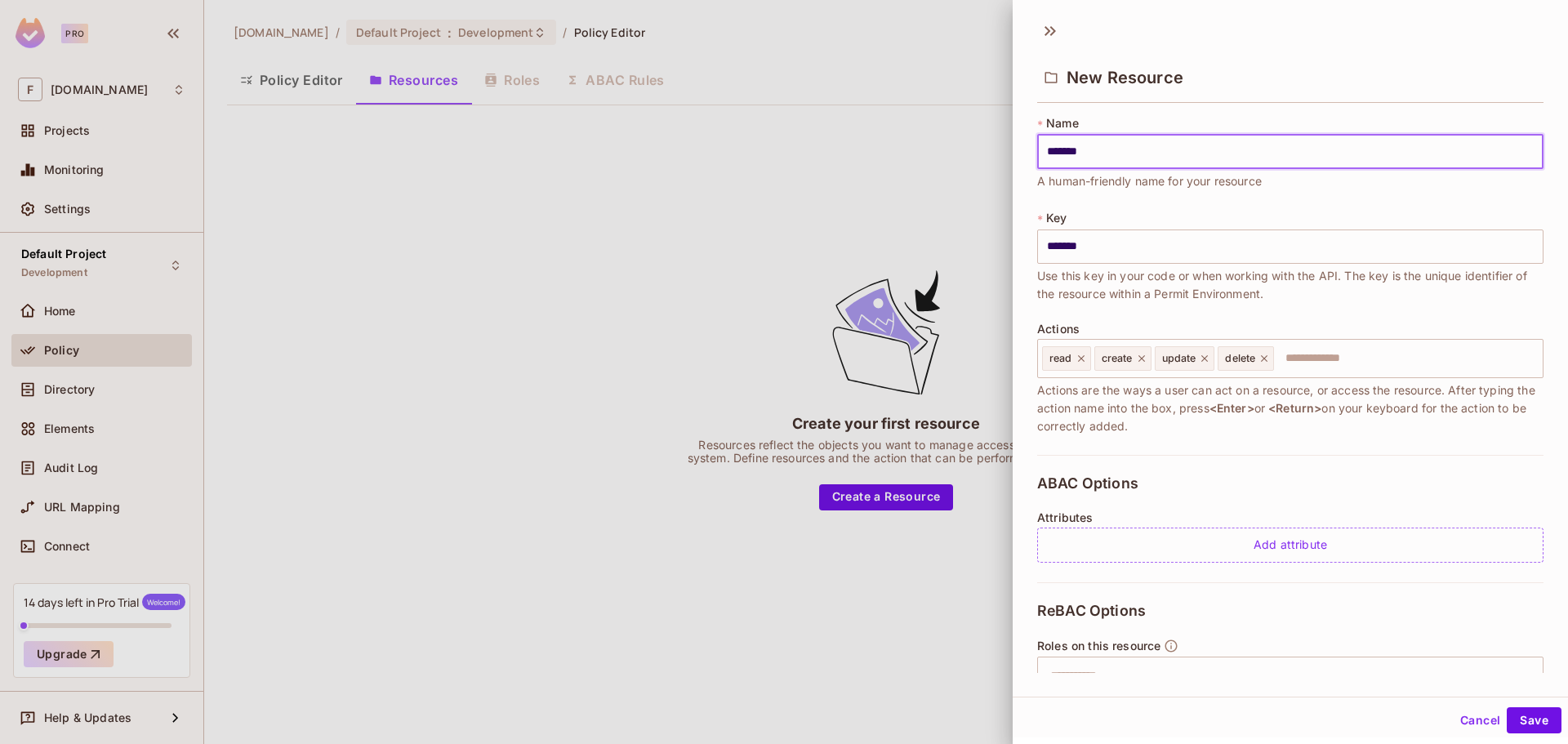
type input "********"
type input "**********"
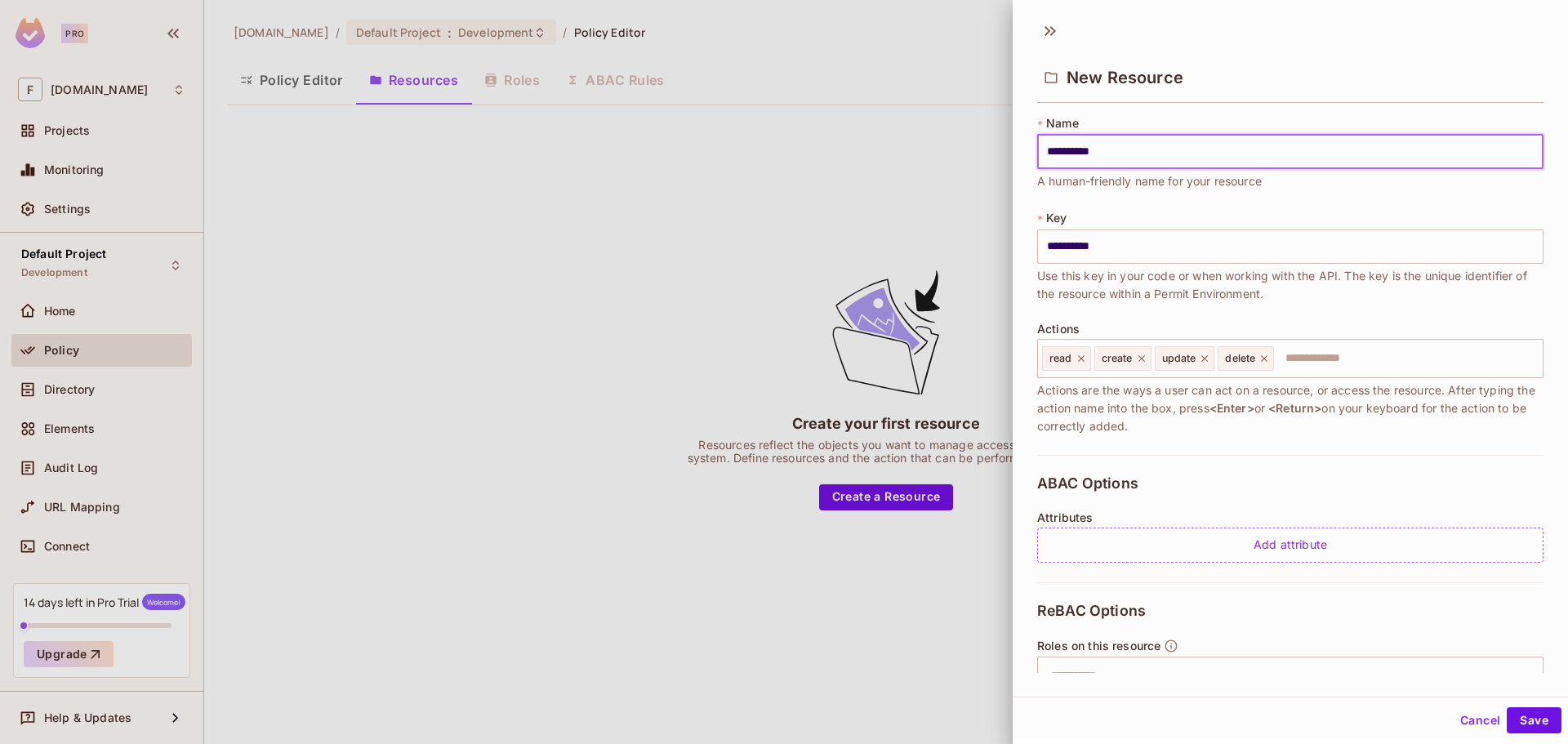
type input "**********"
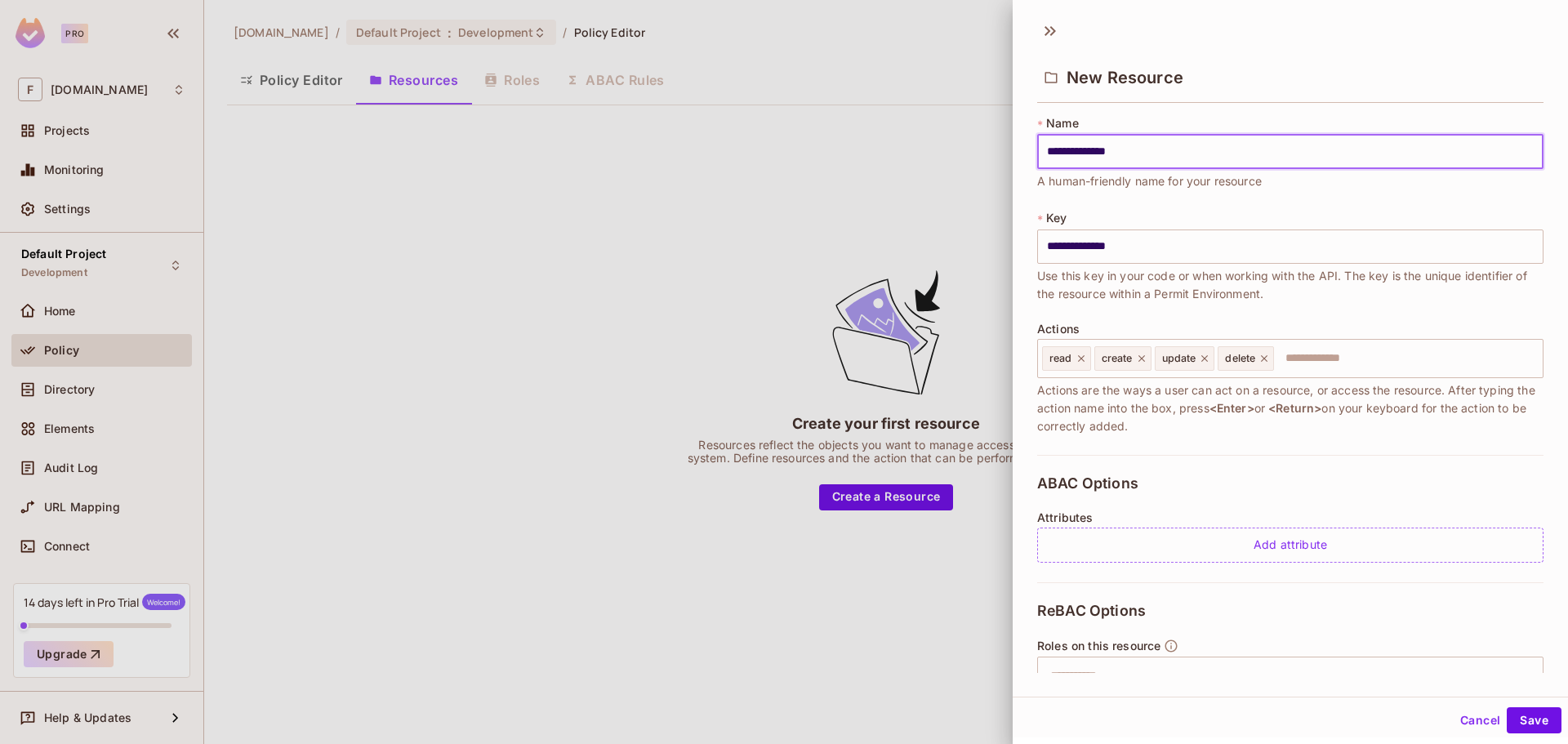
type input "**********"
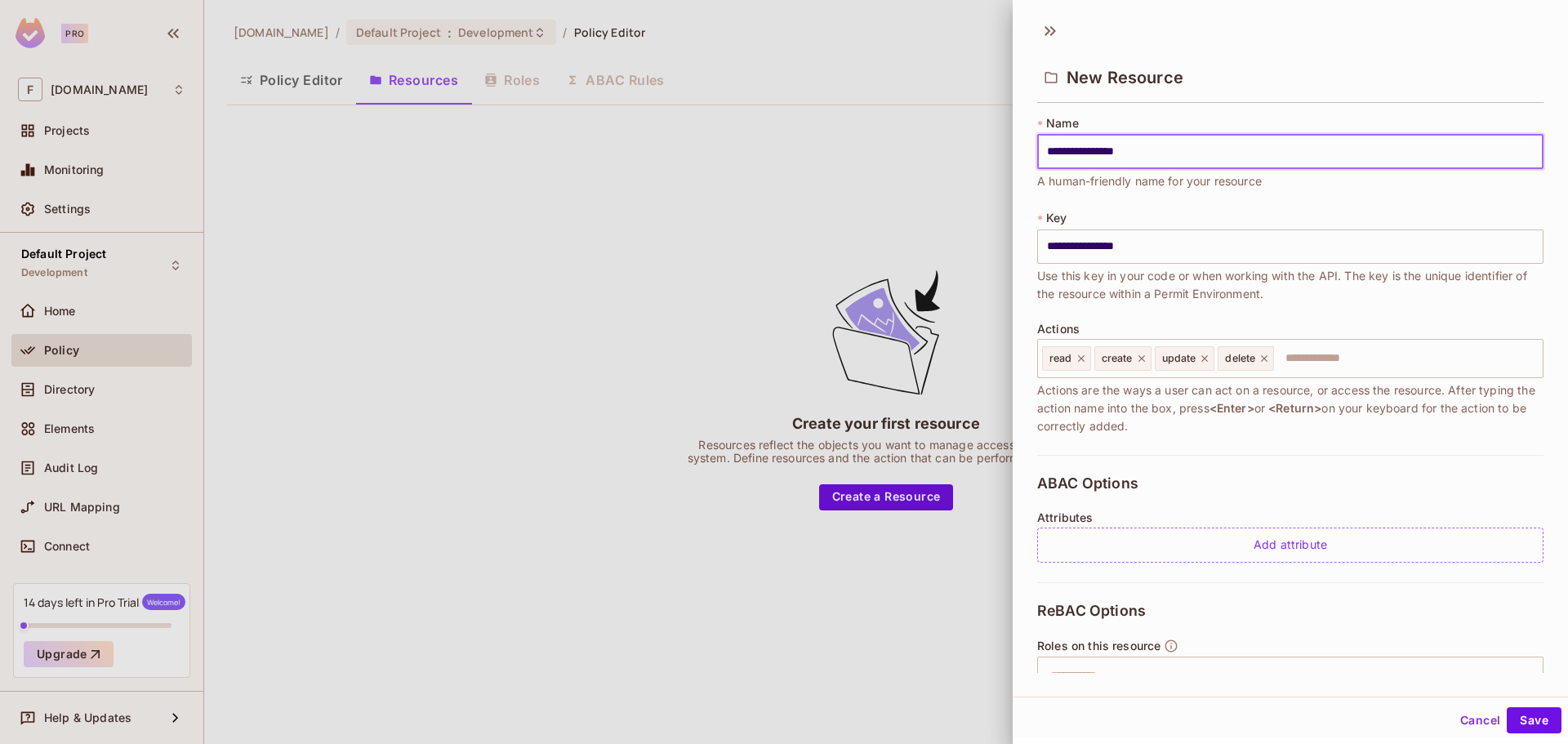
type input "**********"
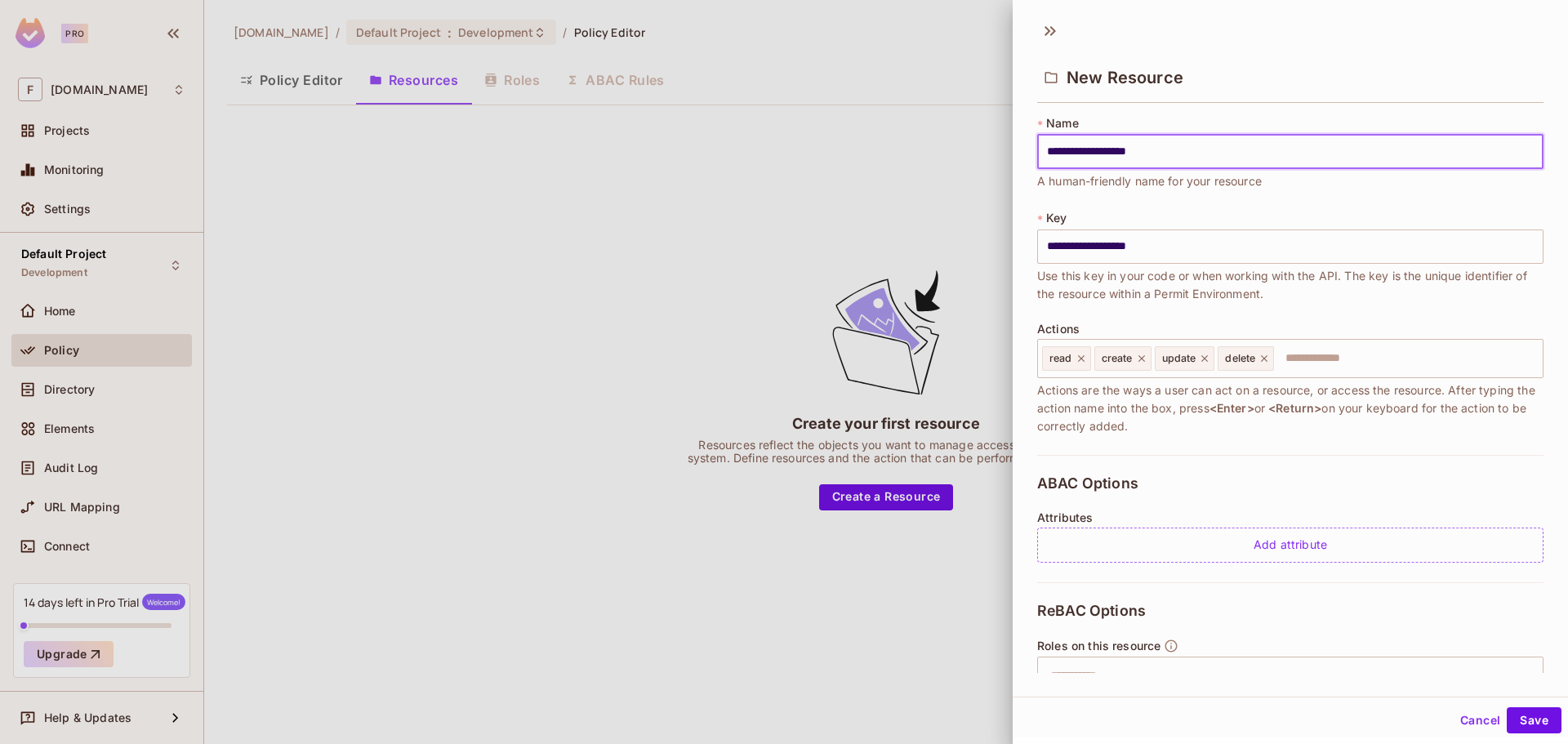
type input "**********"
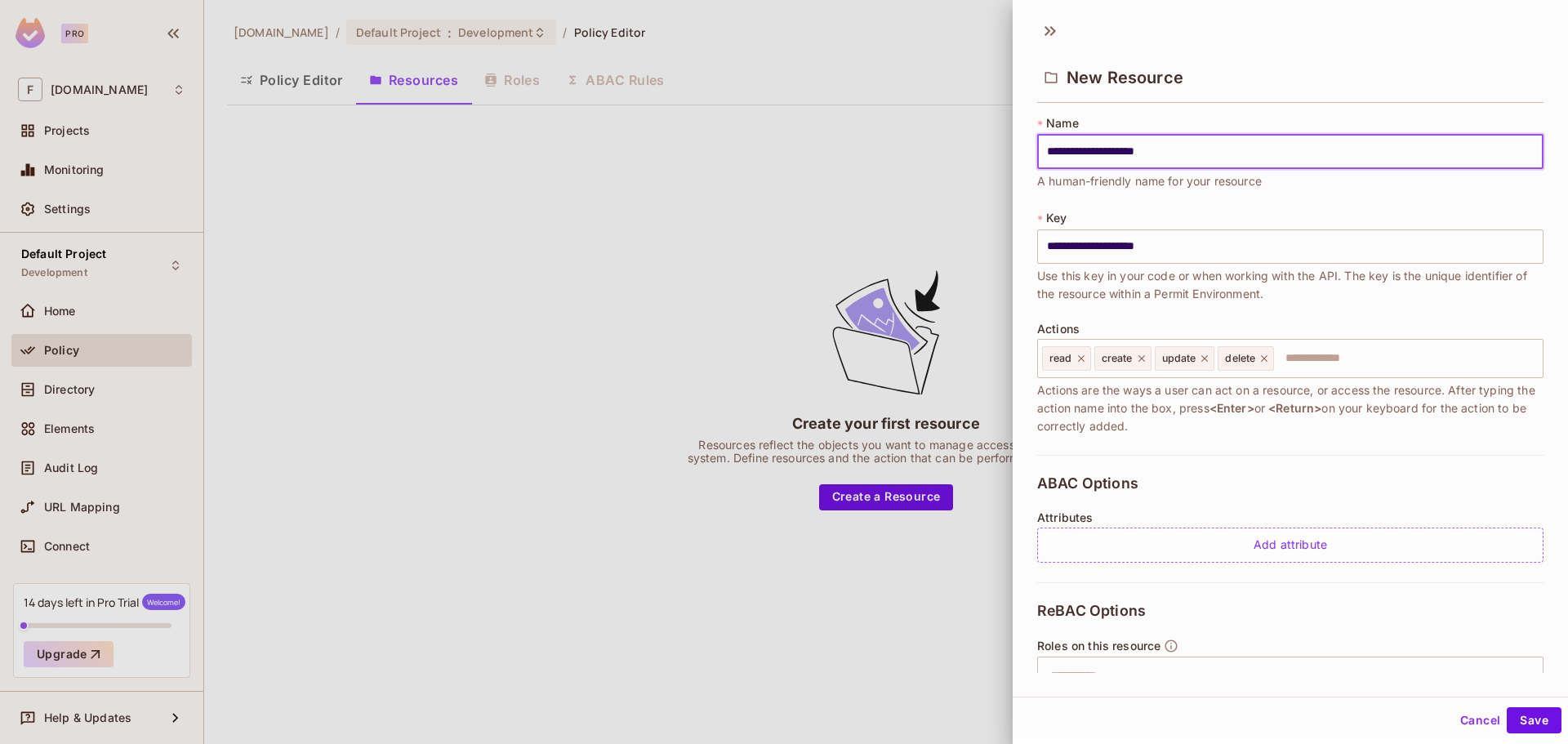
click at [1206, 204] on div "**********" at bounding box center [1290, 285] width 506 height 339
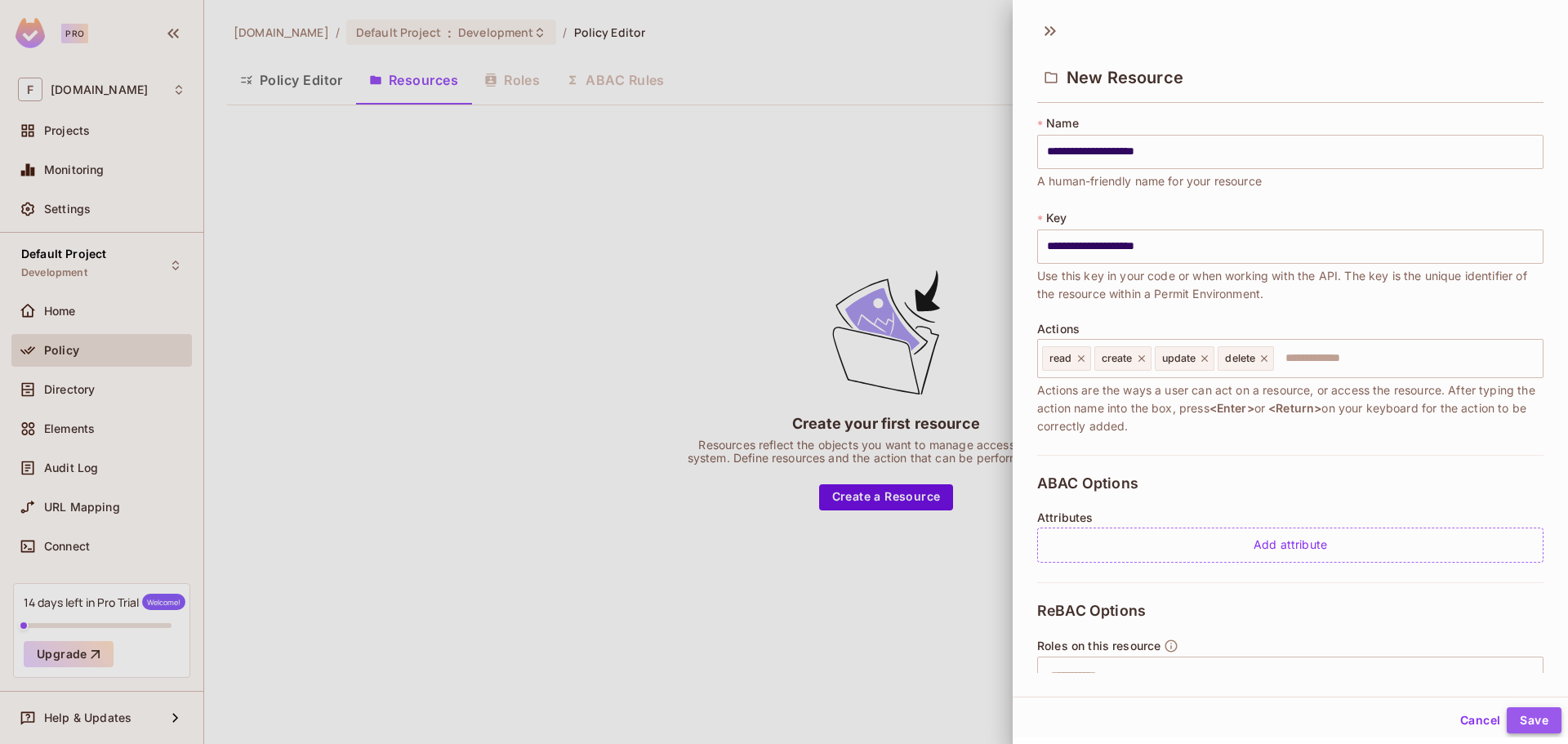
click at [1518, 723] on button "Save" at bounding box center [1534, 720] width 55 height 26
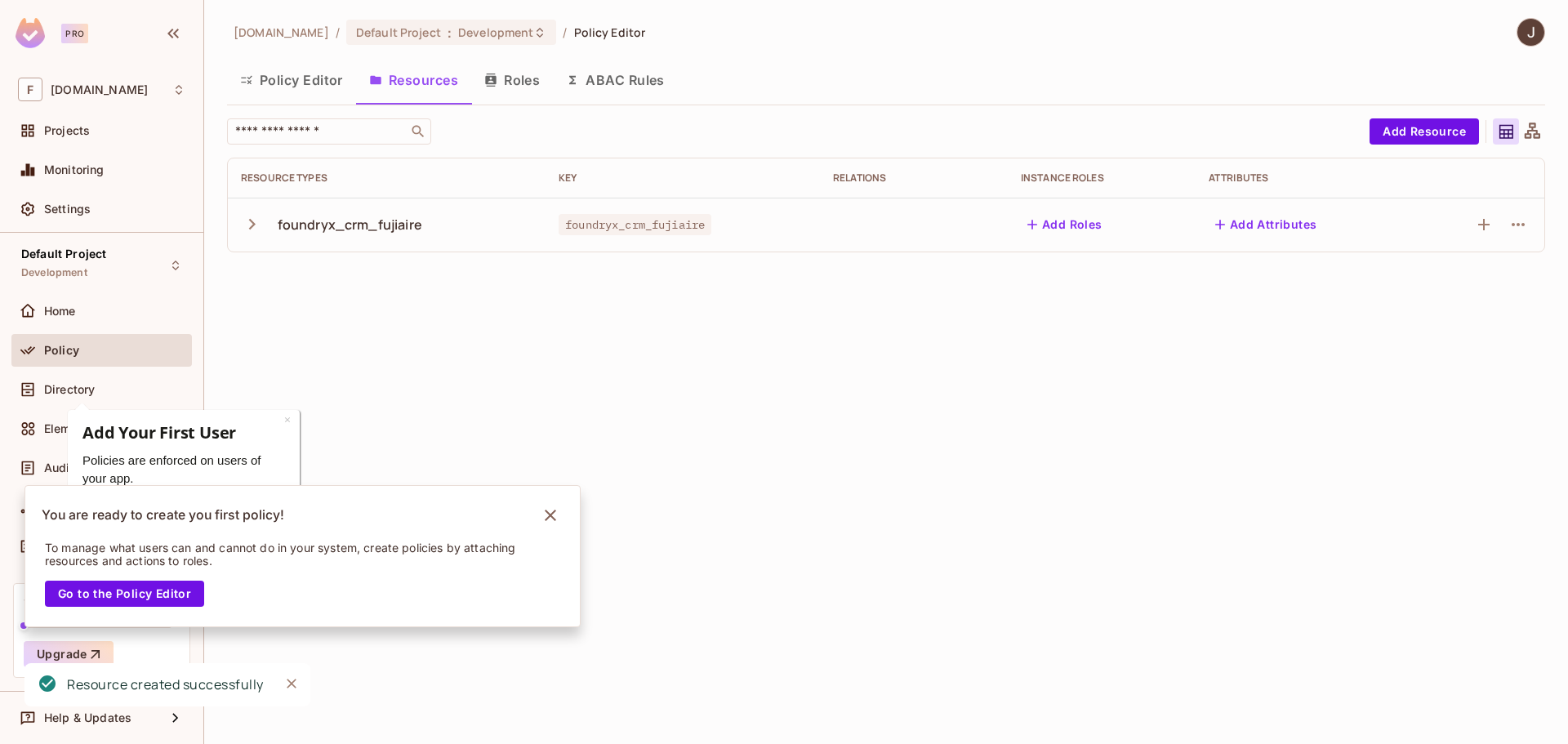
click at [245, 212] on button "button" at bounding box center [255, 224] width 28 height 35
click at [545, 514] on icon "Notifications Alt+T" at bounding box center [550, 515] width 26 height 26
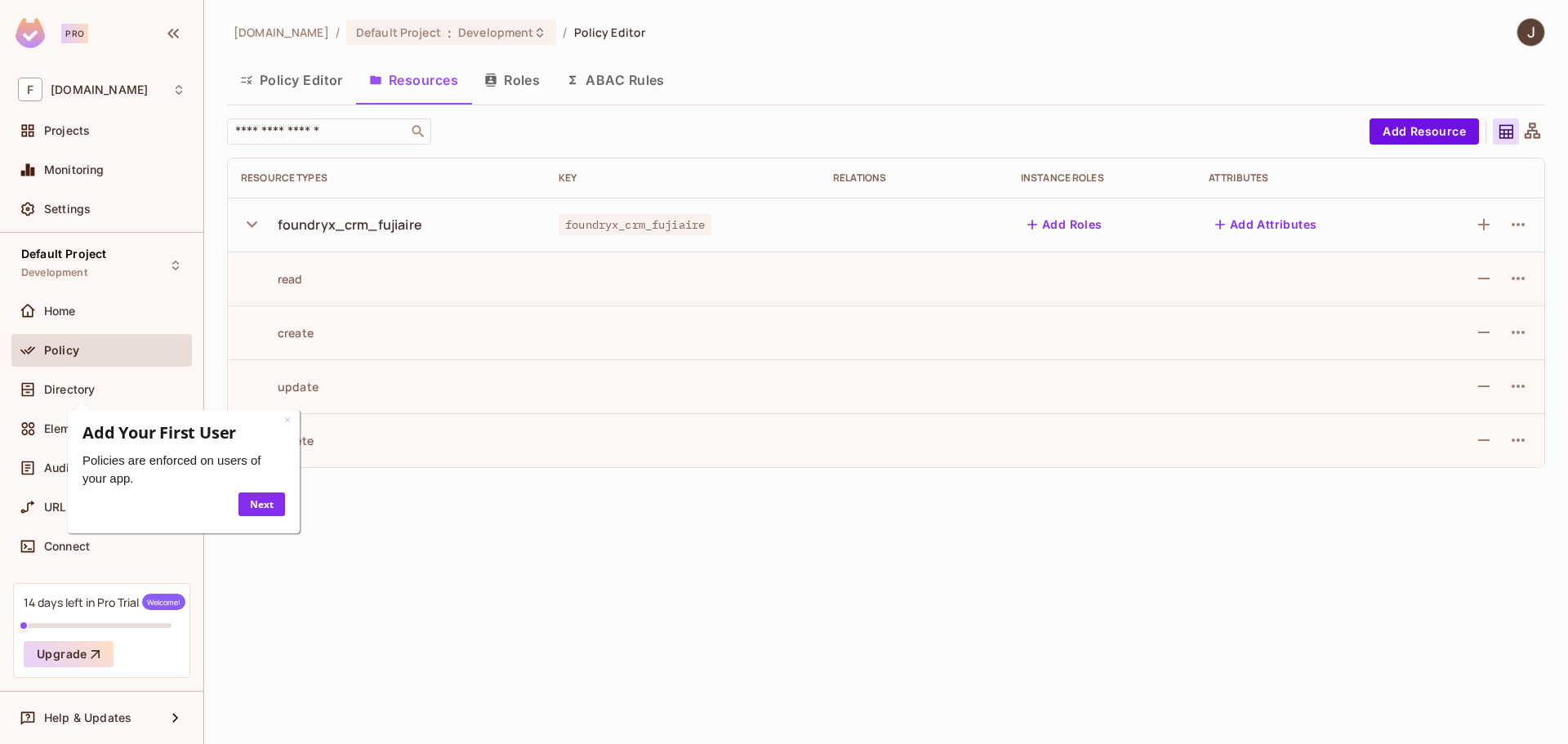
click at [1076, 230] on button "Add Roles" at bounding box center [1064, 225] width 88 height 26
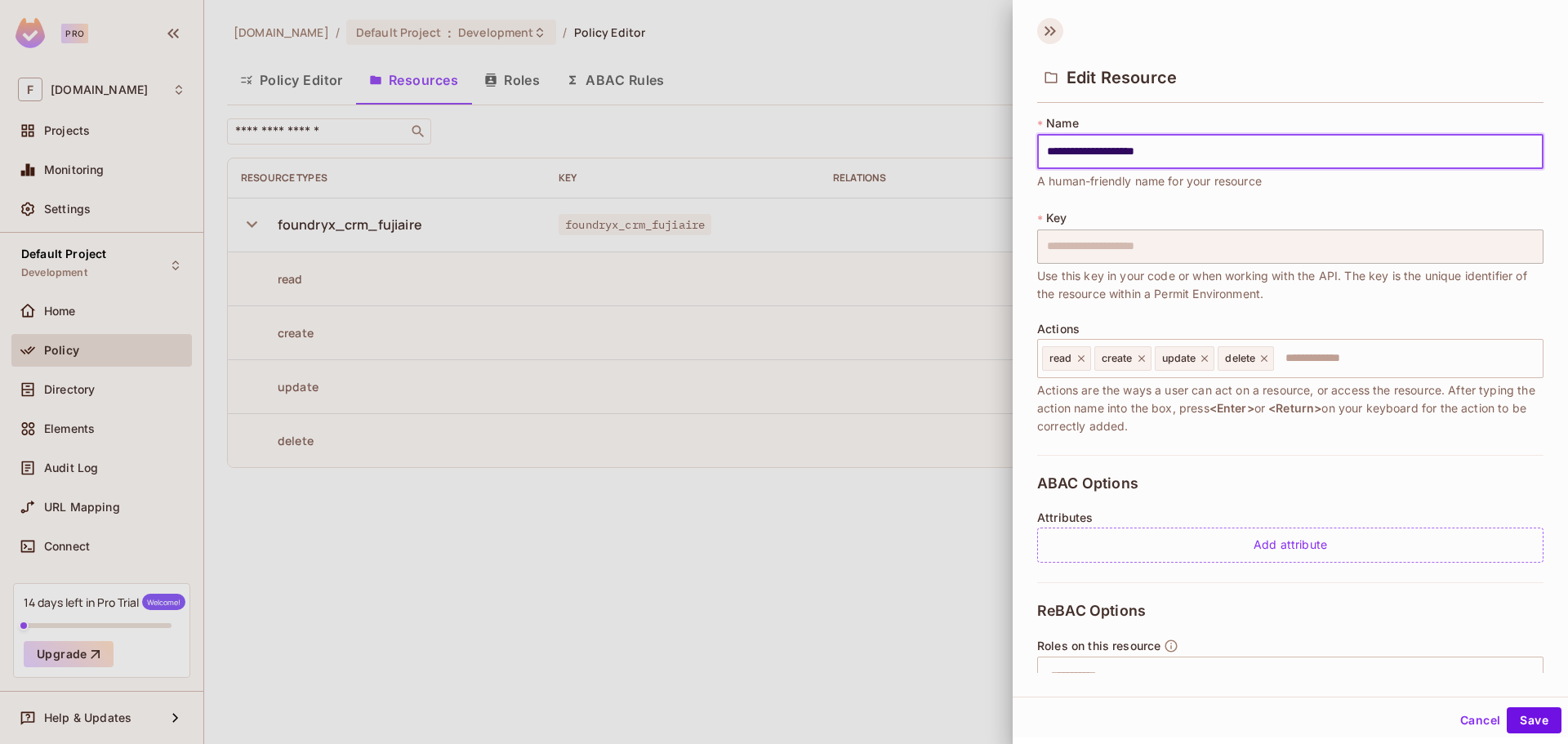
click at [1053, 26] on icon at bounding box center [1050, 31] width 26 height 26
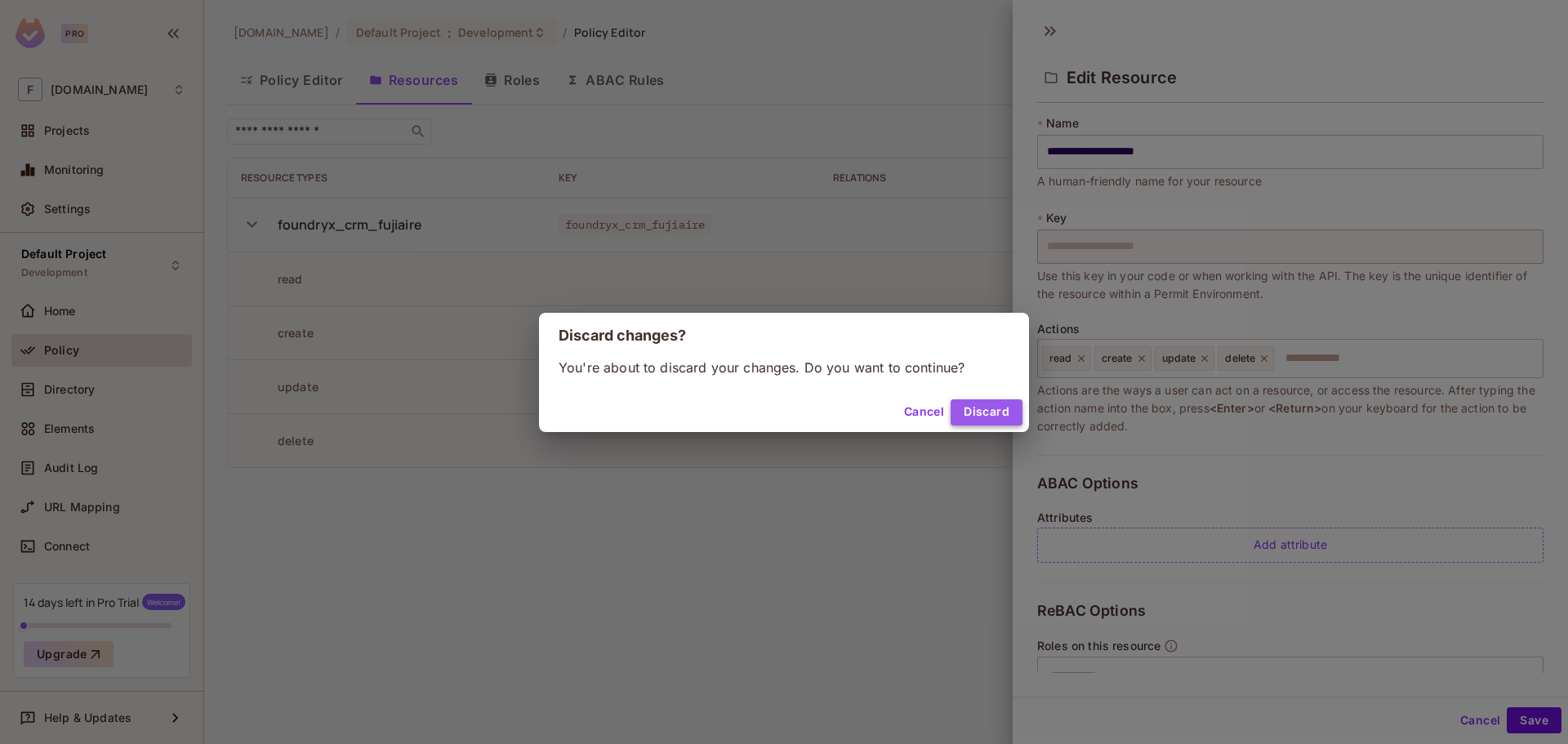
click at [976, 404] on button "Discard" at bounding box center [986, 413] width 71 height 26
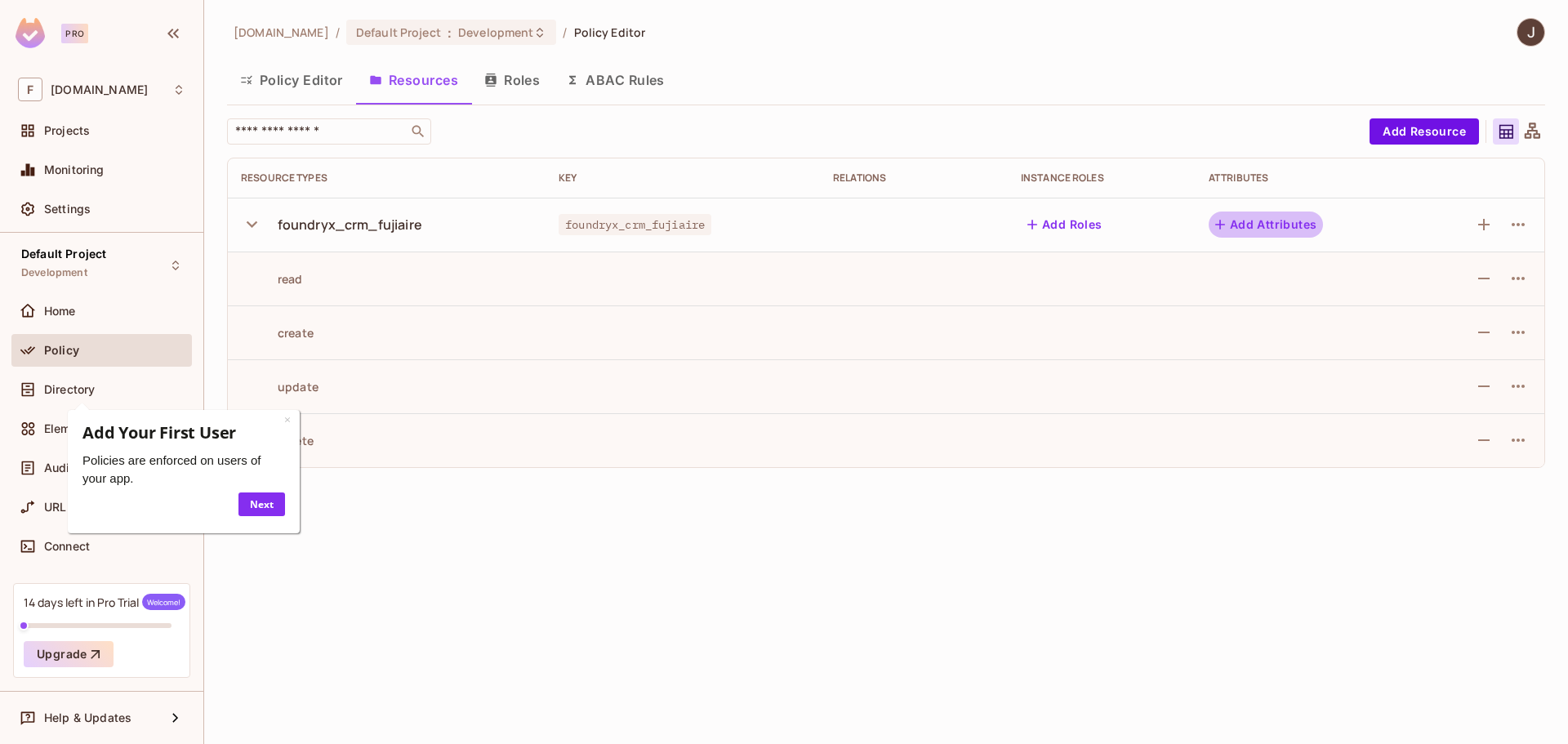
click at [1304, 220] on button "Add Attributes" at bounding box center [1266, 225] width 116 height 26
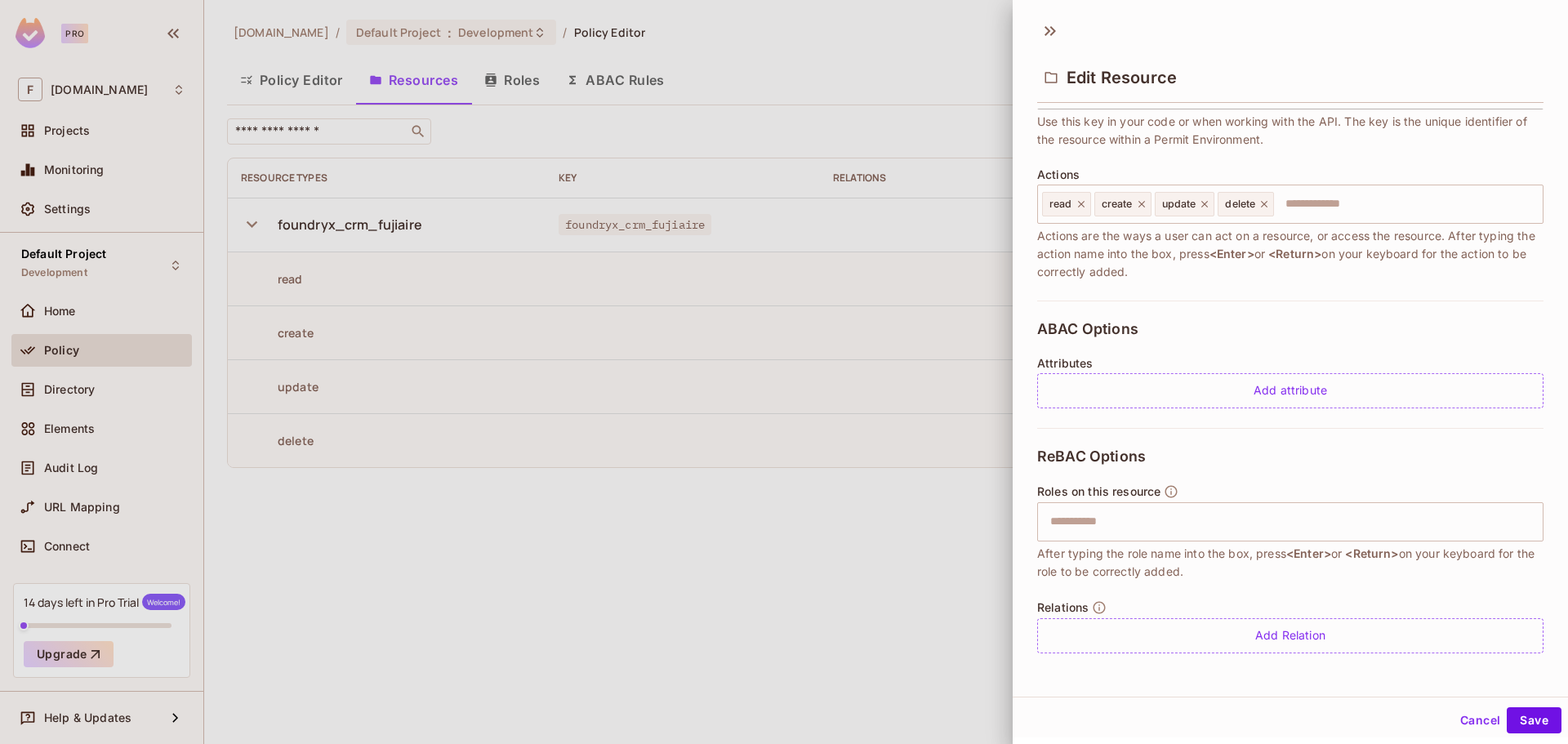
scroll to position [3, 0]
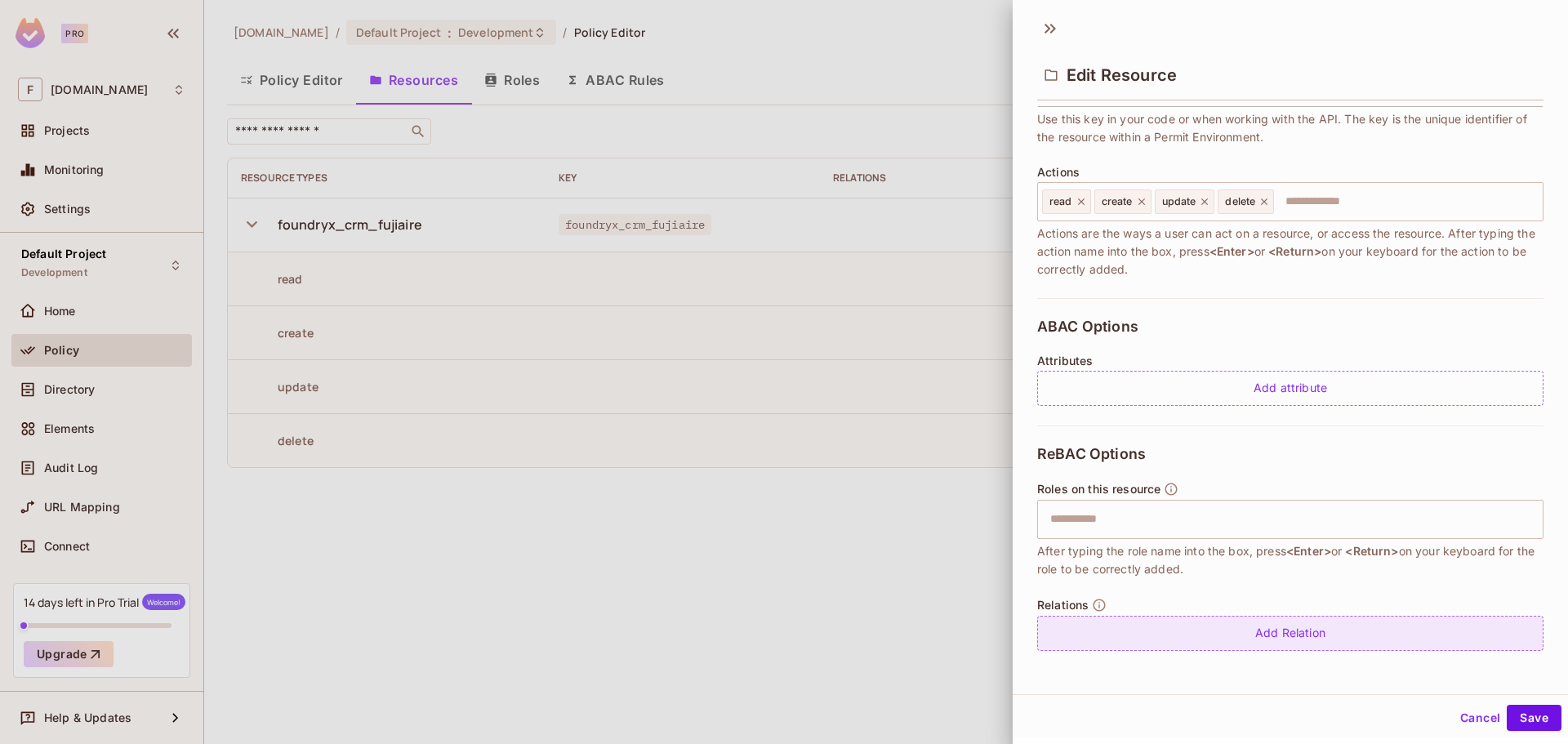
click at [1280, 629] on div "Add Relation" at bounding box center [1290, 633] width 506 height 35
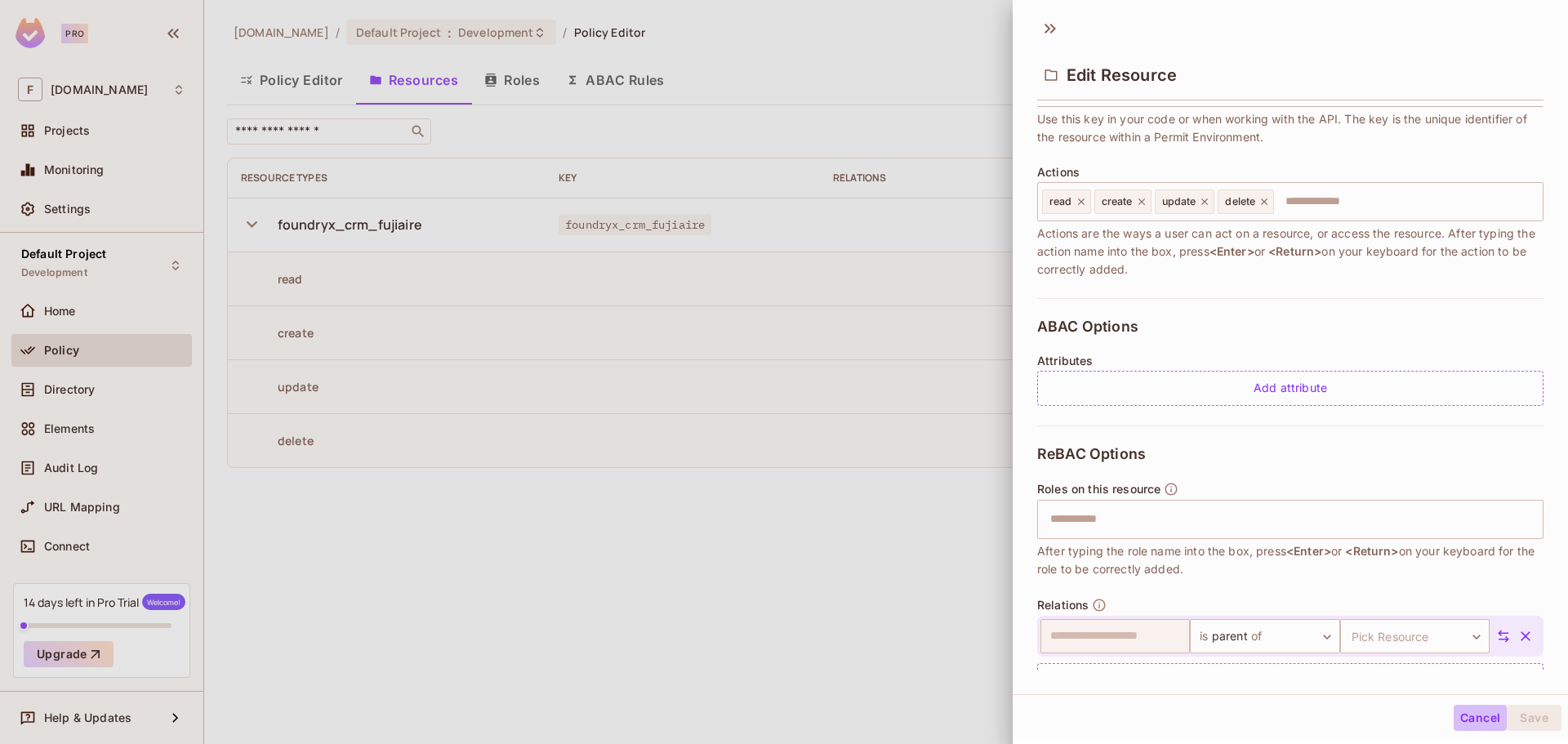
click at [1453, 714] on button "Cancel" at bounding box center [1480, 718] width 53 height 26
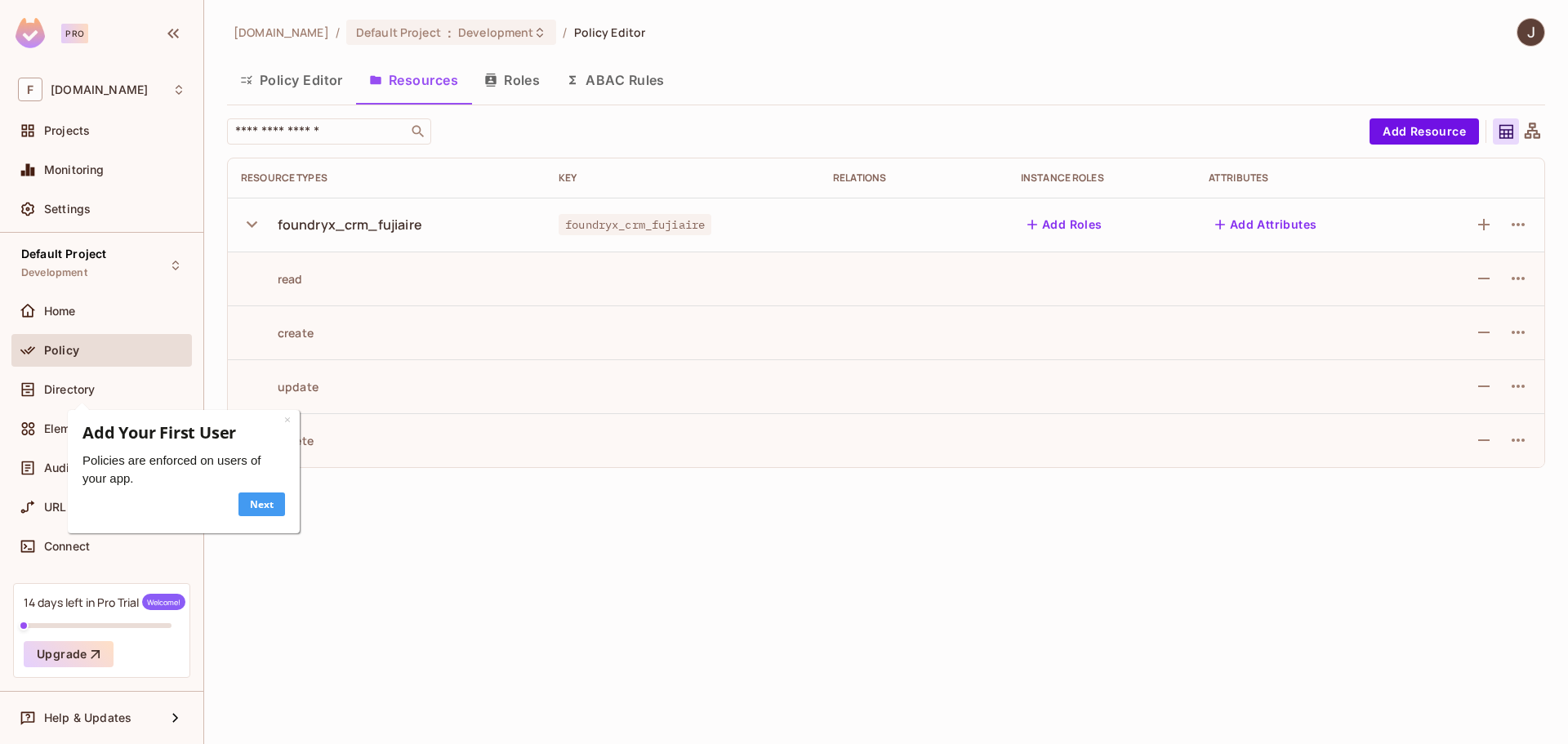
click at [270, 495] on link "Next" at bounding box center [261, 503] width 47 height 24
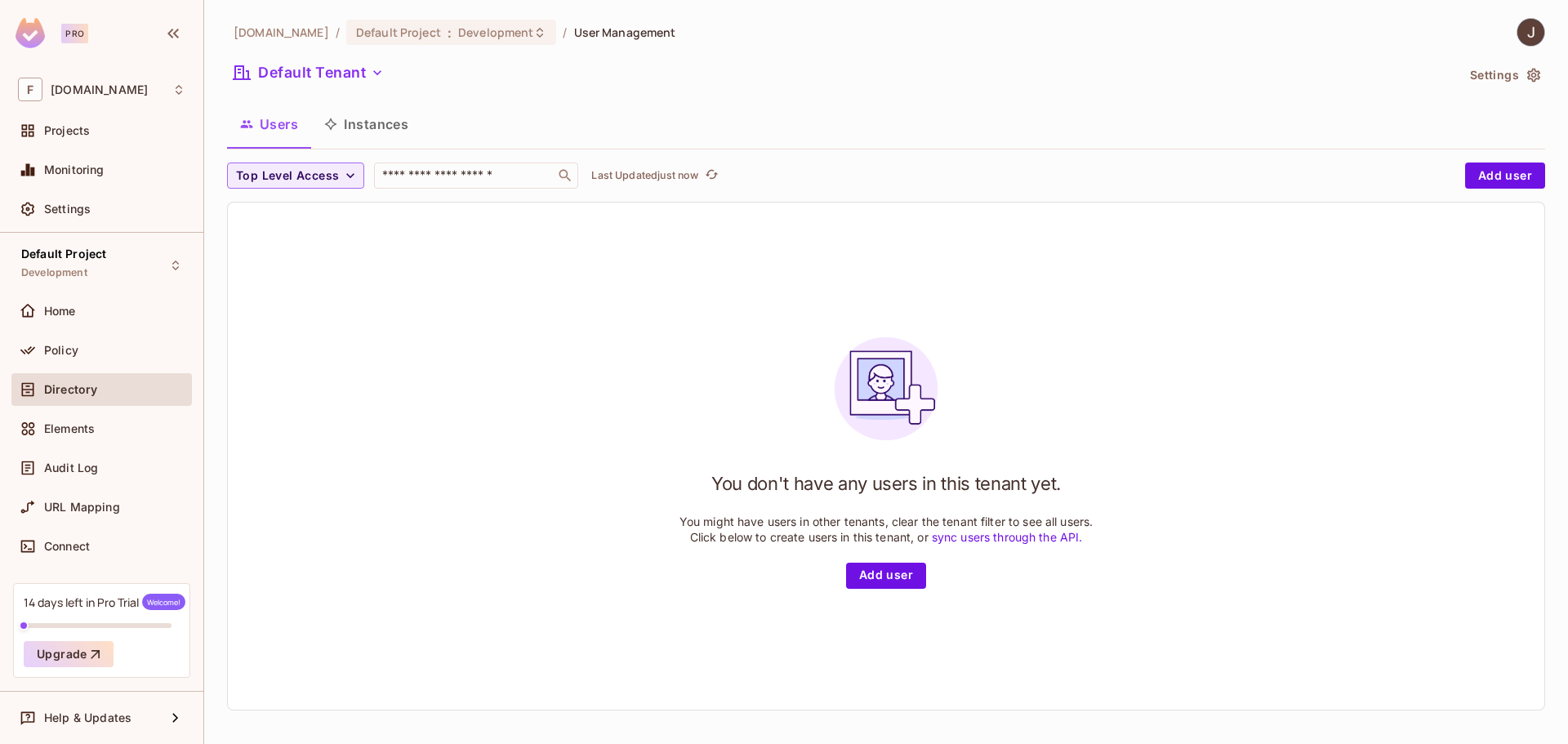
click at [997, 539] on link "sync users through the API." at bounding box center [1007, 537] width 151 height 14
click at [873, 560] on div "You don't have any users in this tenant yet. You might have users in other tena…" at bounding box center [885, 457] width 414 height 264
click at [875, 573] on button "Add user" at bounding box center [885, 576] width 80 height 26
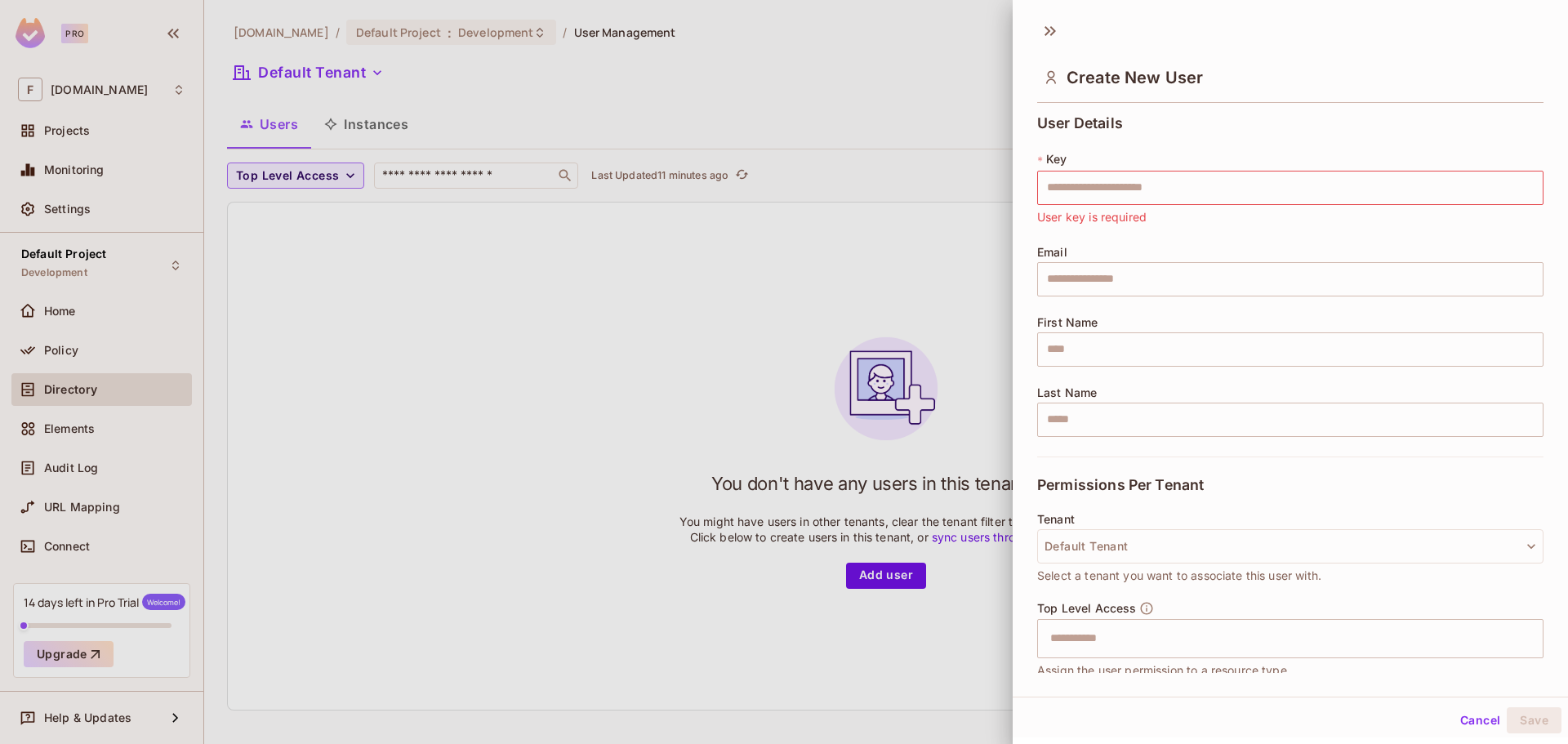
click at [534, 300] on div at bounding box center [784, 372] width 1568 height 744
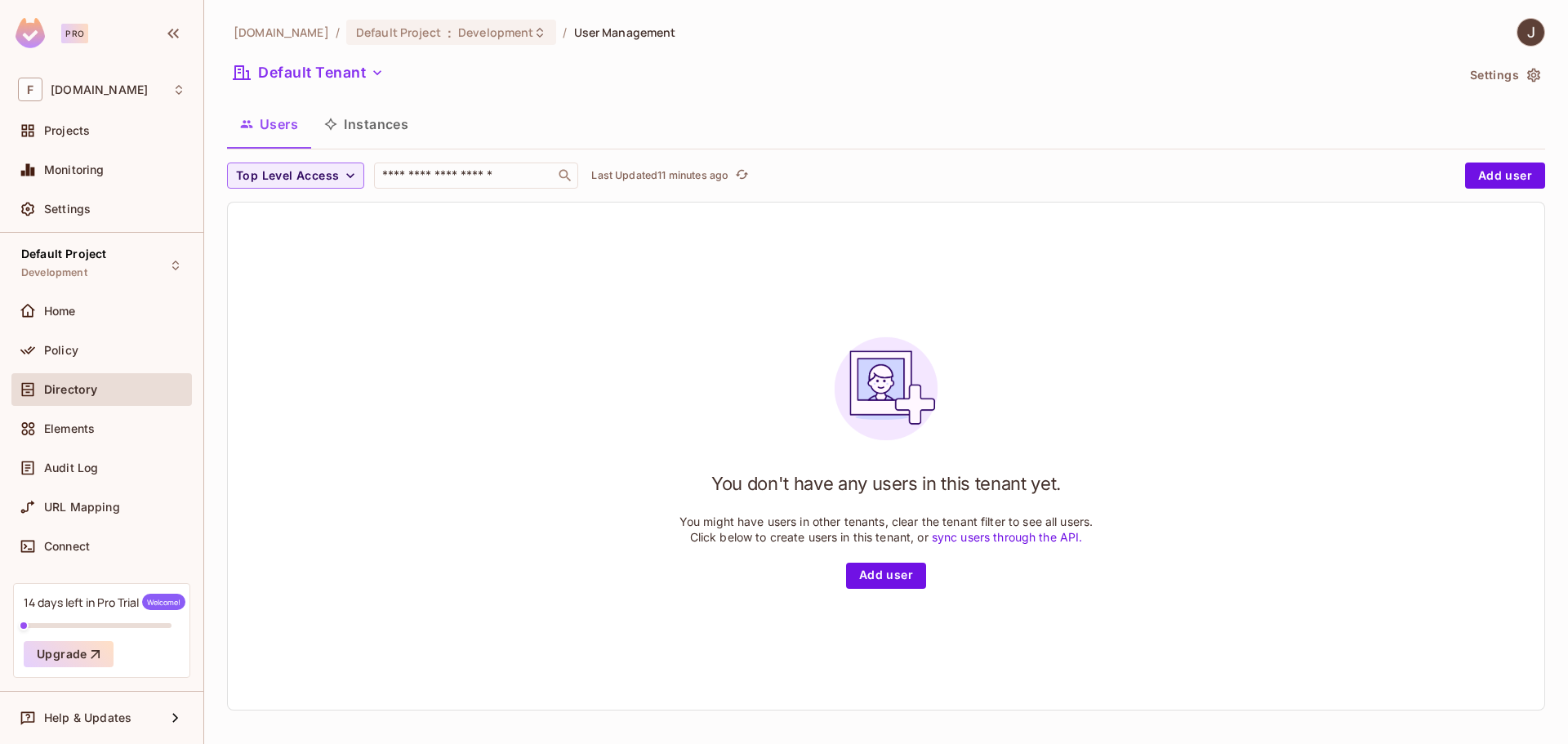
click at [396, 130] on button "Instances" at bounding box center [366, 124] width 110 height 41
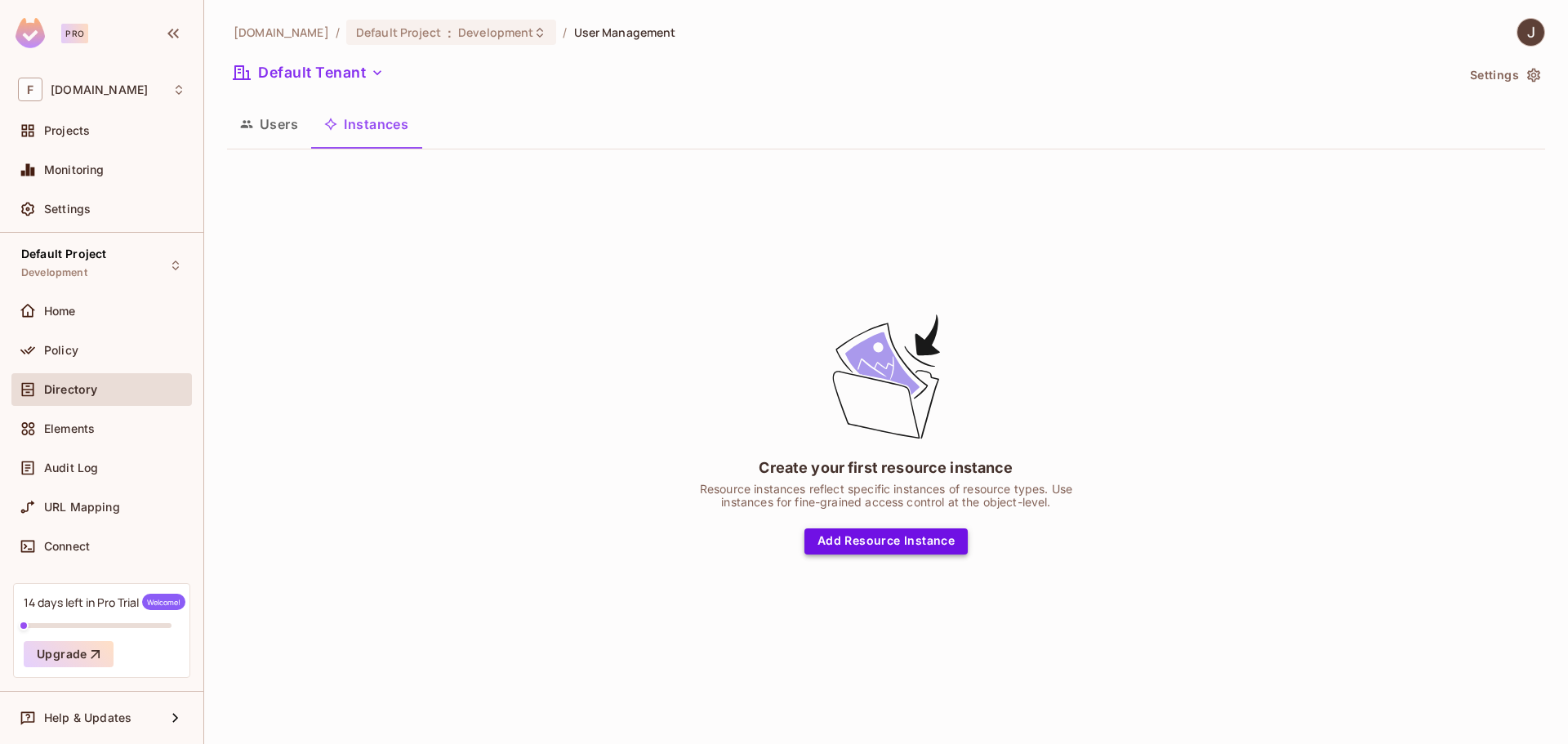
click at [937, 537] on button "Add Resource Instance" at bounding box center [885, 541] width 163 height 26
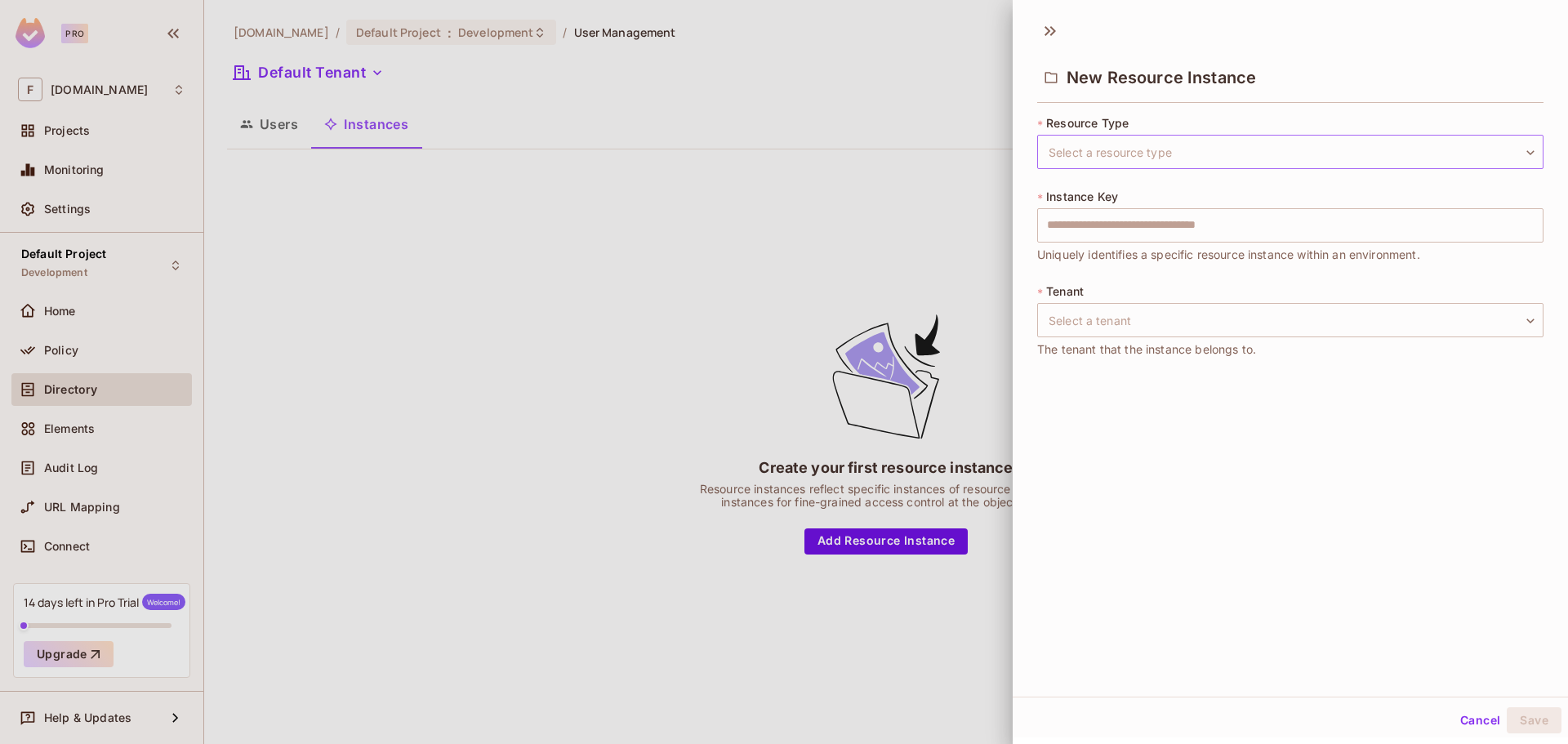
click at [1180, 150] on body "Pro F foundryx.my Projects Monitoring Settings Default Project Development Home…" at bounding box center [784, 372] width 1568 height 744
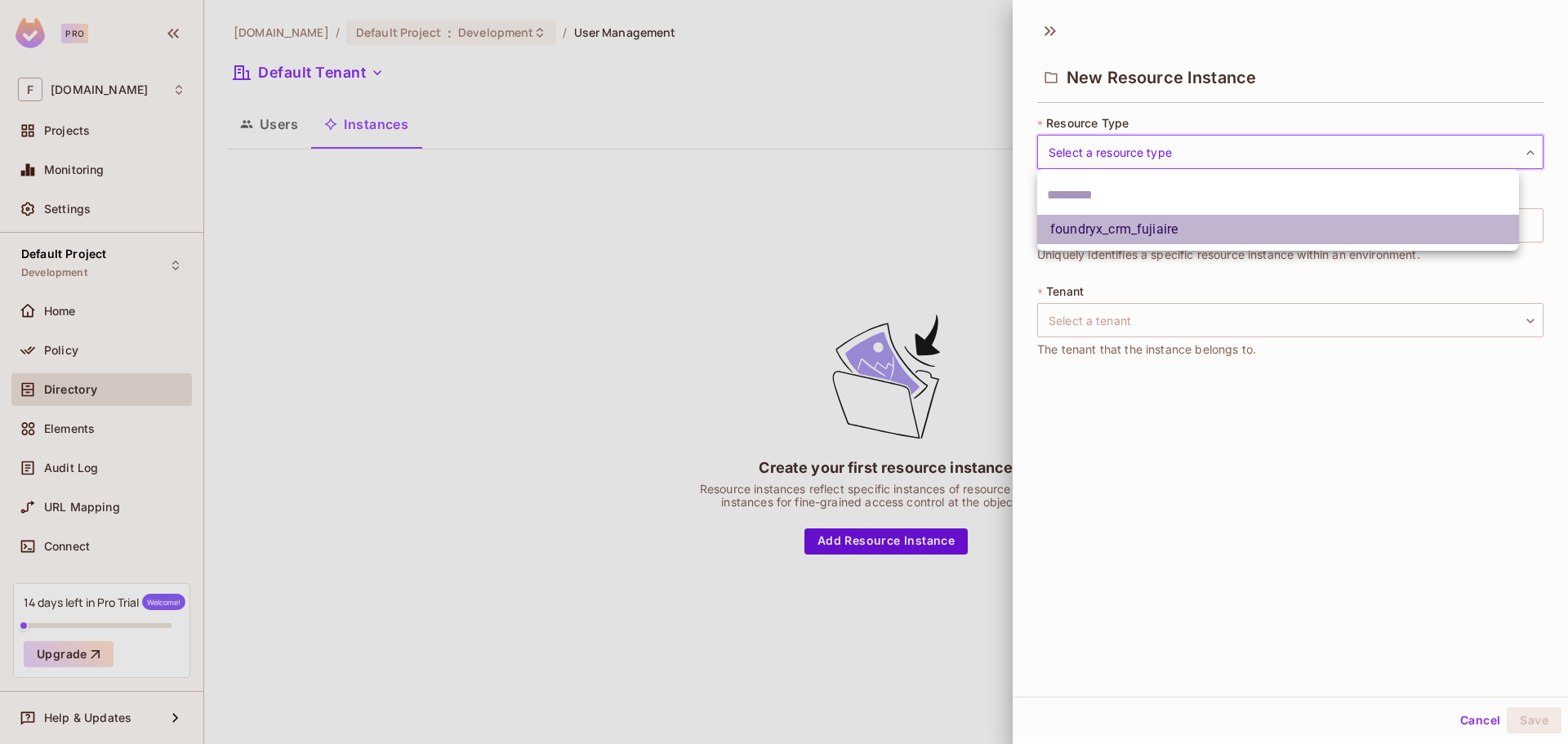
click at [1175, 222] on li "foundryx_crm_fujiaire" at bounding box center [1278, 229] width 482 height 29
type input "**********"
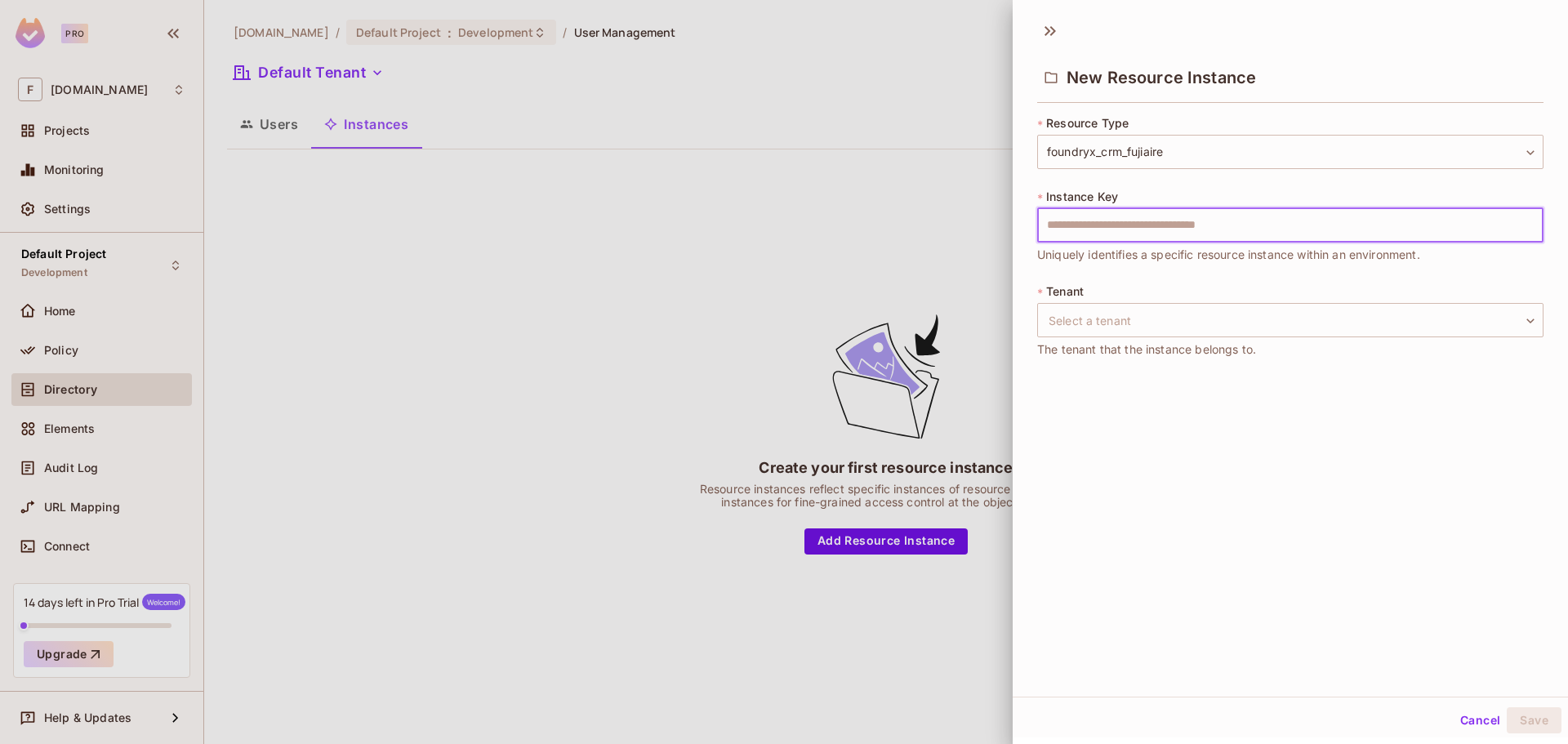
click at [1176, 224] on input "text" at bounding box center [1290, 225] width 506 height 34
click at [1177, 412] on div "**********" at bounding box center [1290, 353] width 556 height 685
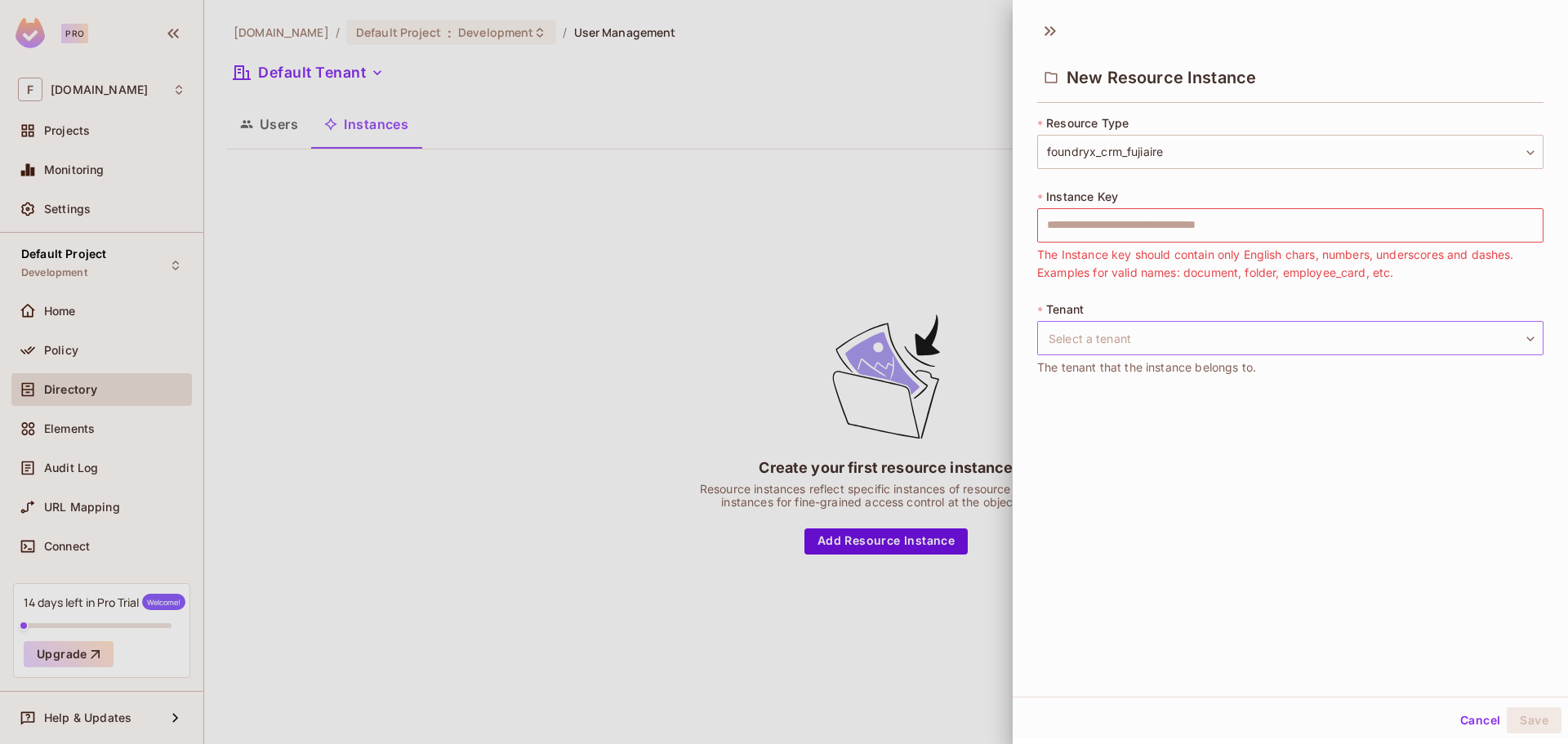
click at [1167, 341] on body "**********" at bounding box center [784, 372] width 1568 height 744
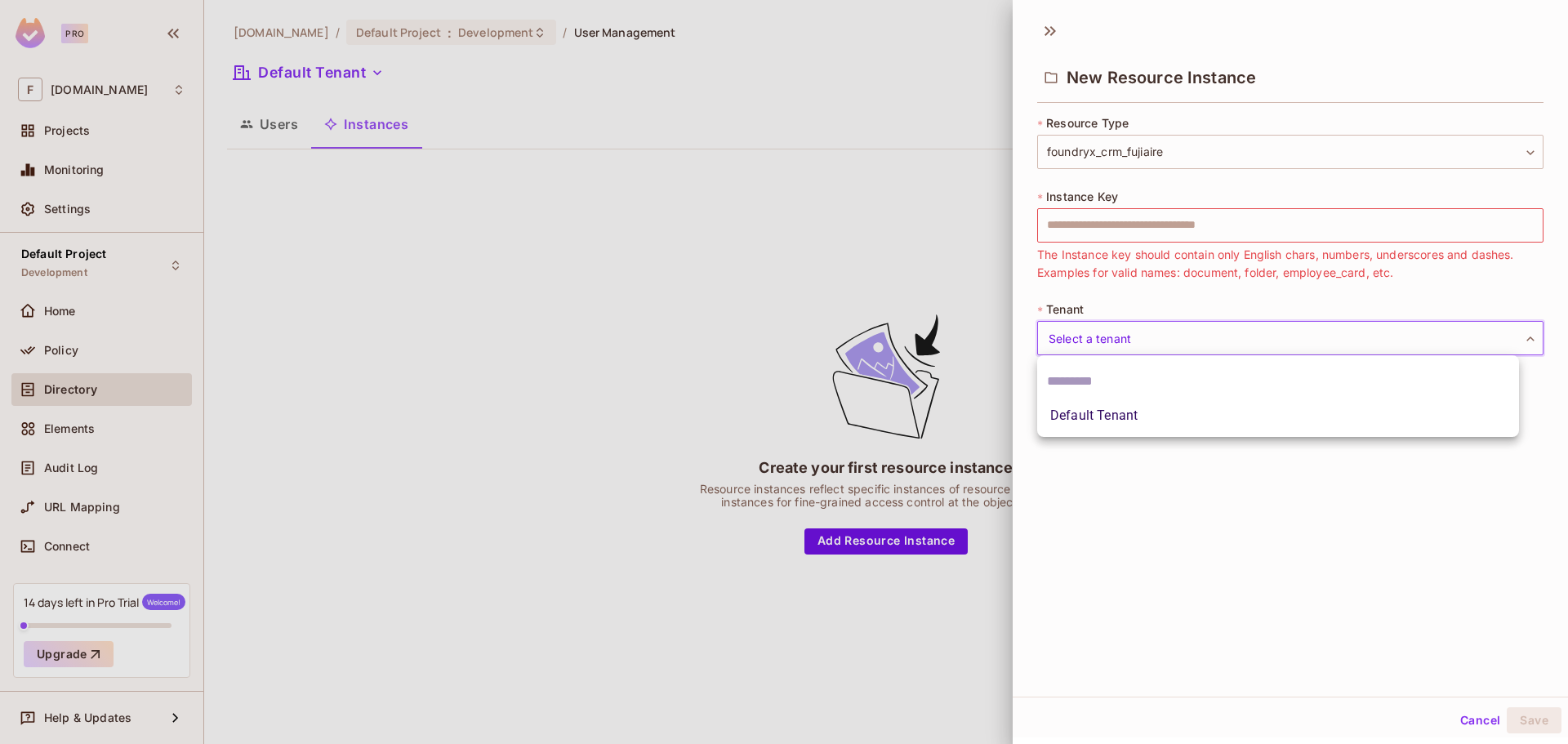
click at [1157, 420] on li "Default Tenant" at bounding box center [1278, 415] width 482 height 29
type input "*******"
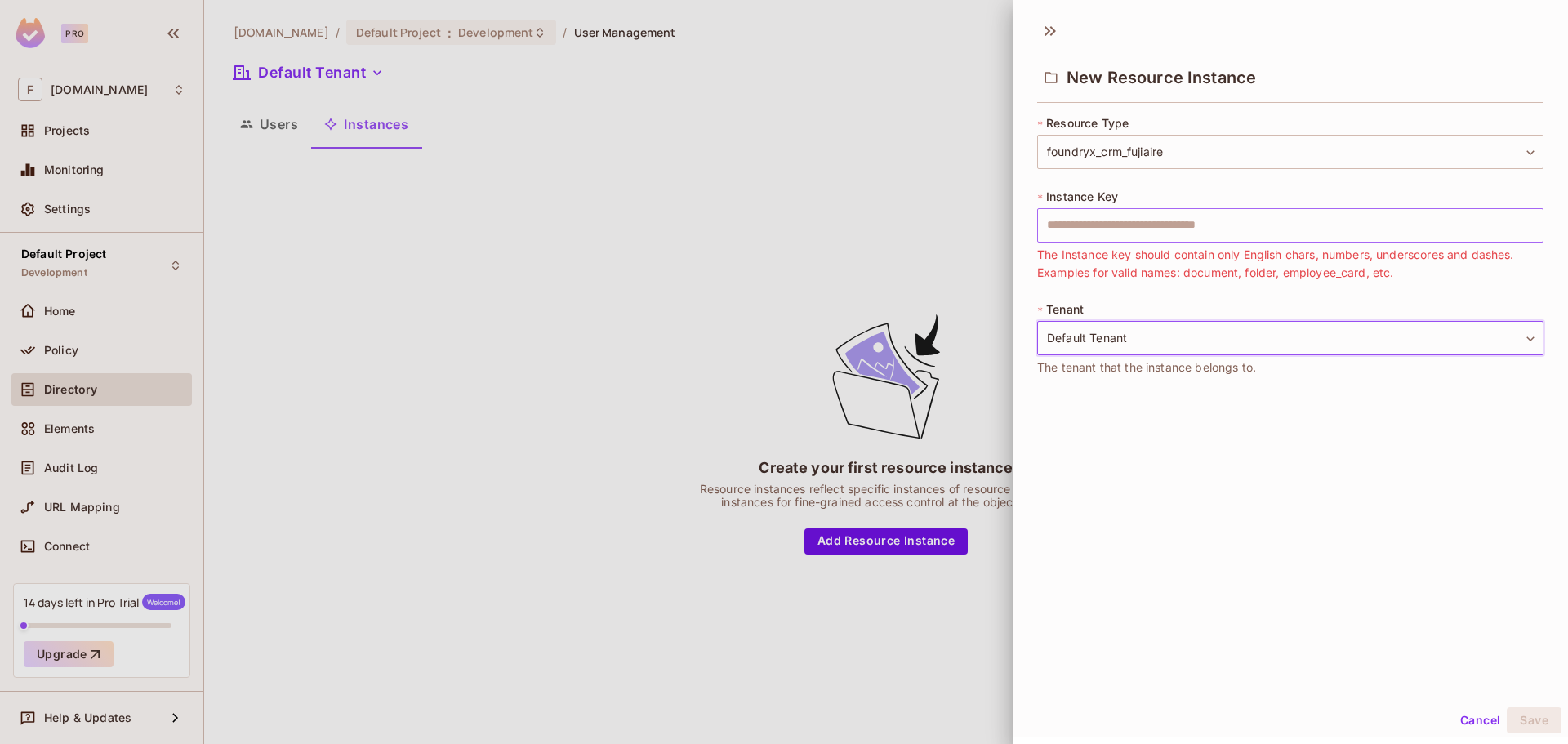
click at [1153, 229] on input "text" at bounding box center [1290, 225] width 506 height 34
type input "**********"
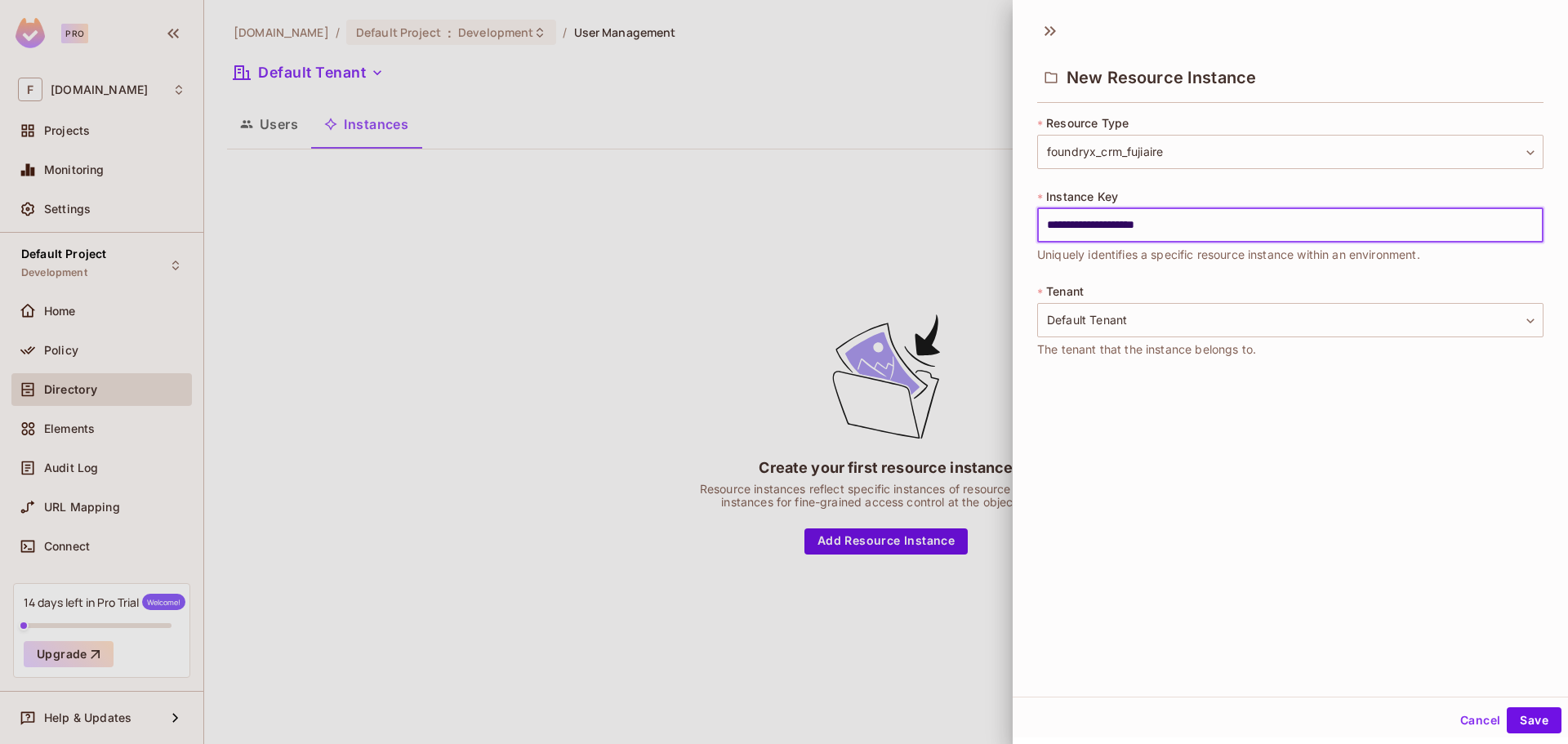
click at [1297, 510] on div "**********" at bounding box center [1290, 353] width 556 height 685
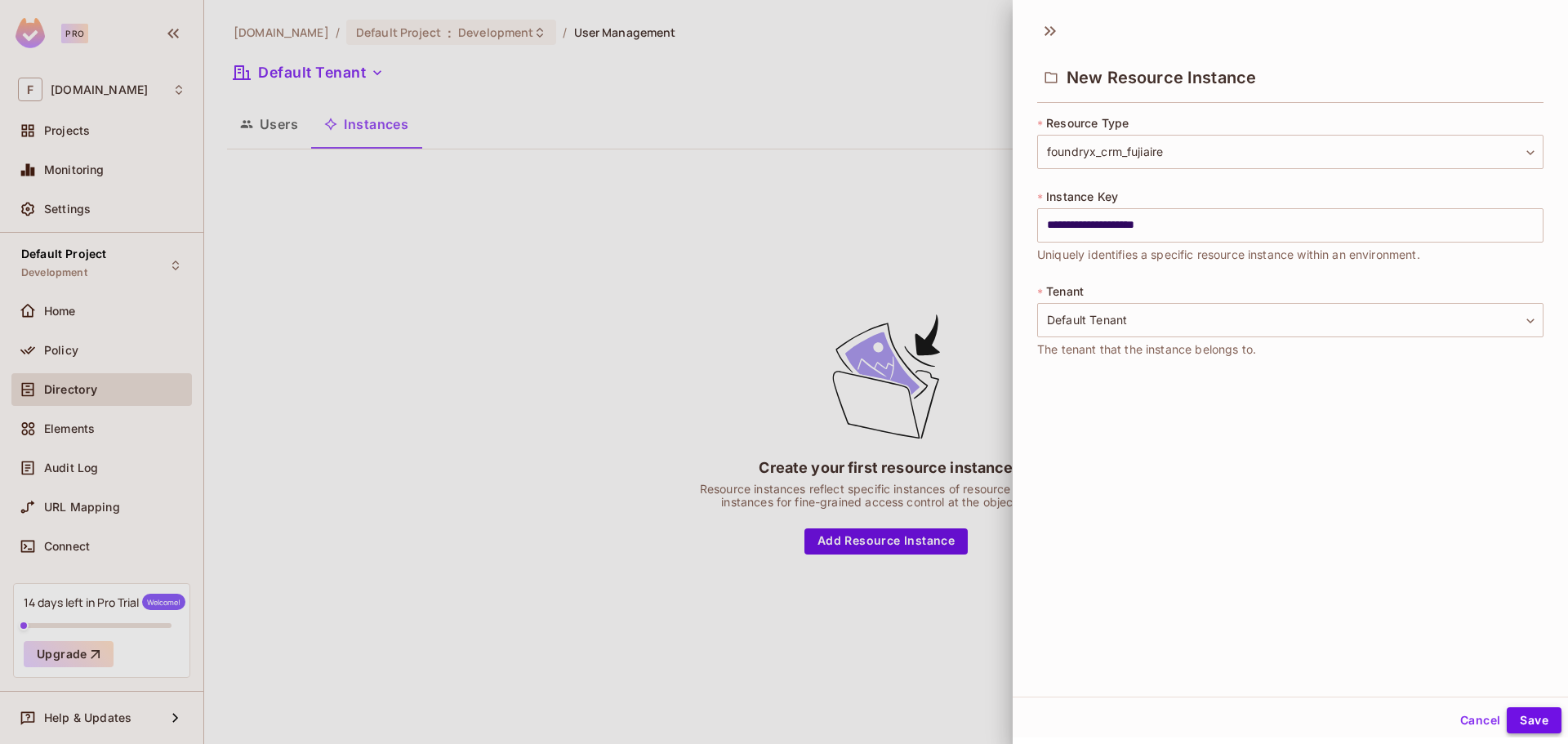
click at [1517, 718] on button "Save" at bounding box center [1534, 720] width 55 height 26
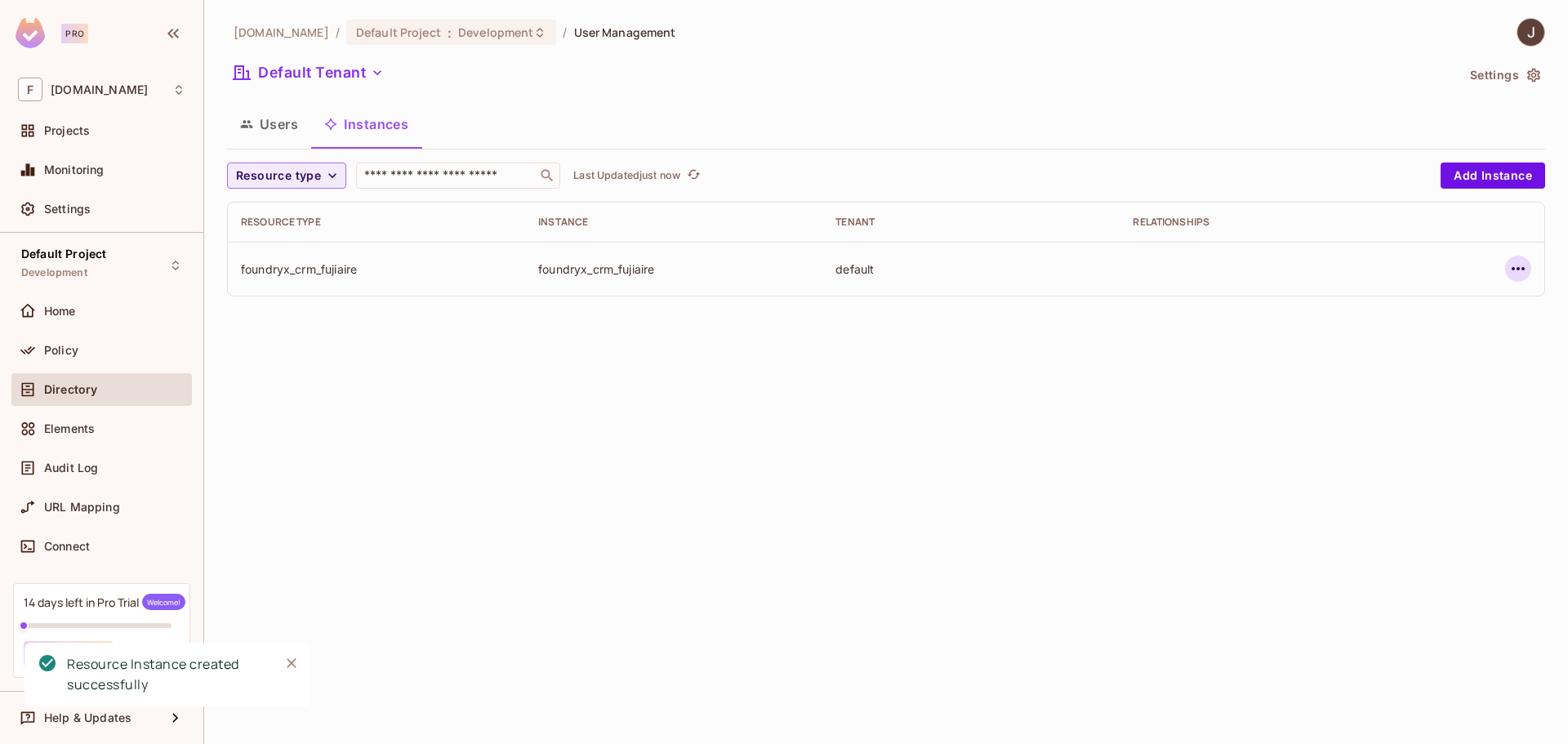
click at [1511, 260] on icon "button" at bounding box center [1518, 269] width 19 height 19
click at [886, 408] on div at bounding box center [784, 372] width 1568 height 744
click at [280, 124] on button "Users" at bounding box center [268, 124] width 84 height 41
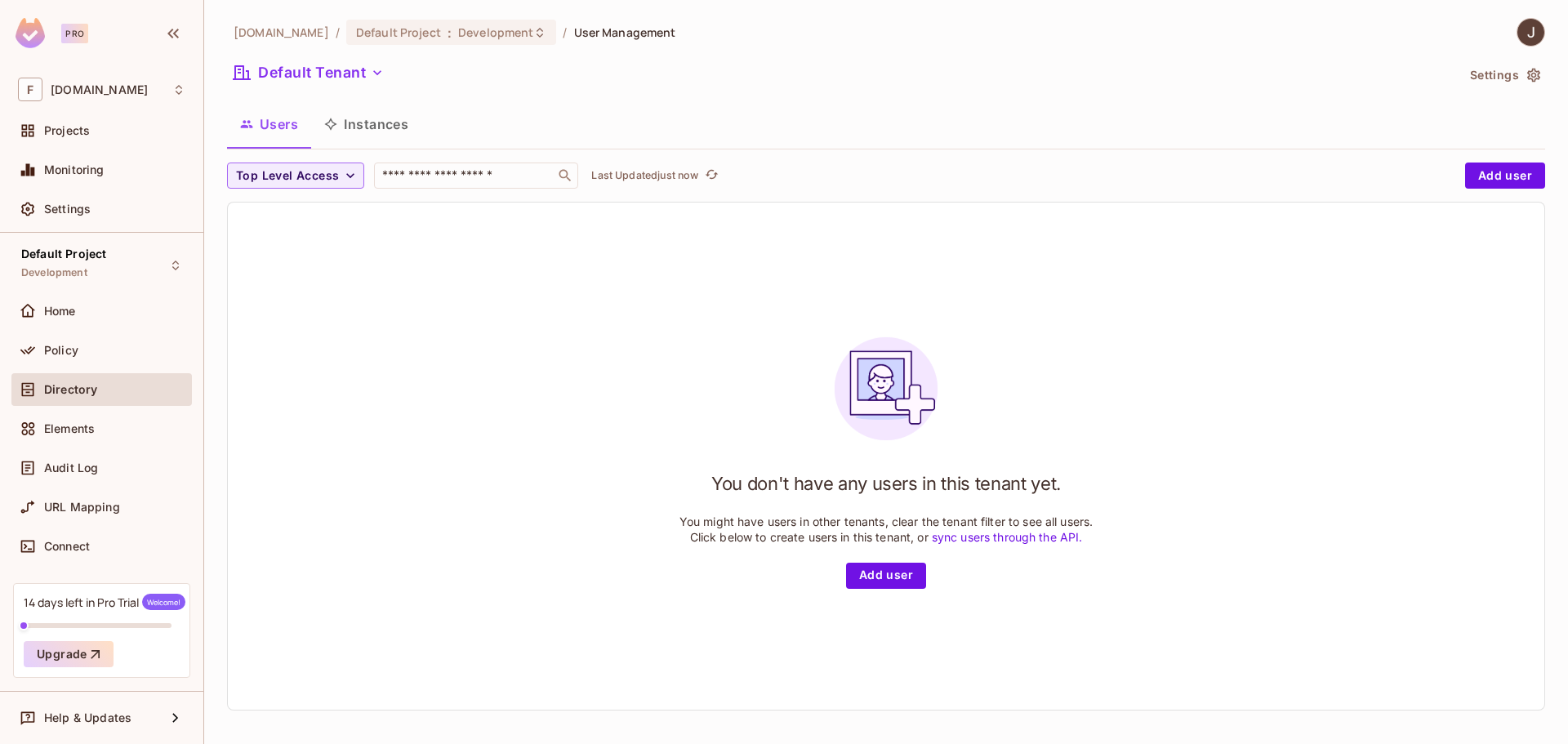
click at [729, 471] on h1 "You don't have any users in this tenant yet." at bounding box center [886, 483] width 349 height 25
